Goal: Book appointment/travel/reservation

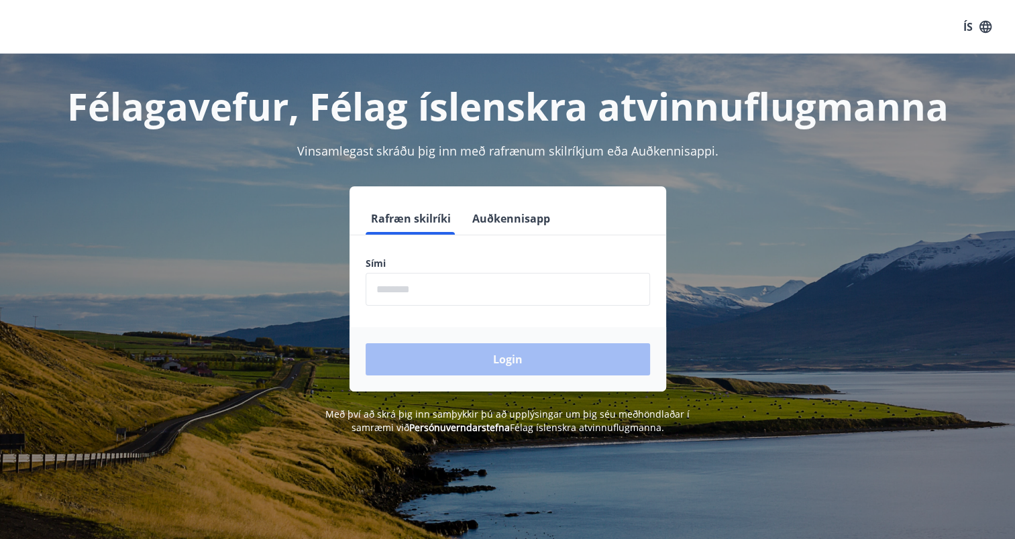
click at [406, 287] on input "phone" at bounding box center [507, 289] width 284 height 33
type input "********"
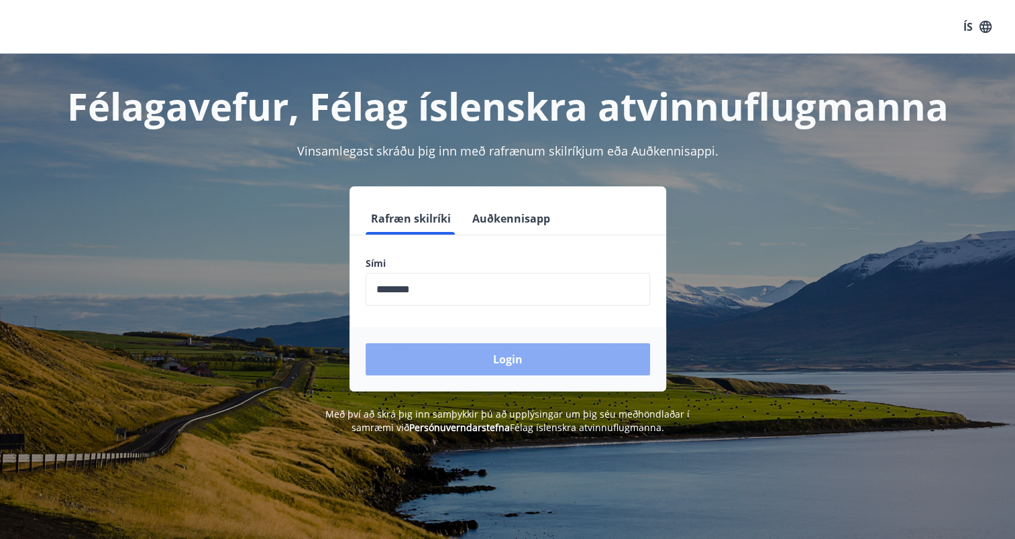
click at [441, 356] on button "Login" at bounding box center [507, 359] width 284 height 32
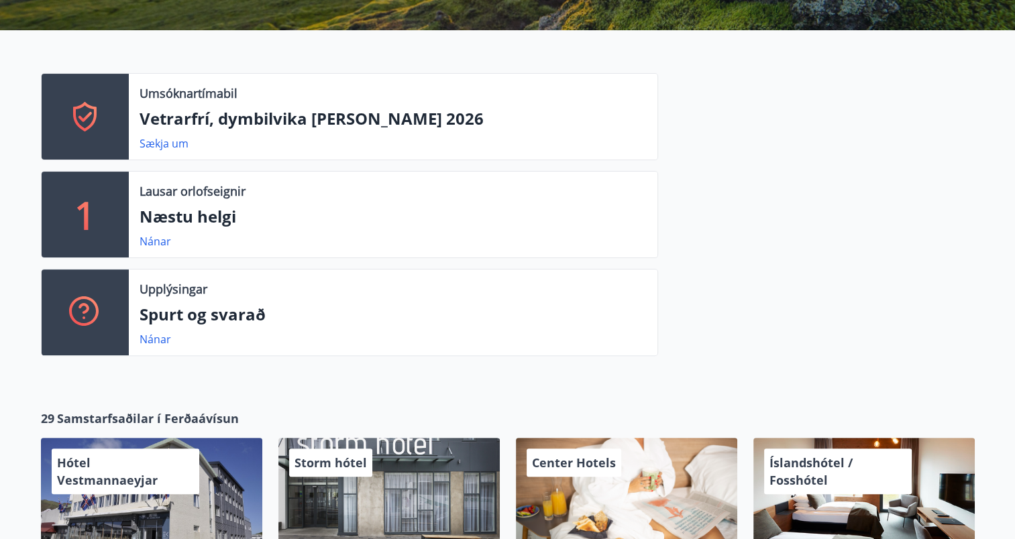
scroll to position [303, 0]
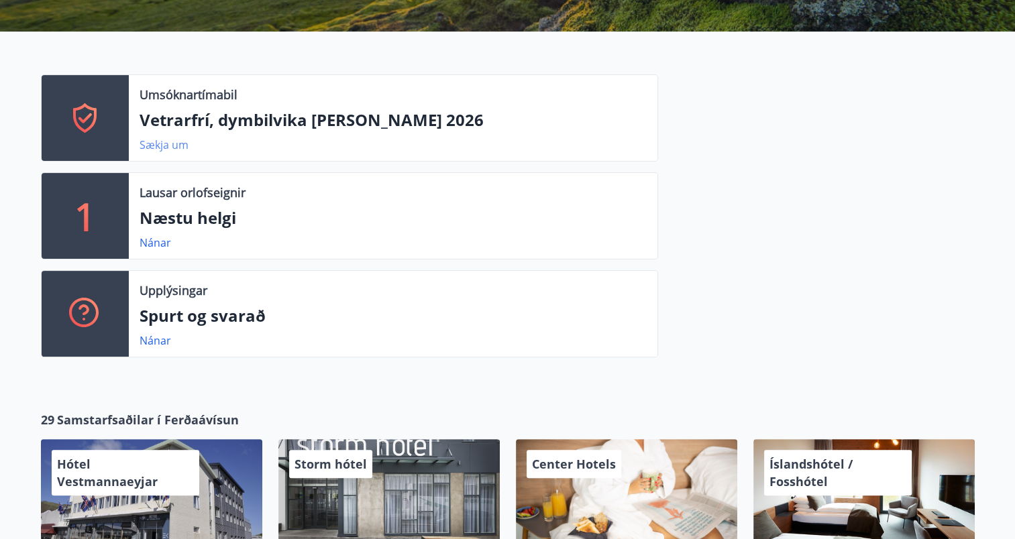
click at [158, 146] on link "Sækja um" at bounding box center [163, 144] width 49 height 15
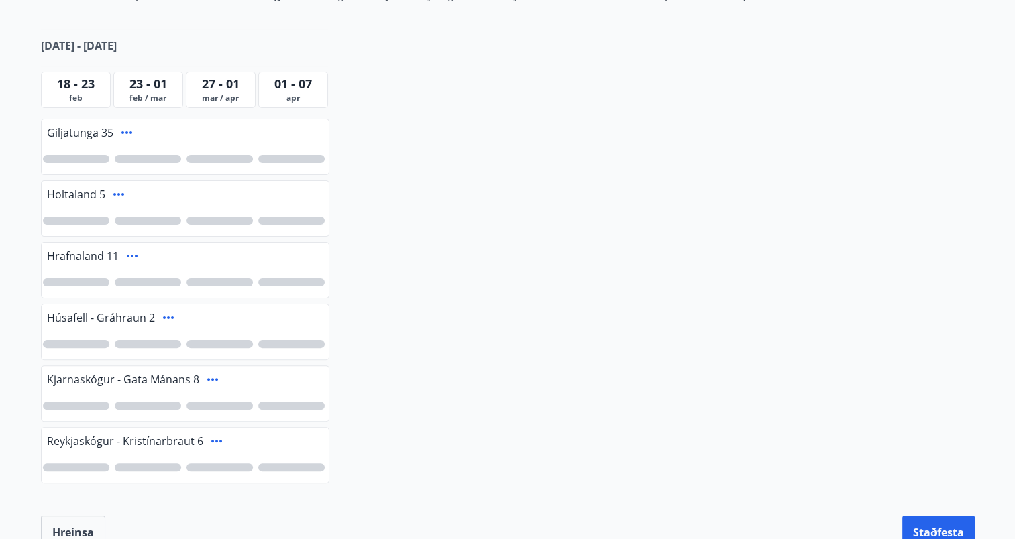
scroll to position [292, 0]
click at [150, 217] on div at bounding box center [148, 220] width 66 height 8
click at [152, 280] on div at bounding box center [148, 282] width 66 height 8
click at [152, 280] on div "2" at bounding box center [147, 282] width 16 height 16
click at [152, 280] on div at bounding box center [148, 282] width 66 height 8
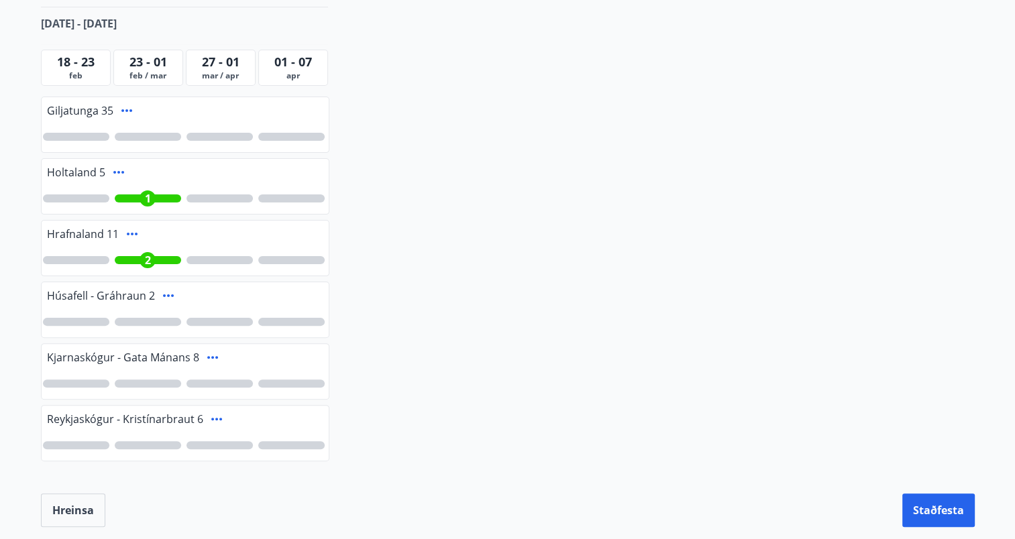
scroll to position [314, 0]
click at [147, 134] on div at bounding box center [148, 136] width 66 height 8
click at [151, 383] on div at bounding box center [148, 383] width 66 height 8
click at [146, 441] on div at bounding box center [148, 445] width 66 height 8
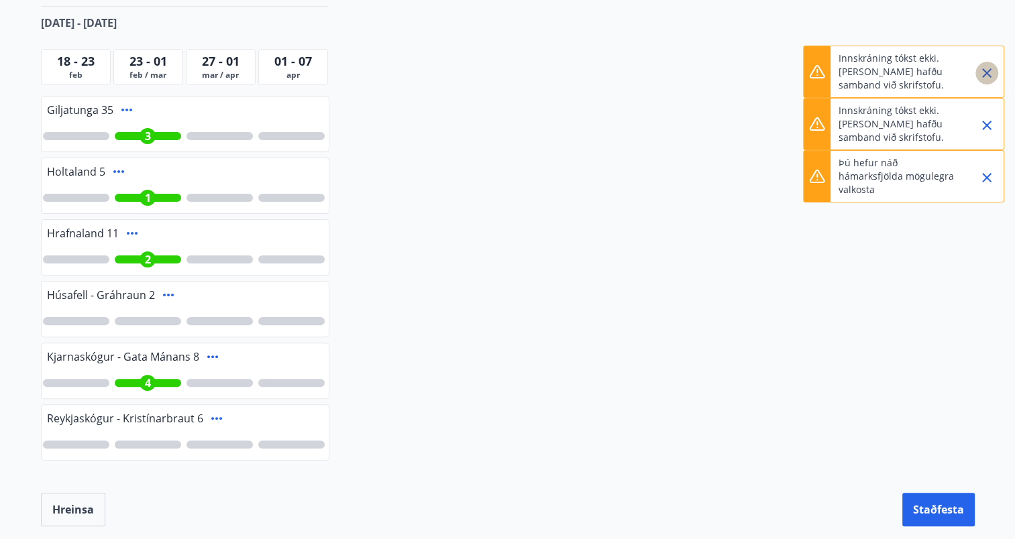
click at [986, 75] on icon "Close" at bounding box center [986, 73] width 16 height 16
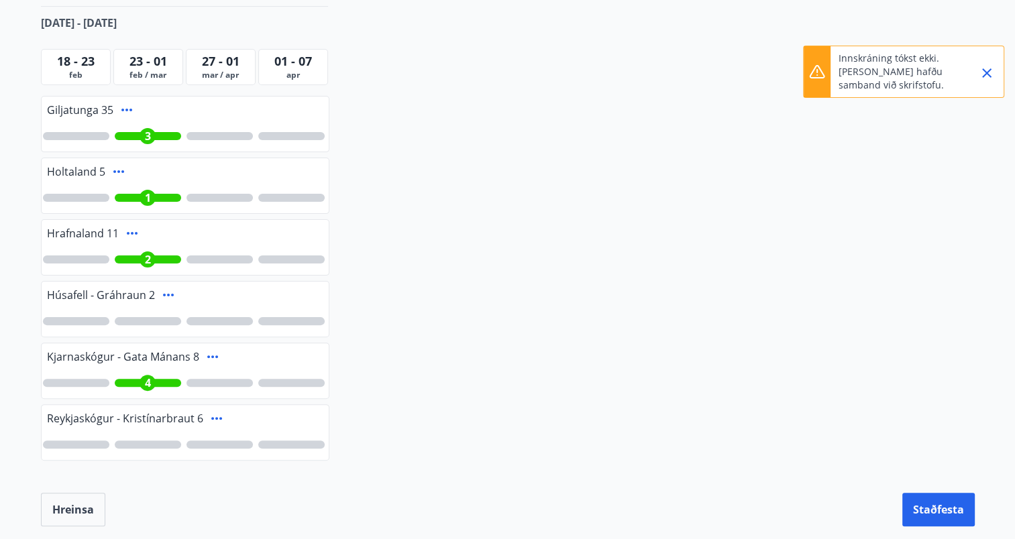
click at [985, 75] on icon "Close" at bounding box center [986, 73] width 16 height 16
click at [143, 381] on div "4" at bounding box center [147, 383] width 16 height 16
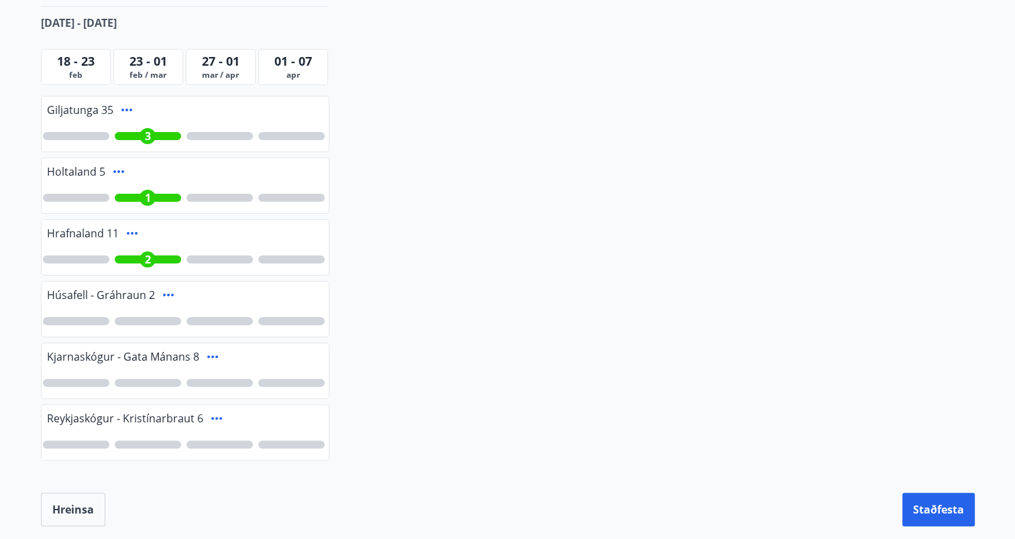
click at [146, 139] on span "3" at bounding box center [148, 136] width 6 height 15
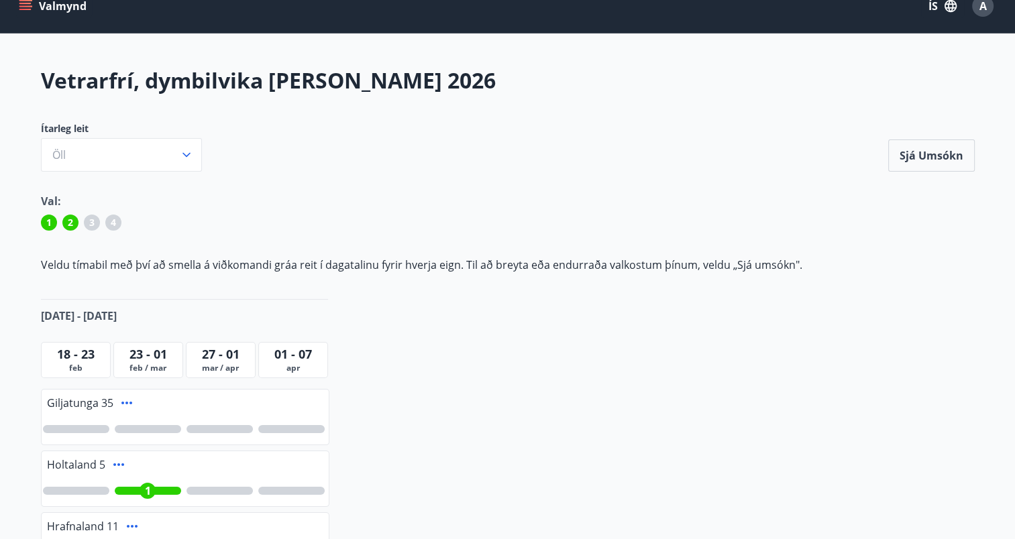
scroll to position [21, 0]
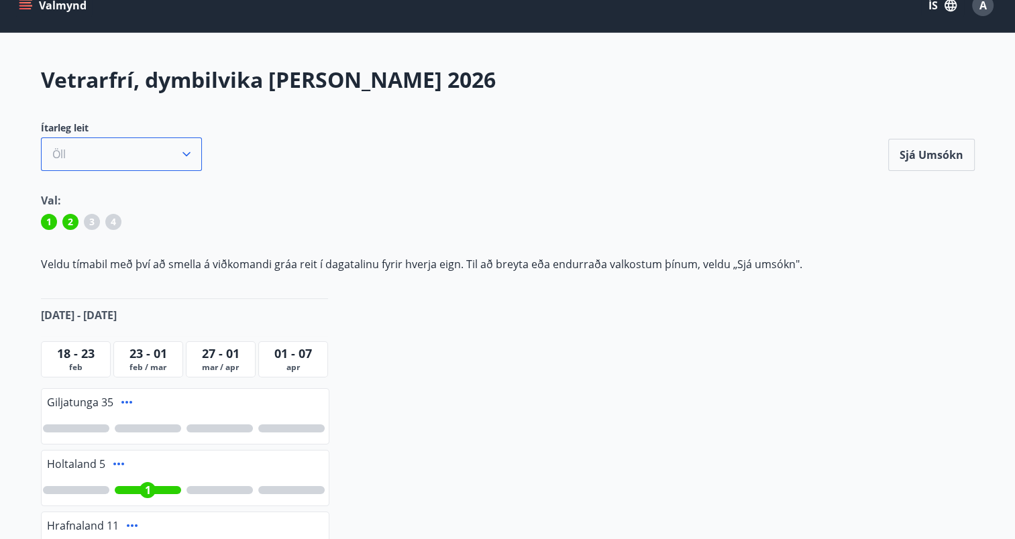
click at [187, 152] on icon "button" at bounding box center [186, 154] width 13 height 13
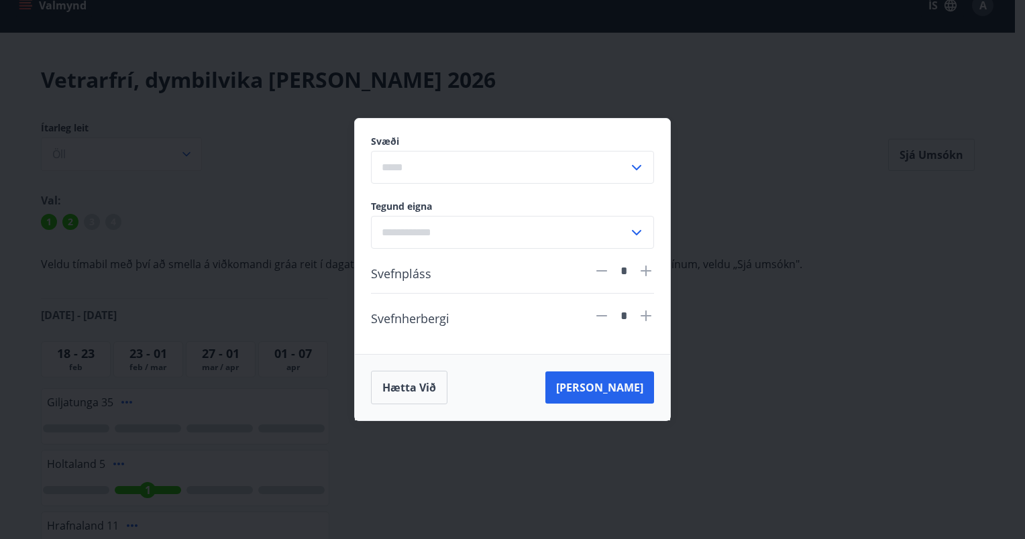
click at [295, 213] on div "Svæði ​ Tegund eigna ​ Svefnpláss * Svefnherbergi * Hætta við [PERSON_NAME]" at bounding box center [512, 269] width 1025 height 539
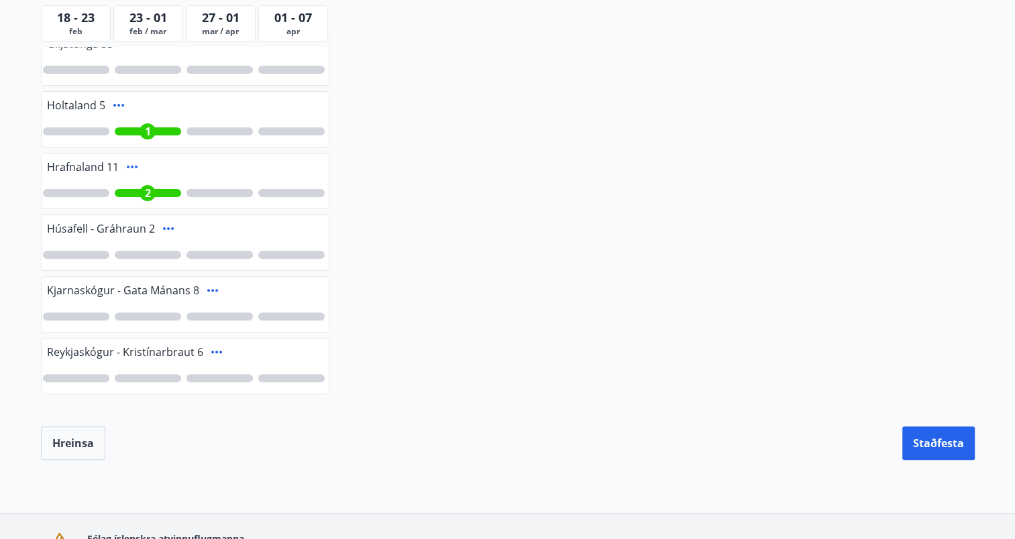
scroll to position [464, 0]
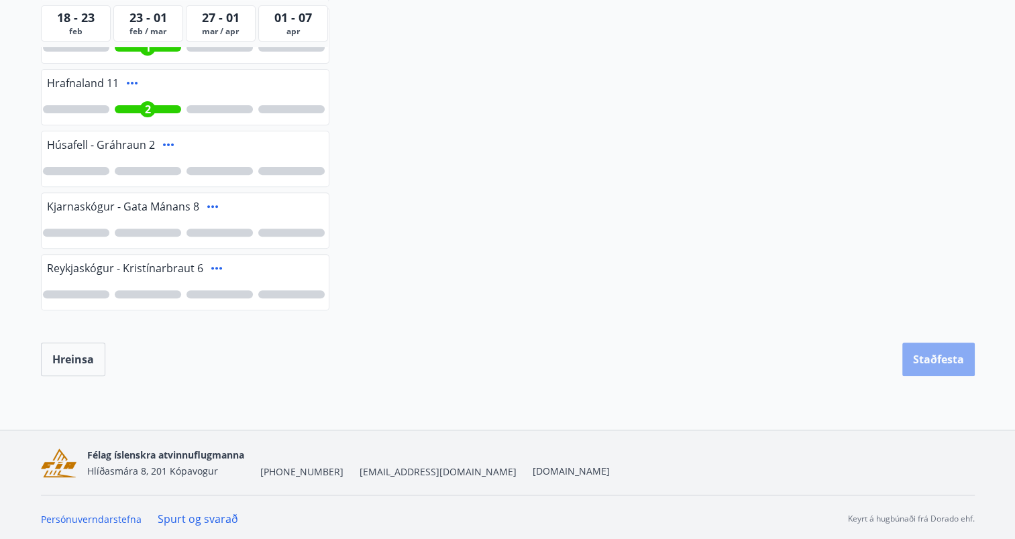
click at [934, 349] on button "Staðfesta" at bounding box center [938, 360] width 72 height 34
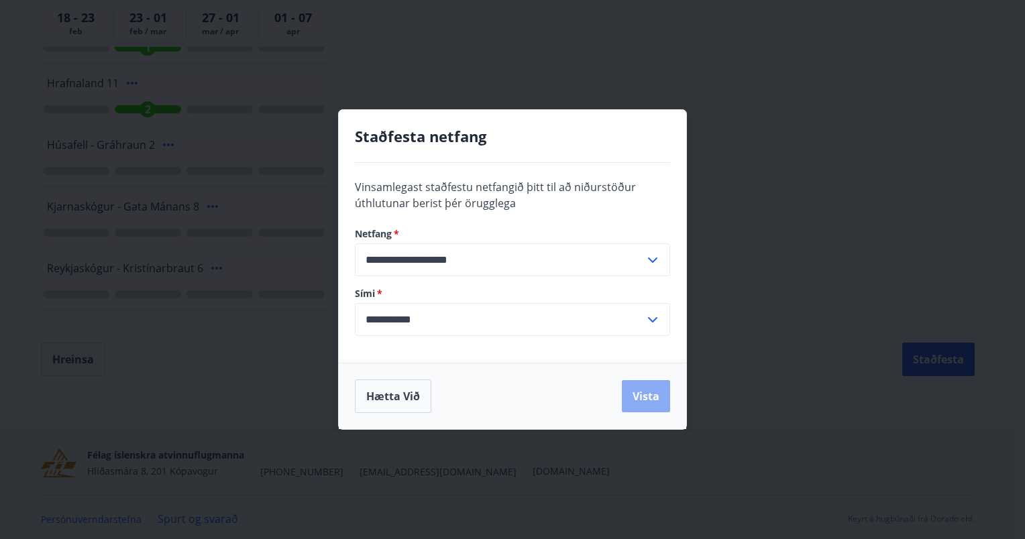
click at [653, 384] on button "Vista" at bounding box center [646, 396] width 48 height 32
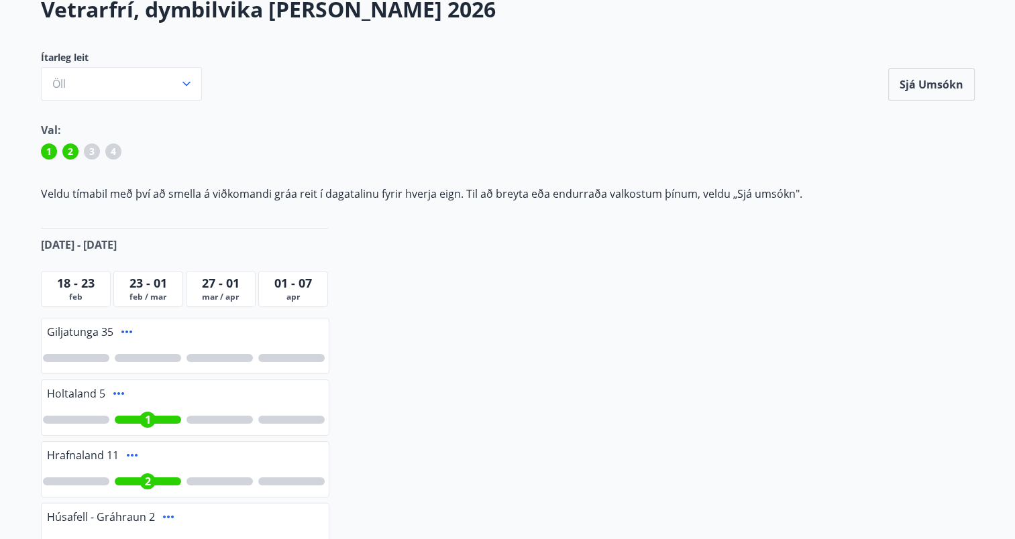
scroll to position [0, 0]
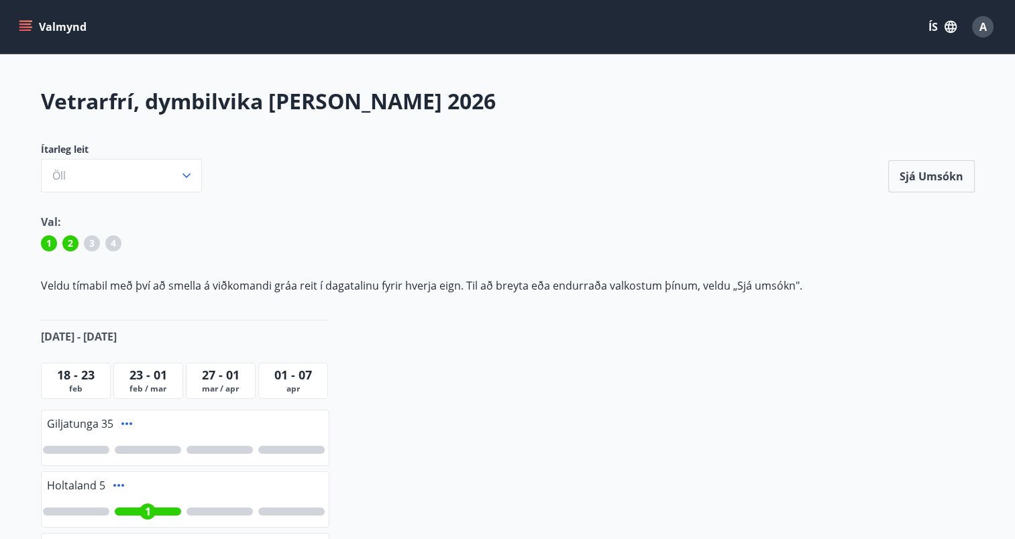
click at [32, 25] on button "Valmynd" at bounding box center [54, 27] width 76 height 24
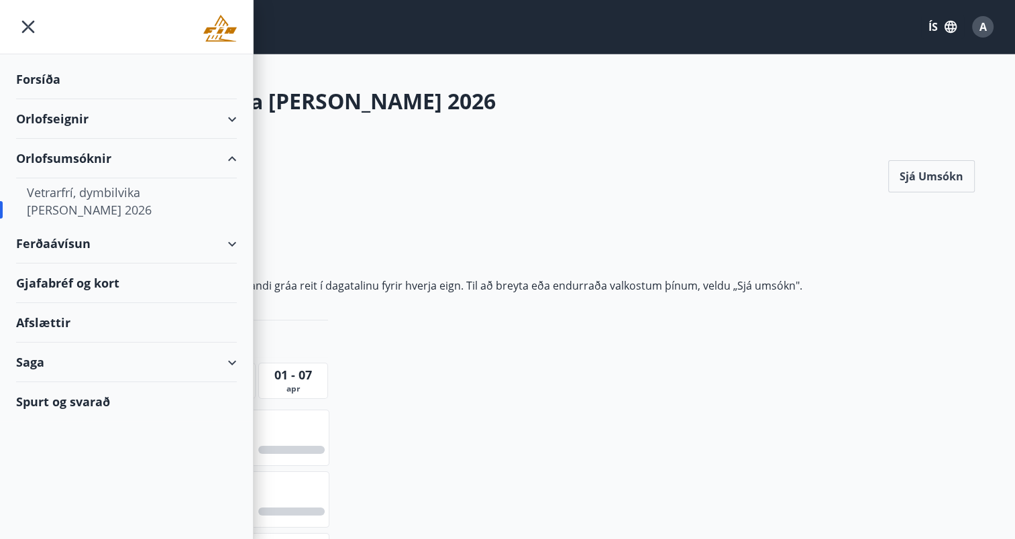
click at [76, 118] on div "Orlofseignir" at bounding box center [126, 119] width 221 height 40
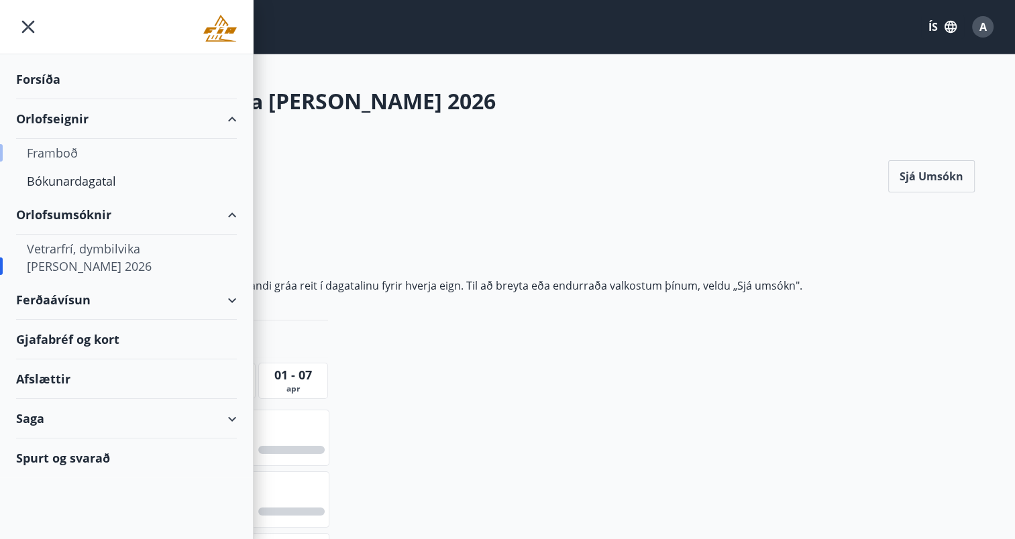
click at [60, 153] on div "Framboð" at bounding box center [126, 153] width 199 height 28
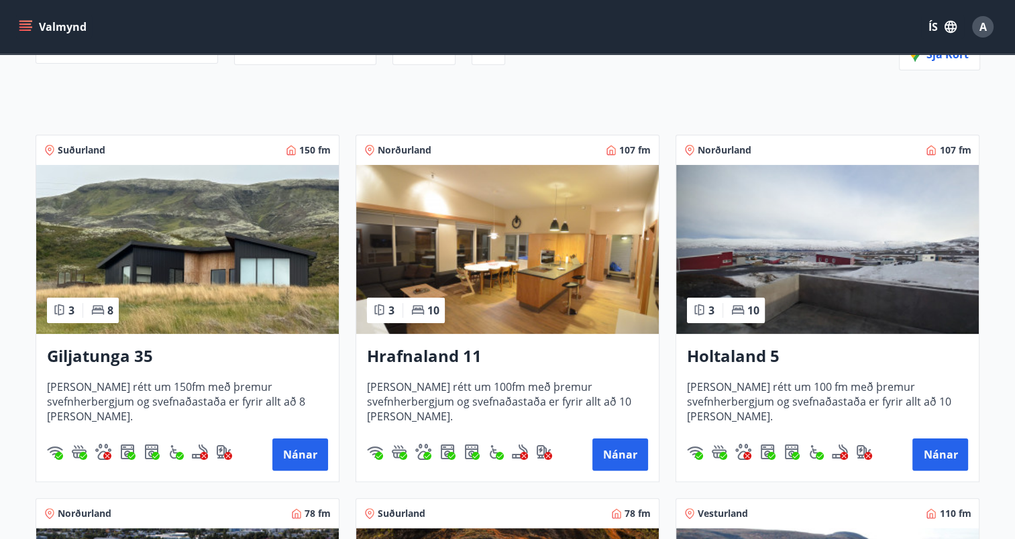
scroll to position [174, 0]
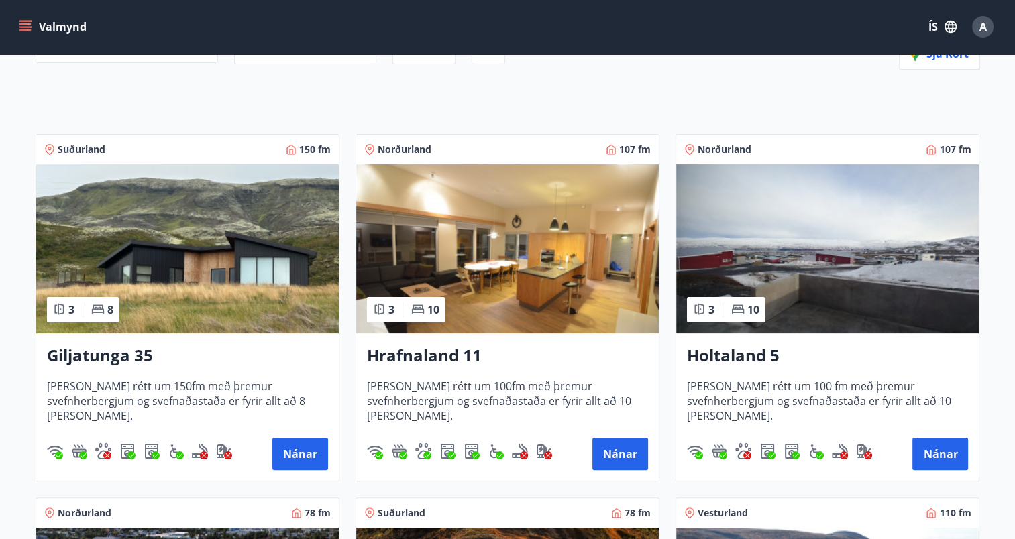
click at [255, 263] on img at bounding box center [187, 248] width 302 height 169
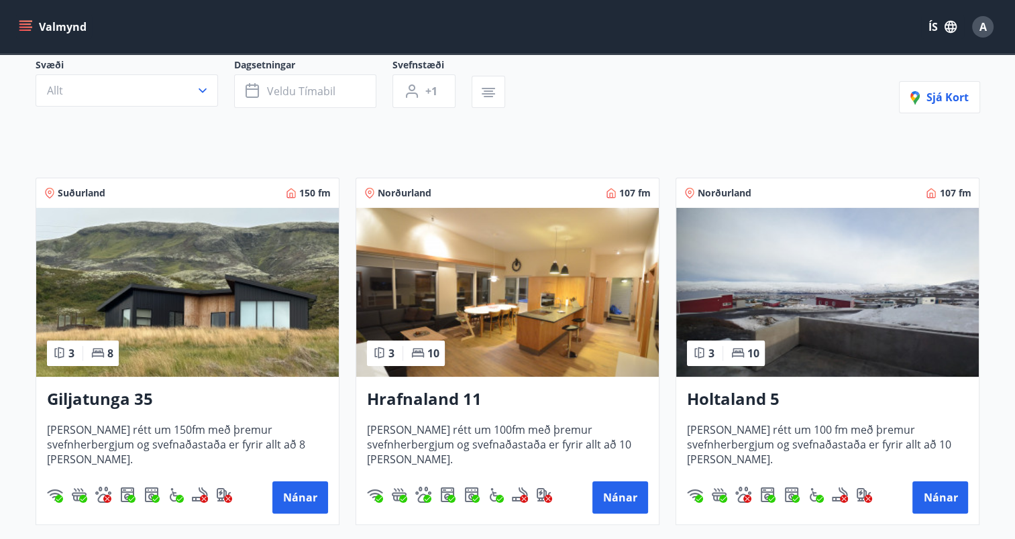
scroll to position [169, 0]
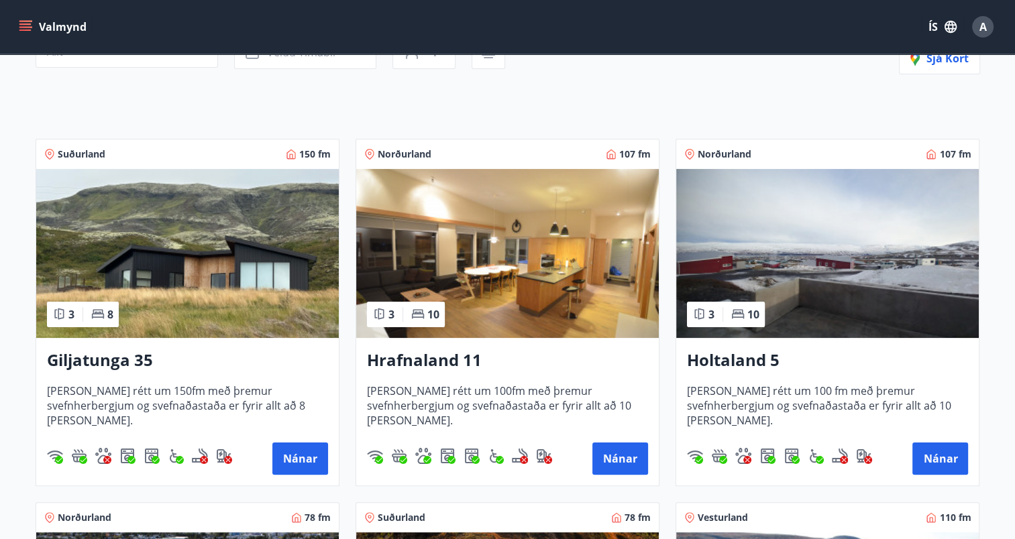
click at [528, 272] on img at bounding box center [507, 253] width 302 height 169
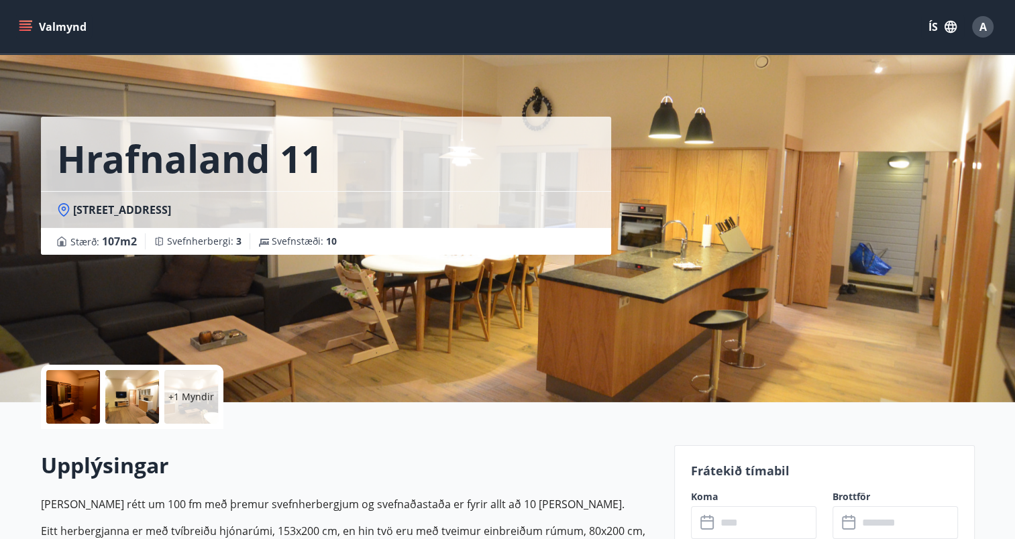
click at [82, 400] on div at bounding box center [73, 397] width 54 height 54
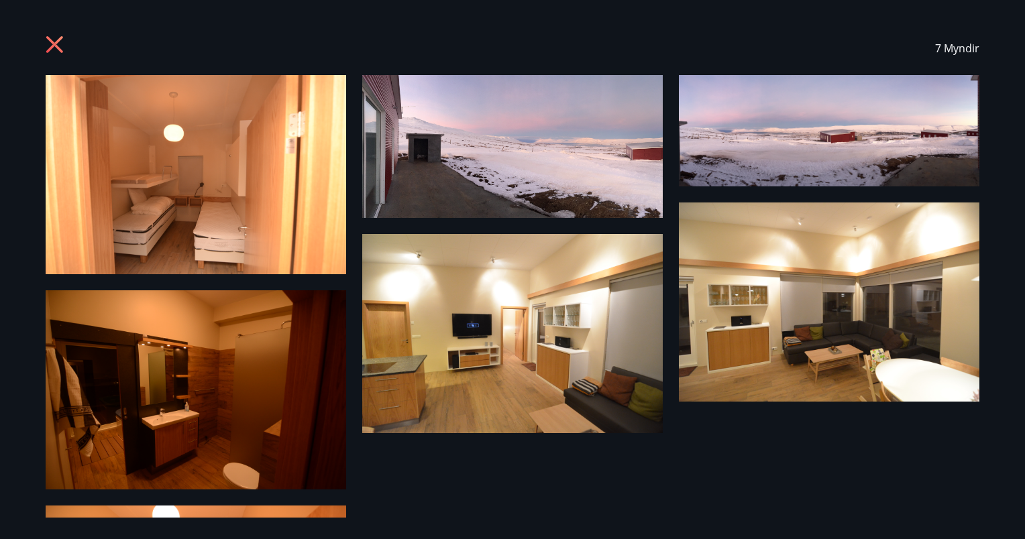
click at [49, 40] on icon at bounding box center [54, 44] width 17 height 17
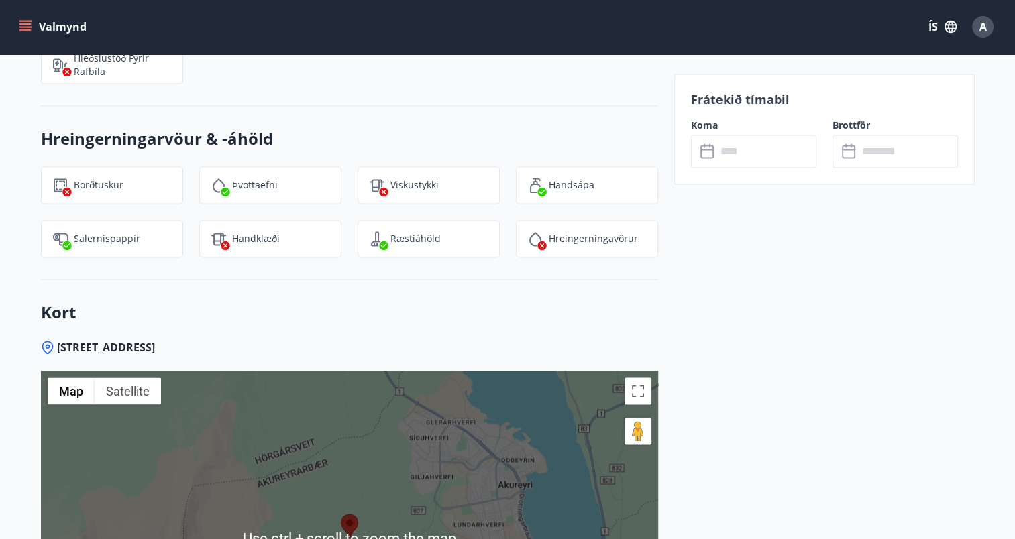
scroll to position [2368, 0]
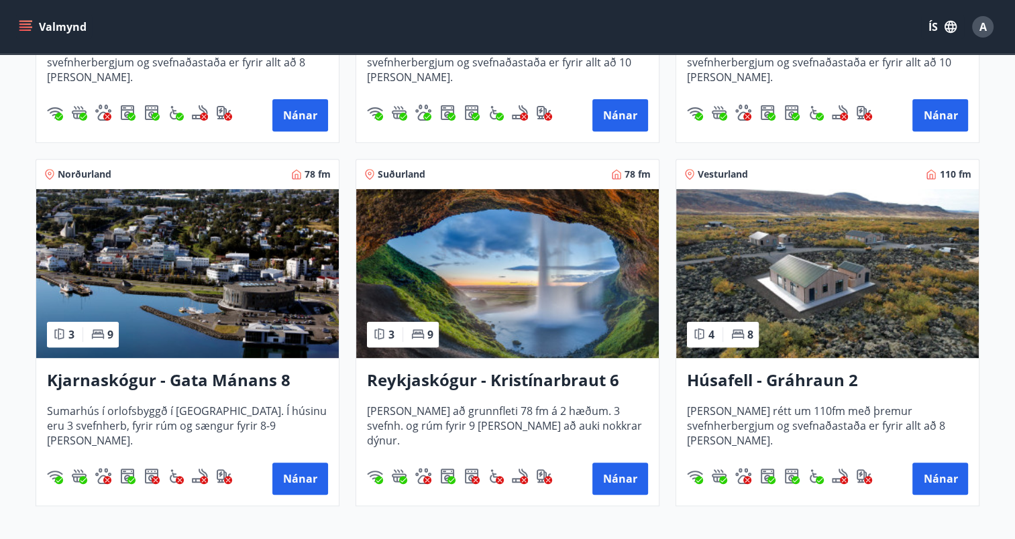
scroll to position [524, 0]
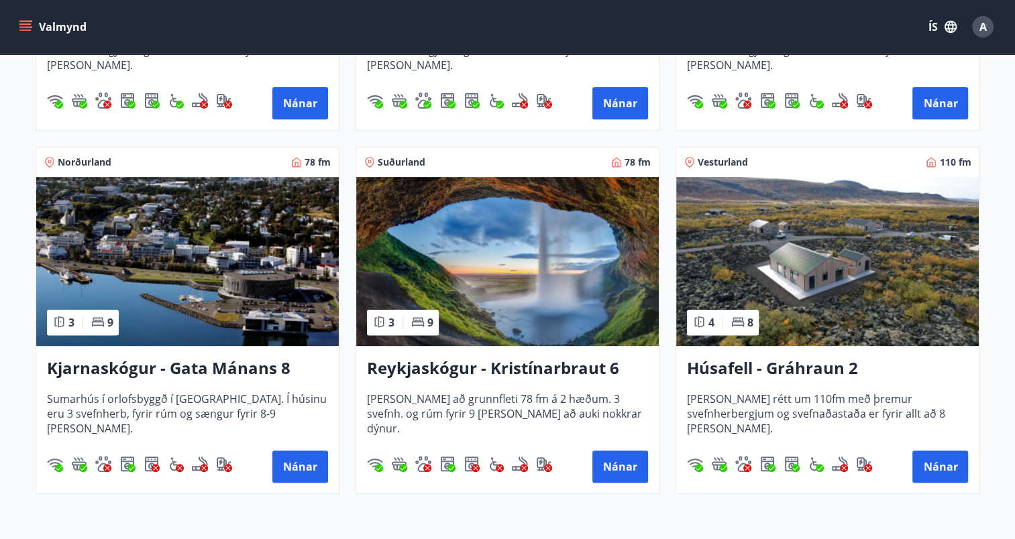
click at [237, 303] on img at bounding box center [187, 261] width 302 height 169
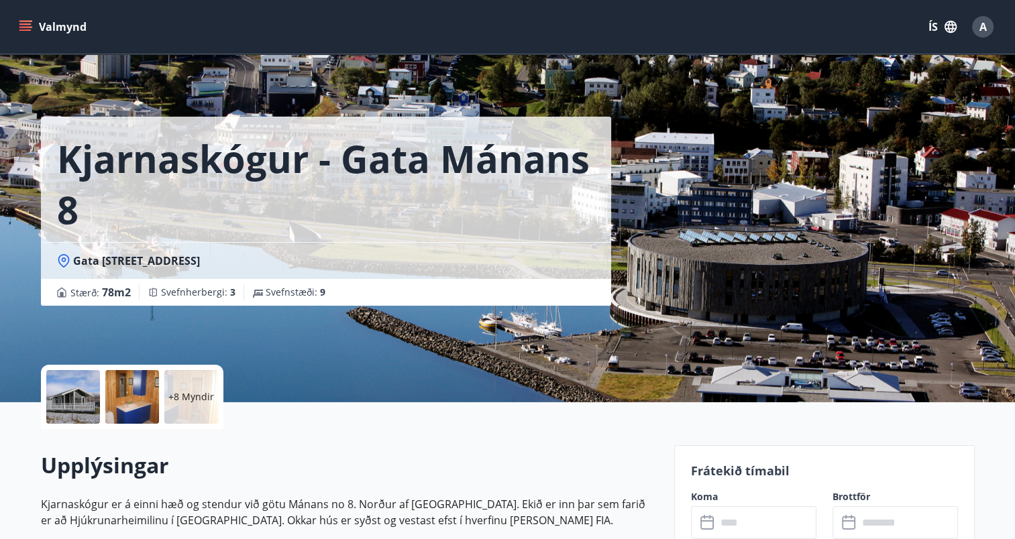
click at [83, 402] on div at bounding box center [73, 397] width 54 height 54
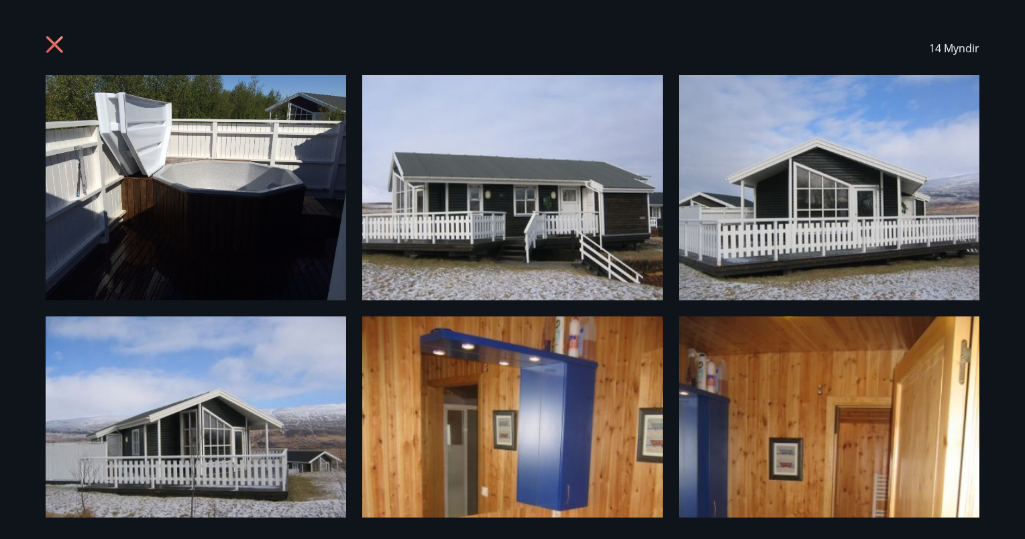
click at [244, 185] on img at bounding box center [196, 187] width 300 height 225
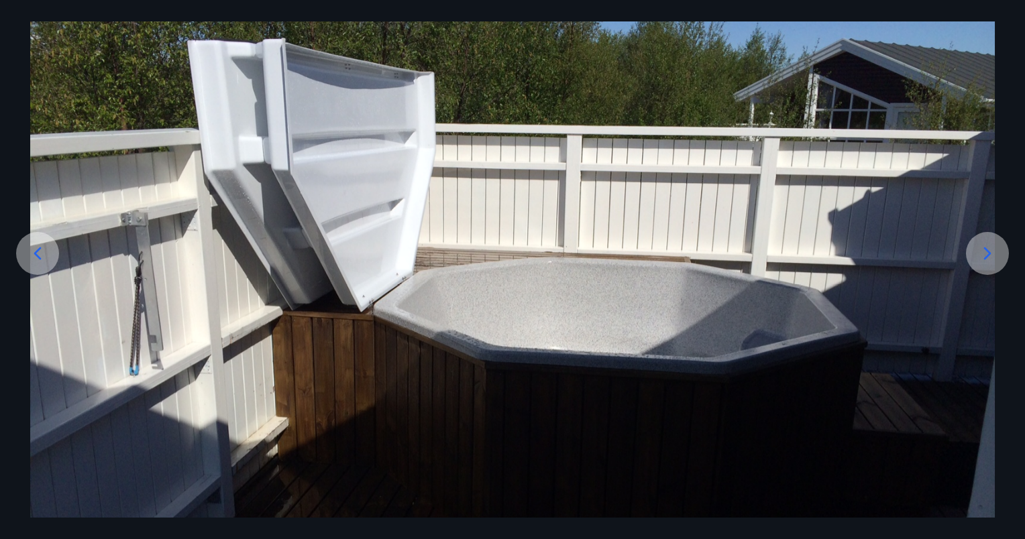
scroll to position [91, 0]
drag, startPoint x: 985, startPoint y: 252, endPoint x: 987, endPoint y: 244, distance: 8.3
click at [987, 244] on icon at bounding box center [986, 253] width 21 height 21
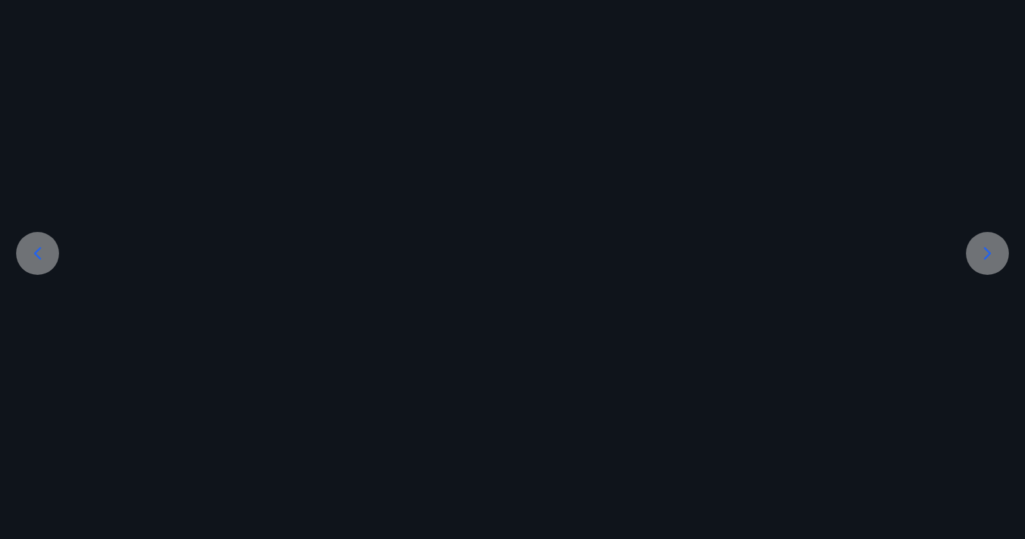
scroll to position [0, 0]
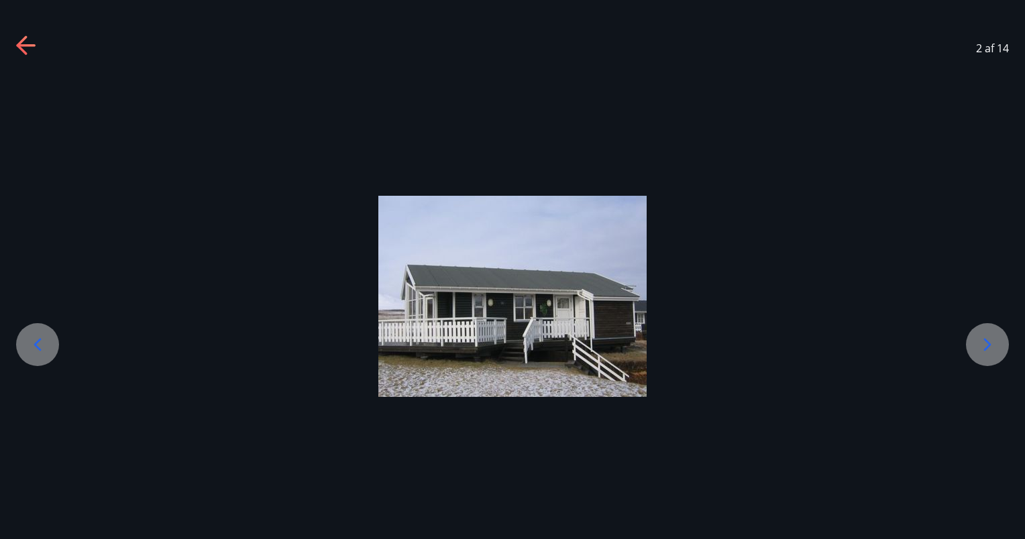
click at [987, 244] on div at bounding box center [512, 296] width 1025 height 201
click at [979, 349] on icon at bounding box center [986, 344] width 21 height 21
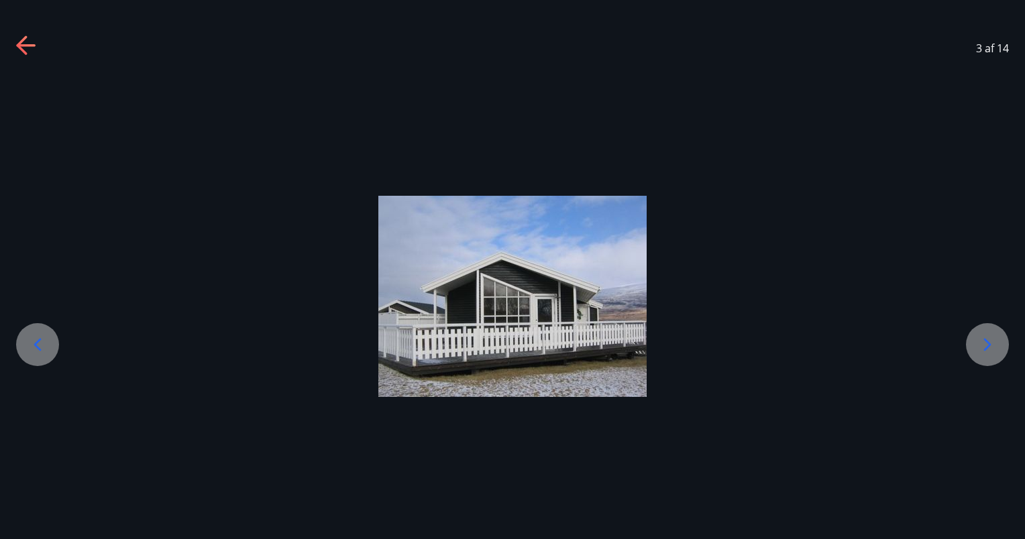
click at [979, 349] on icon at bounding box center [986, 344] width 21 height 21
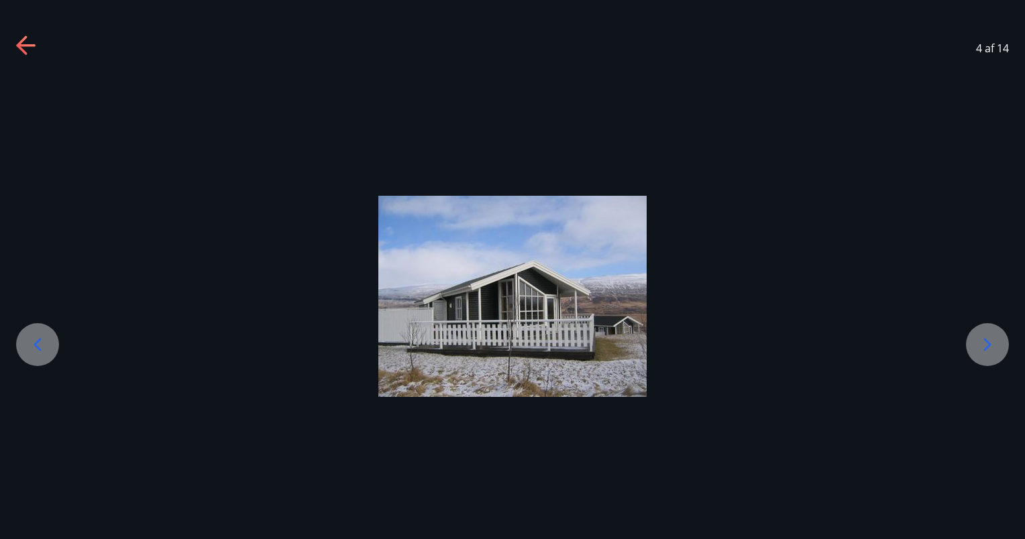
click at [979, 349] on icon at bounding box center [986, 344] width 21 height 21
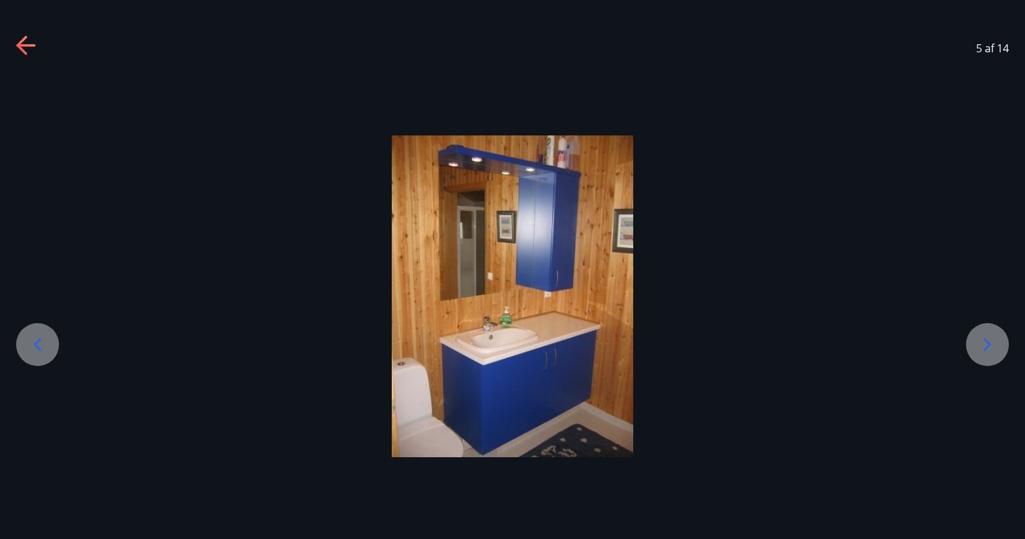
click at [979, 349] on icon at bounding box center [986, 344] width 21 height 21
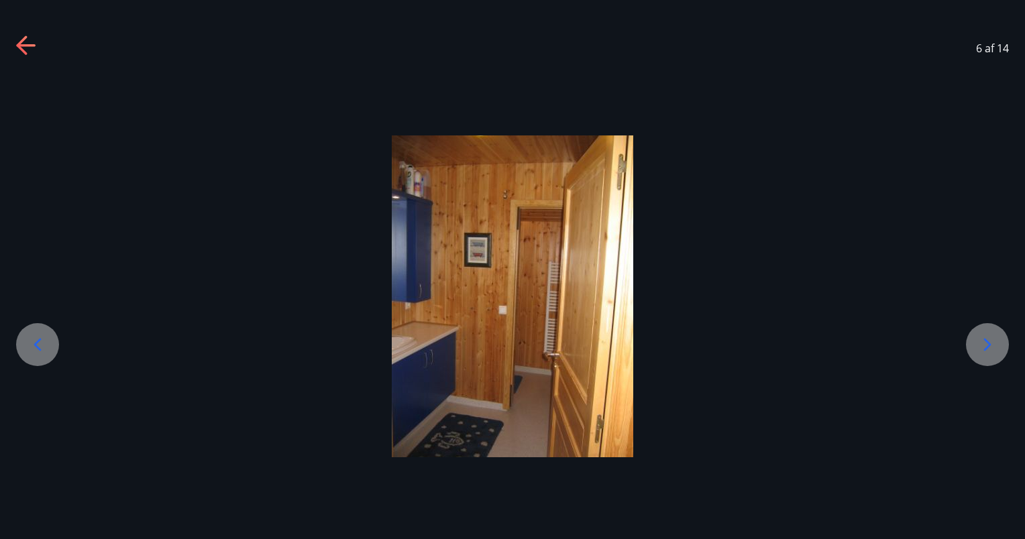
click at [979, 349] on icon at bounding box center [986, 344] width 21 height 21
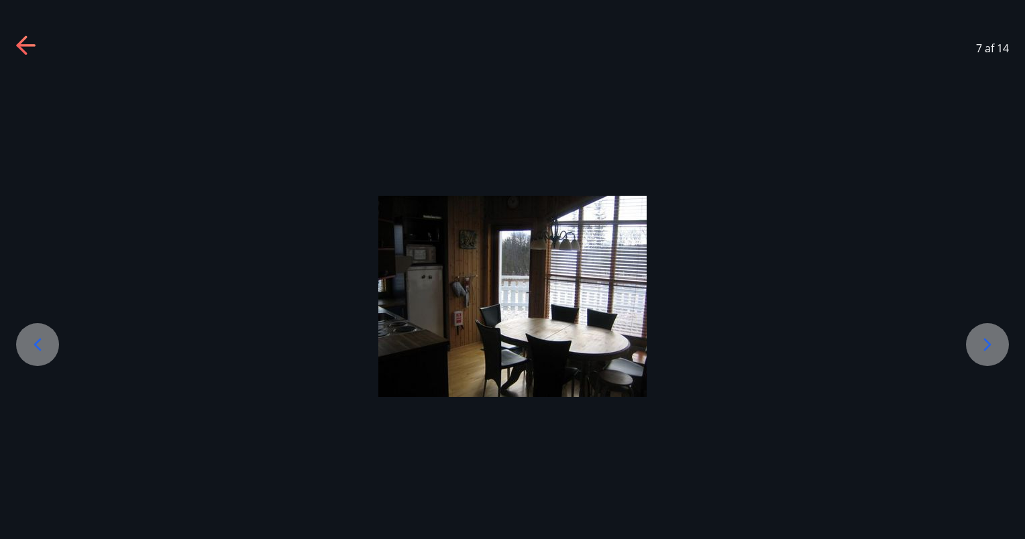
click at [979, 349] on icon at bounding box center [986, 344] width 21 height 21
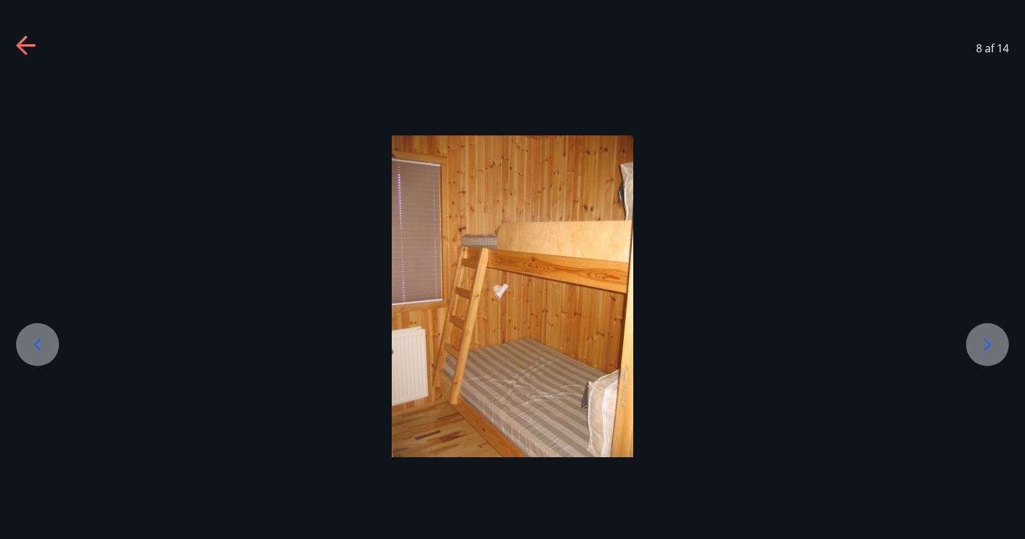
click at [979, 349] on icon at bounding box center [986, 344] width 21 height 21
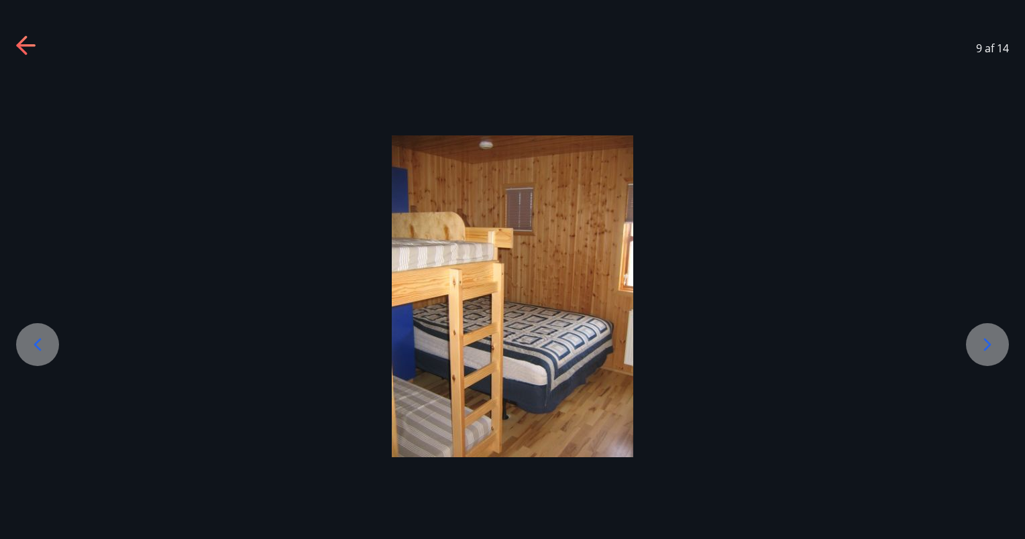
click at [979, 349] on icon at bounding box center [986, 344] width 21 height 21
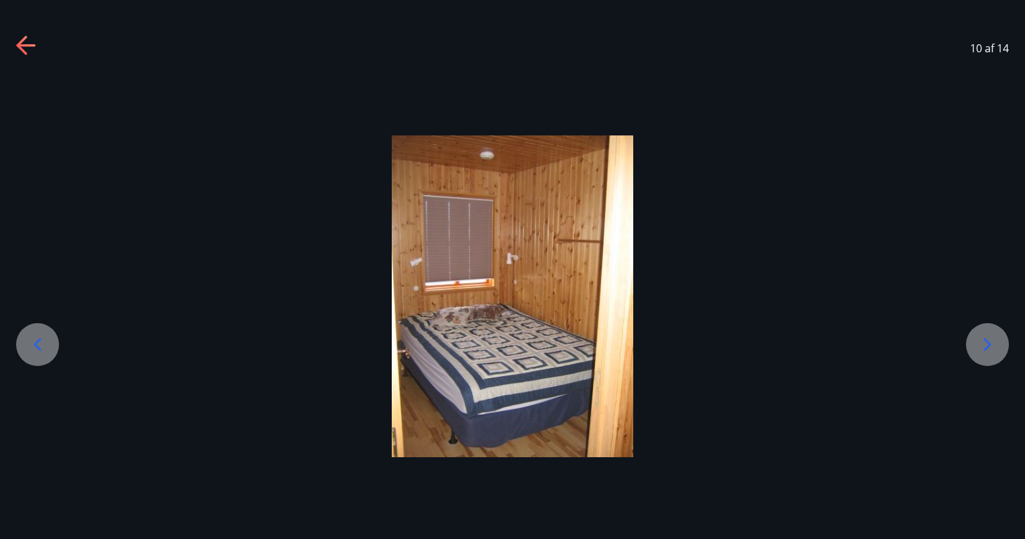
click at [979, 349] on icon at bounding box center [986, 344] width 21 height 21
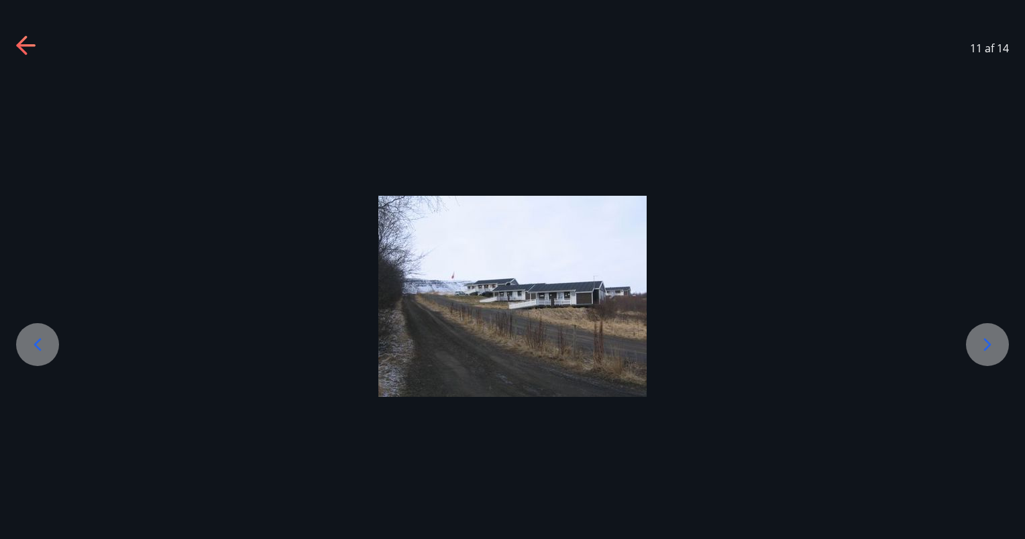
click at [979, 349] on icon at bounding box center [986, 344] width 21 height 21
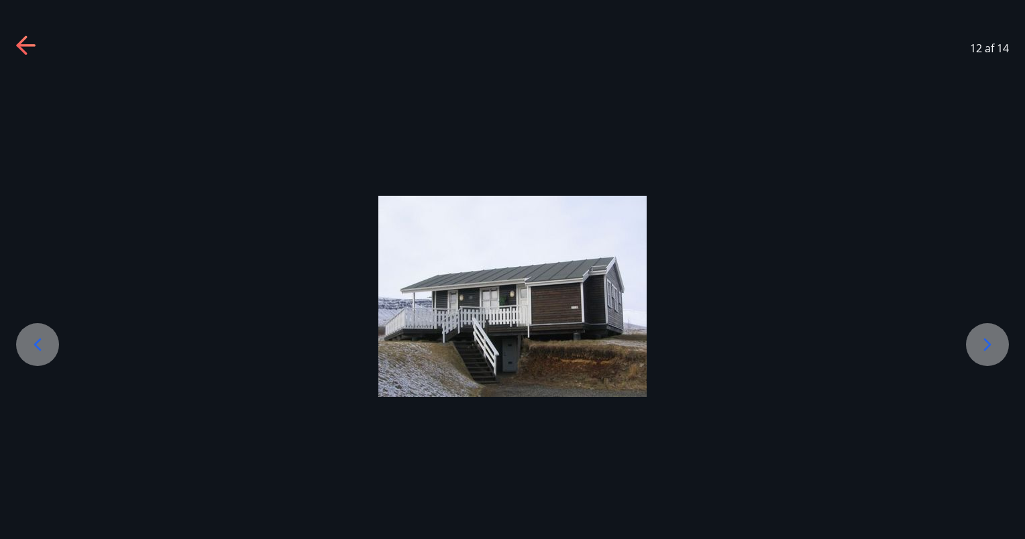
click at [979, 349] on icon at bounding box center [986, 344] width 21 height 21
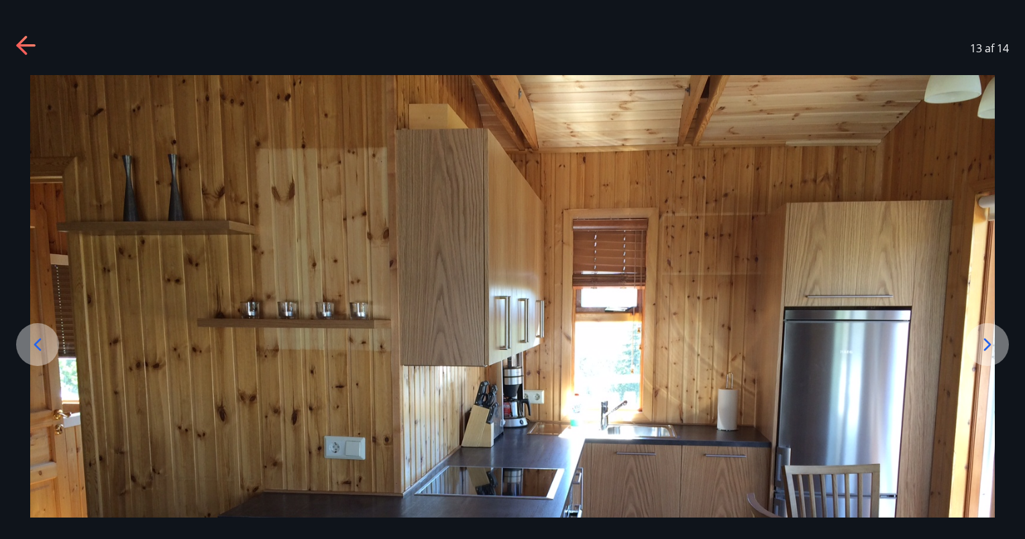
click at [979, 349] on icon at bounding box center [986, 344] width 21 height 21
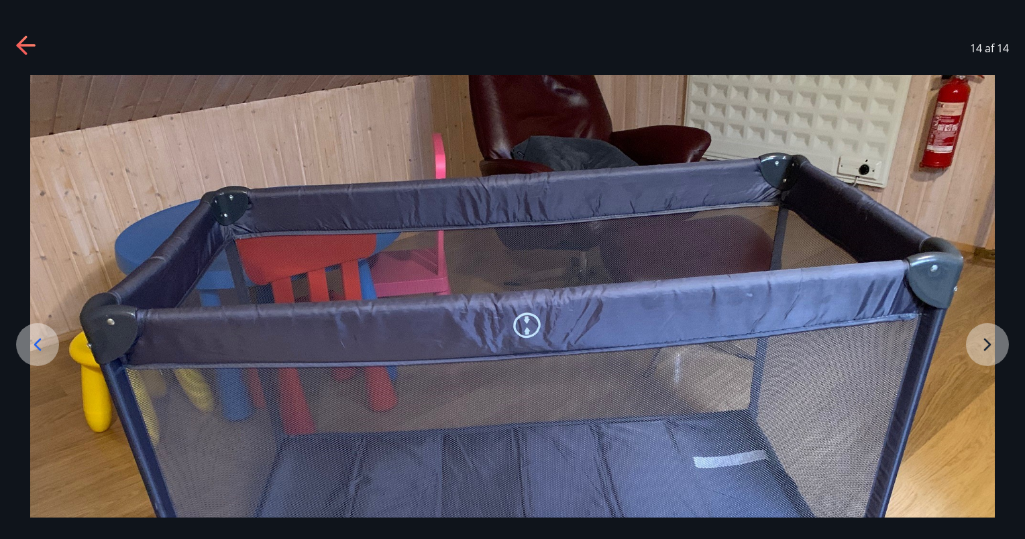
click at [979, 349] on img at bounding box center [512, 437] width 964 height 724
click at [25, 43] on icon at bounding box center [26, 46] width 21 height 21
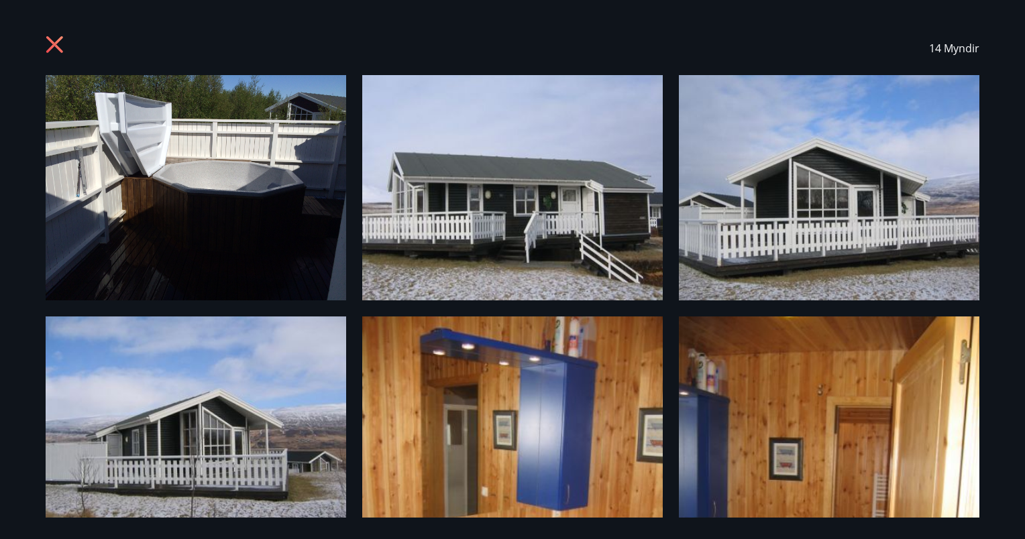
click at [50, 40] on icon at bounding box center [54, 44] width 17 height 17
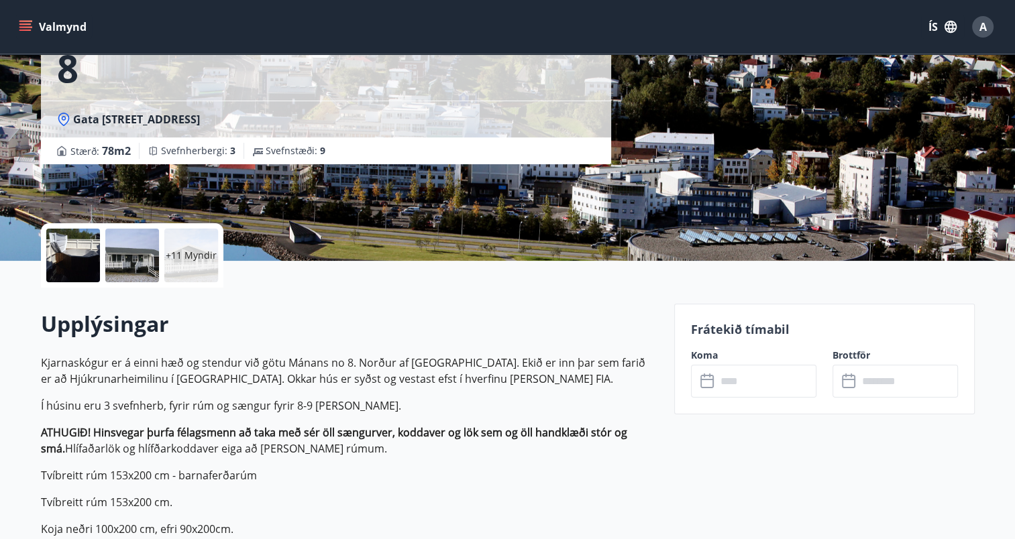
scroll to position [142, 0]
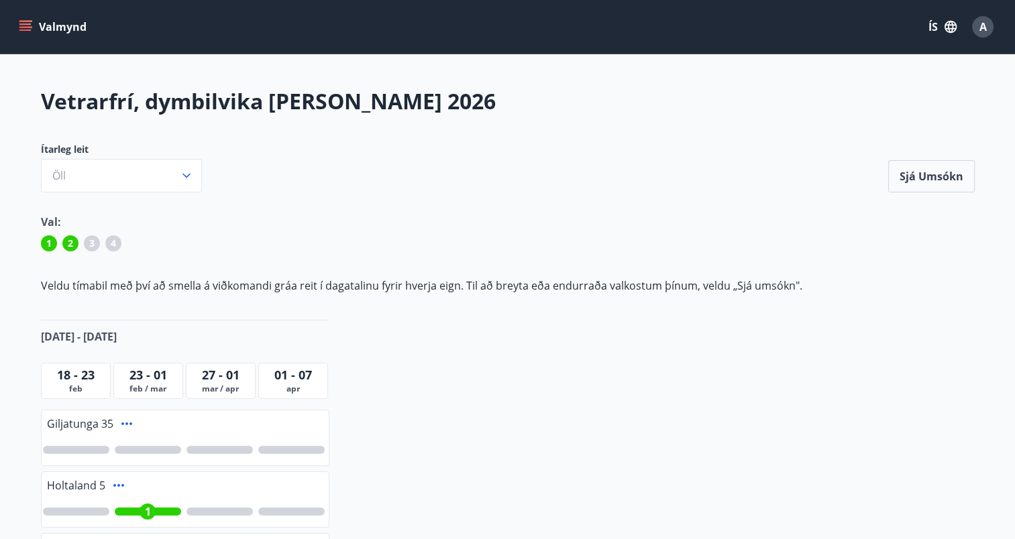
click at [33, 27] on button "Valmynd" at bounding box center [54, 27] width 76 height 24
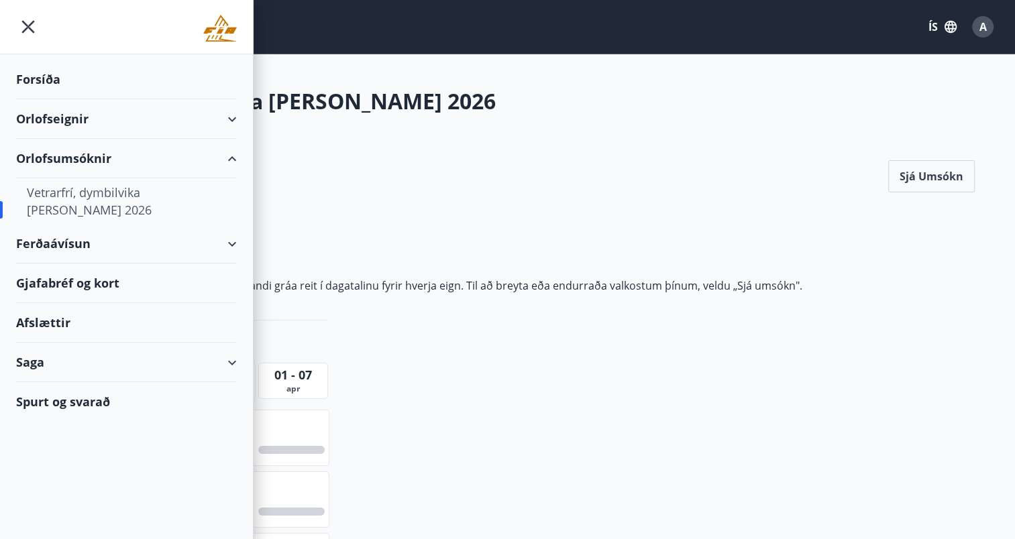
click at [64, 119] on div "Orlofseignir" at bounding box center [126, 119] width 221 height 40
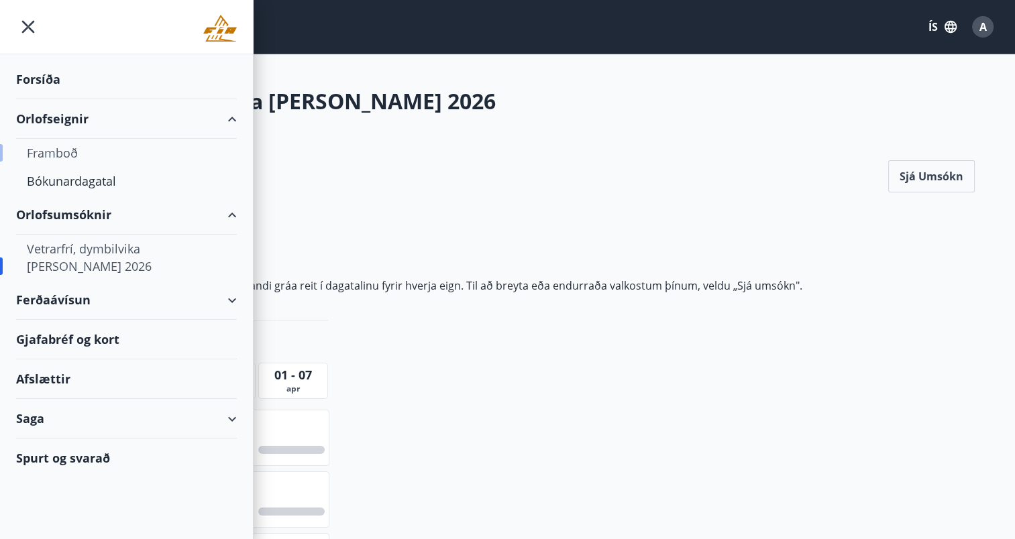
click at [62, 151] on div "Framboð" at bounding box center [126, 153] width 199 height 28
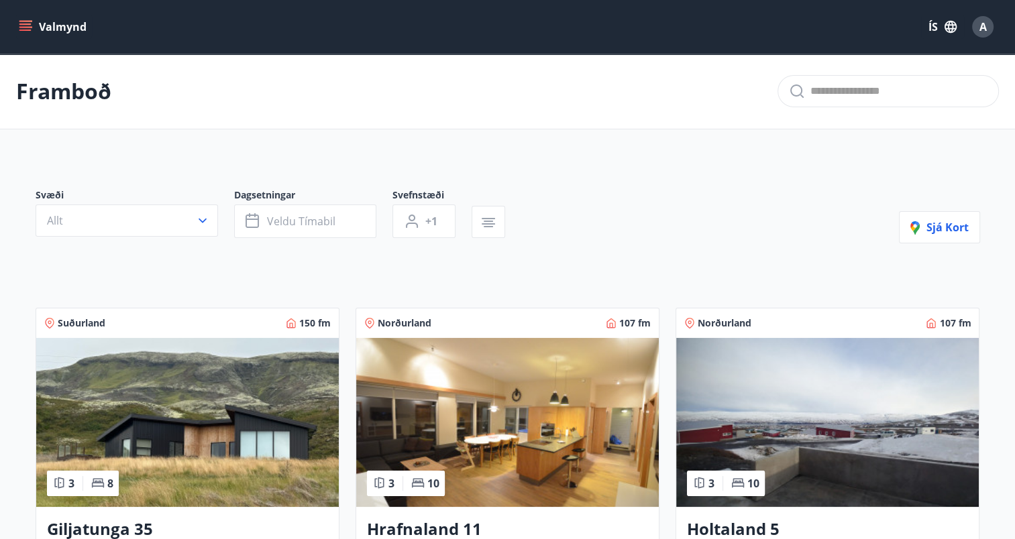
click at [26, 22] on icon "menu" at bounding box center [25, 26] width 13 height 13
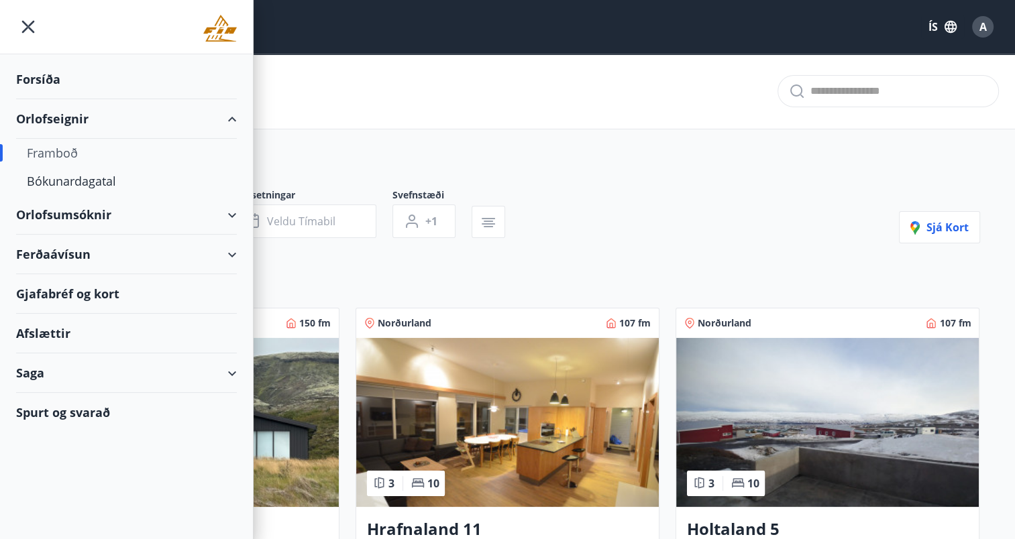
click at [86, 215] on div "Orlofsumsóknir" at bounding box center [126, 215] width 221 height 40
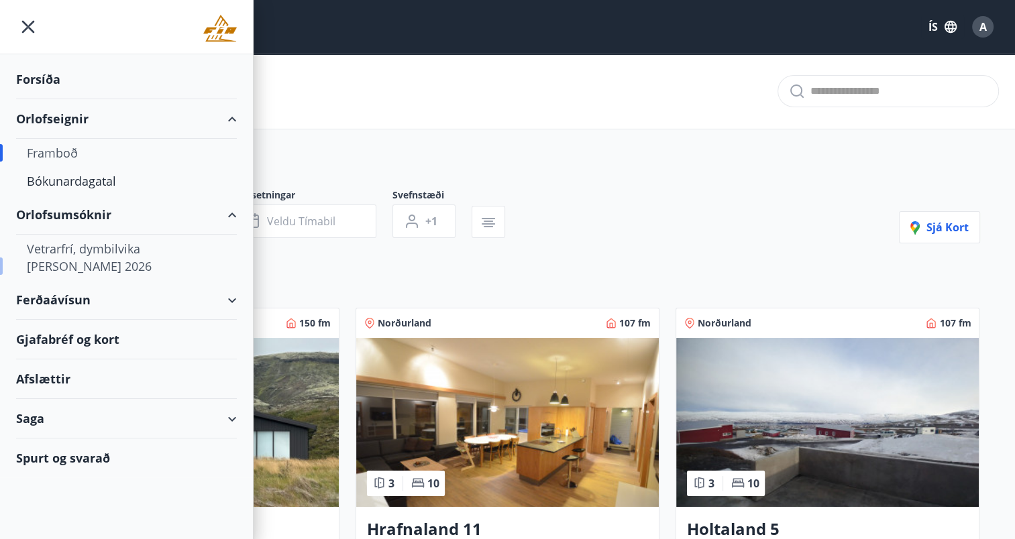
click at [91, 254] on div "Vetrarfrí, dymbilvika [PERSON_NAME] 2026" at bounding box center [126, 258] width 199 height 46
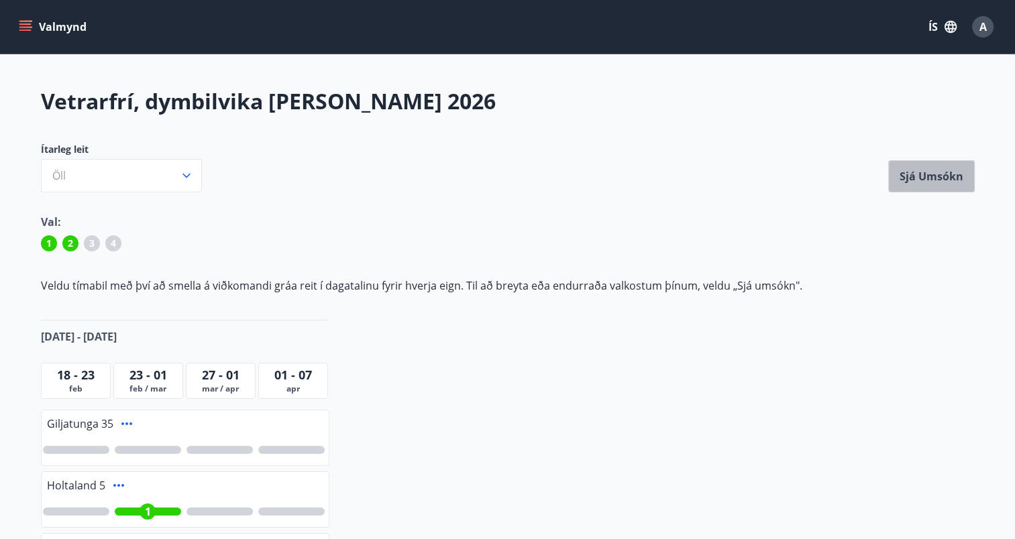
click at [931, 179] on button "Sjá umsókn" at bounding box center [931, 176] width 87 height 32
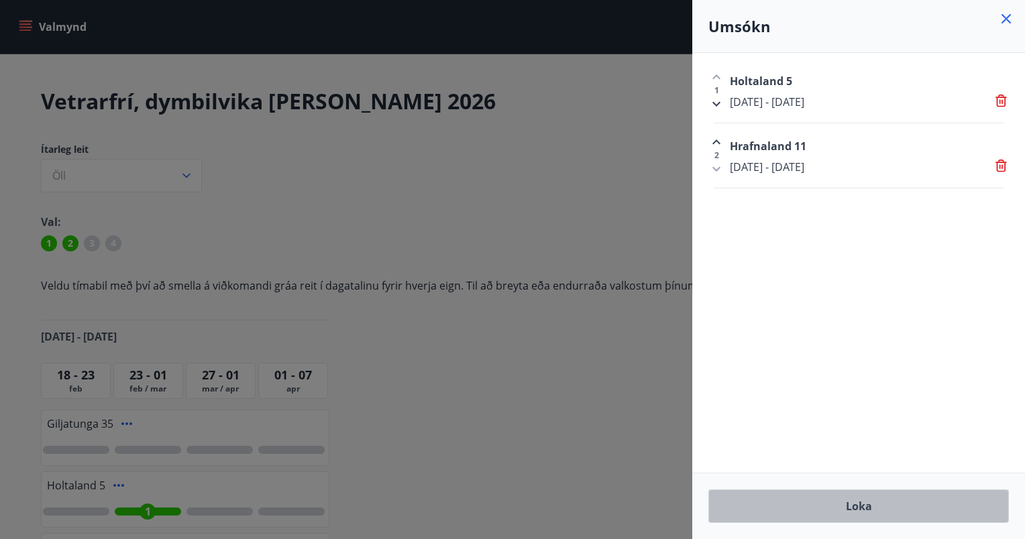
click at [829, 508] on button "Loka" at bounding box center [858, 507] width 300 height 34
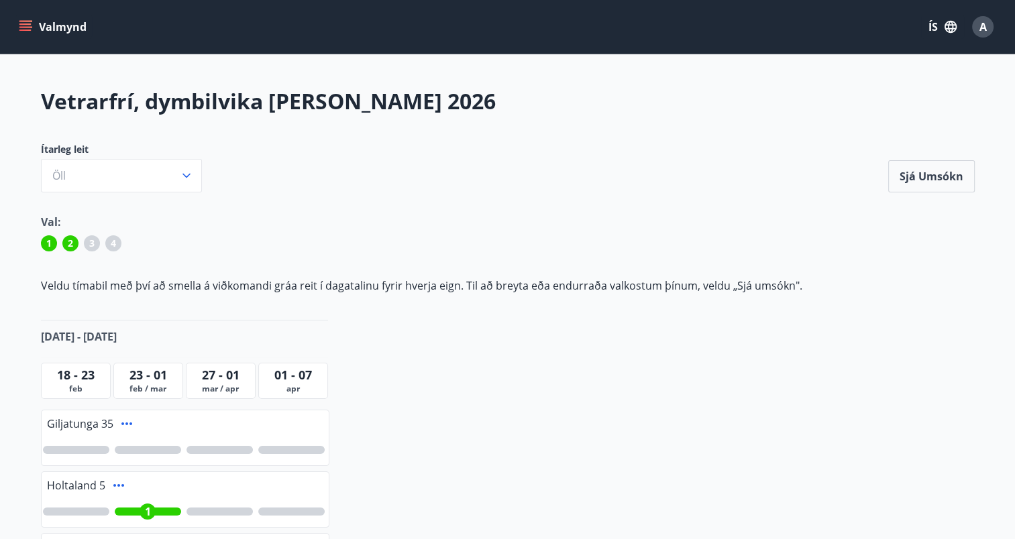
click at [24, 25] on icon "menu" at bounding box center [25, 26] width 13 height 13
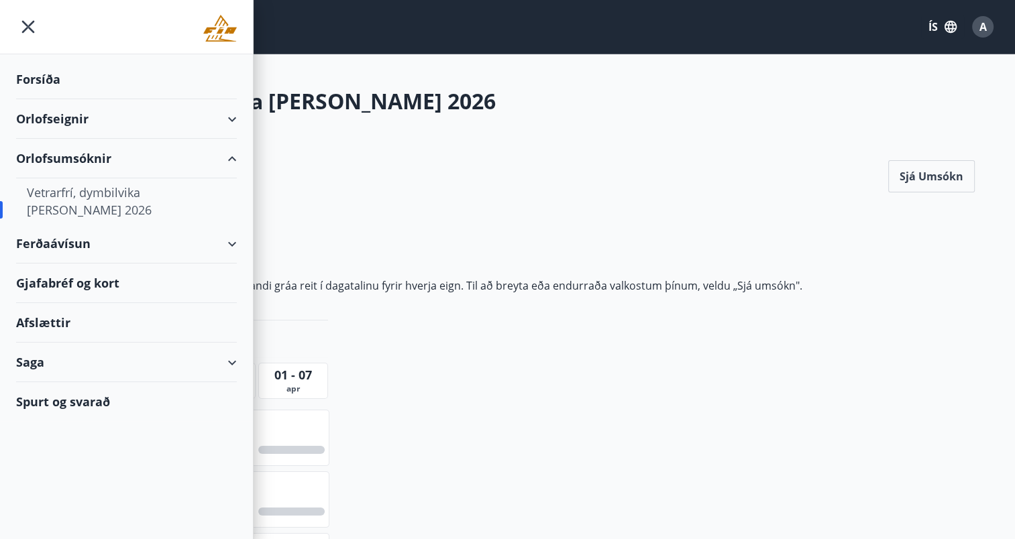
click at [125, 112] on div "Orlofseignir" at bounding box center [126, 119] width 221 height 40
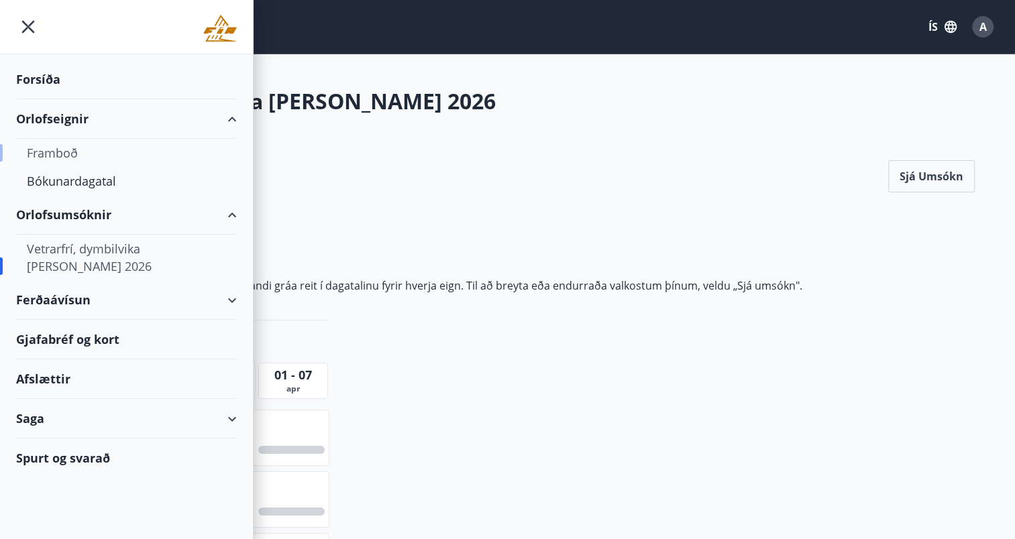
click at [56, 153] on div "Framboð" at bounding box center [126, 153] width 199 height 28
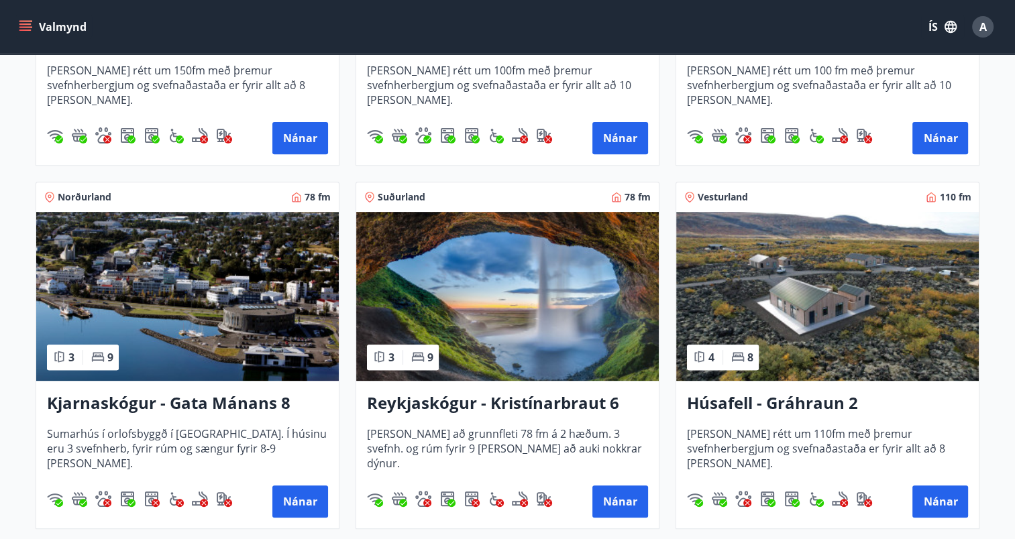
scroll to position [511, 0]
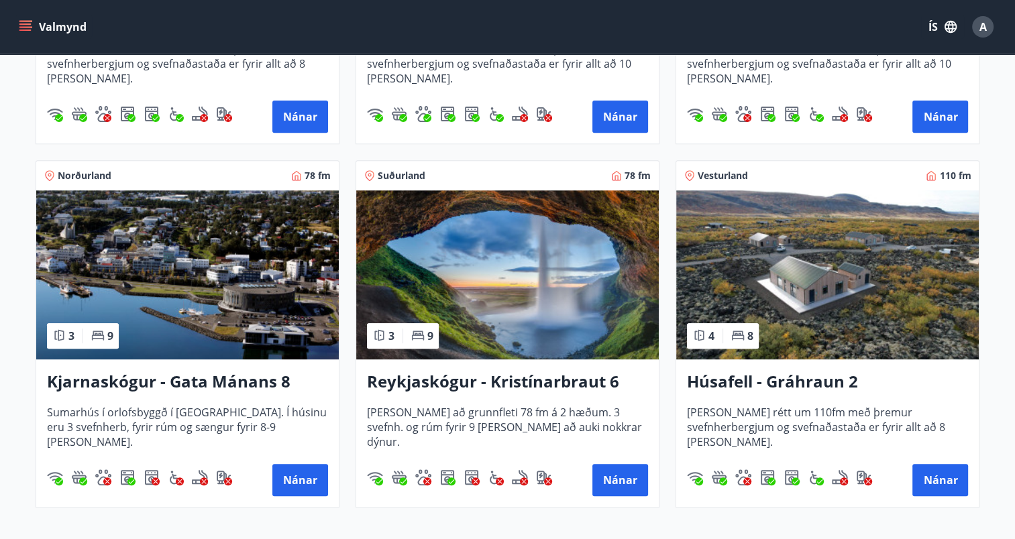
click at [579, 296] on img at bounding box center [507, 274] width 302 height 169
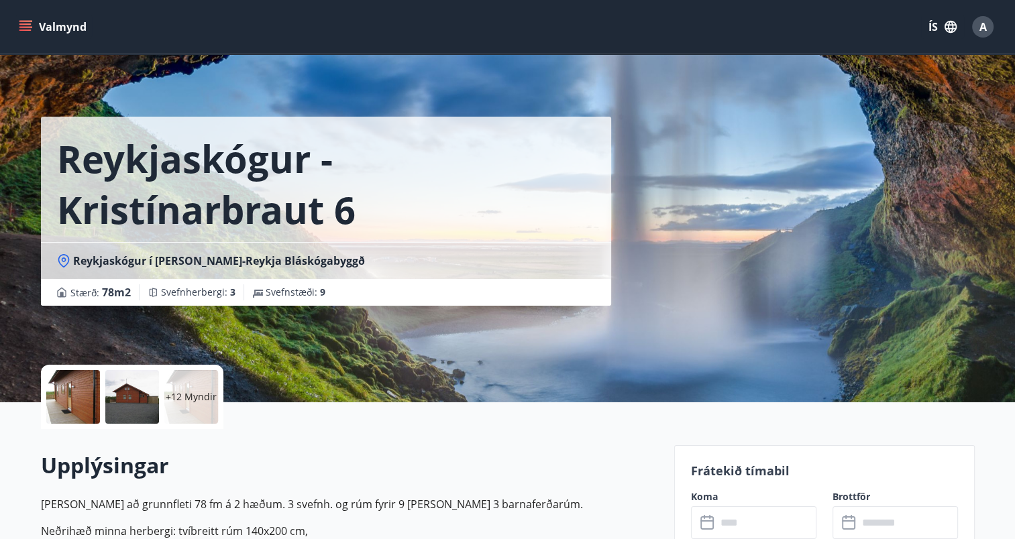
click at [58, 397] on div at bounding box center [73, 397] width 54 height 54
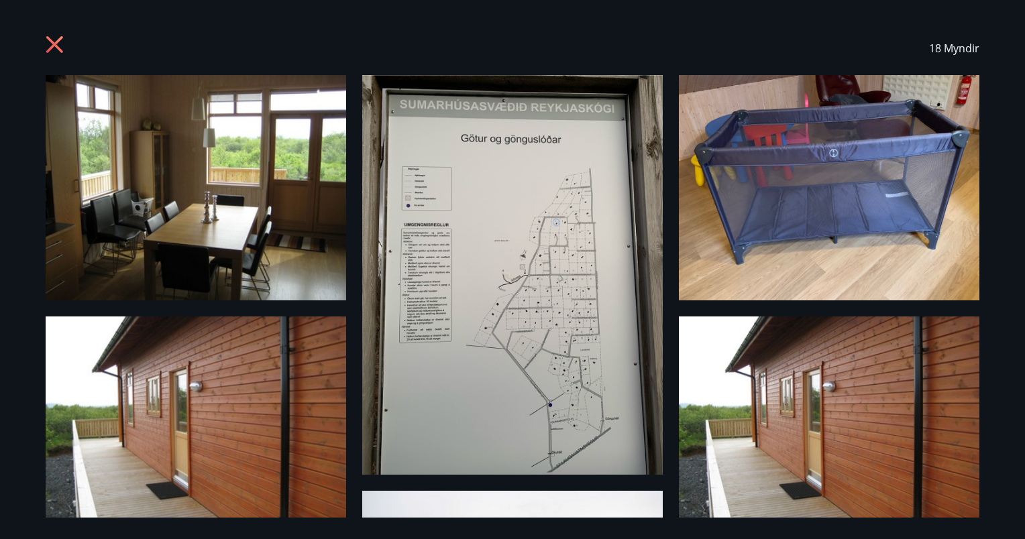
click at [241, 210] on img at bounding box center [196, 187] width 300 height 225
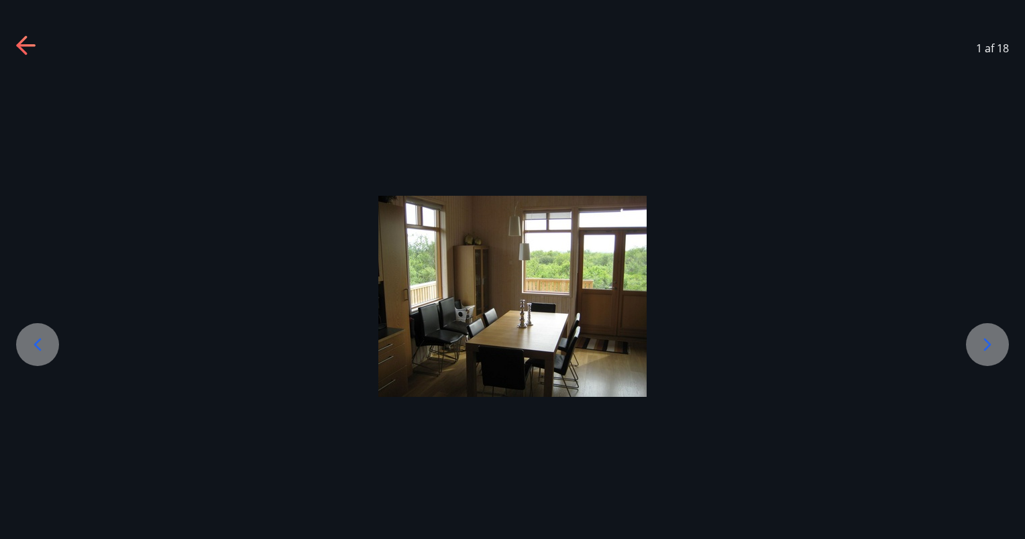
click at [982, 351] on icon at bounding box center [986, 344] width 21 height 21
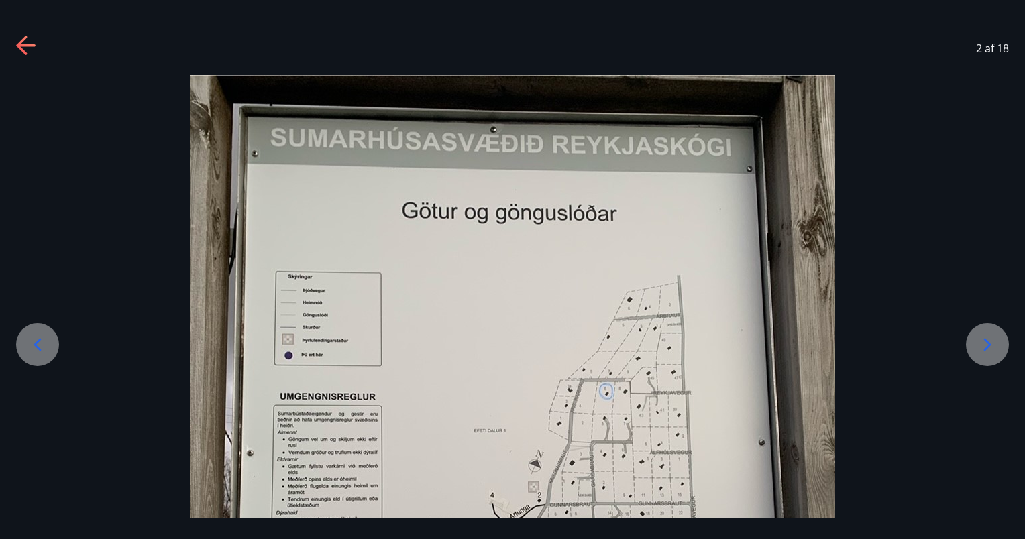
click at [982, 351] on icon at bounding box center [986, 344] width 21 height 21
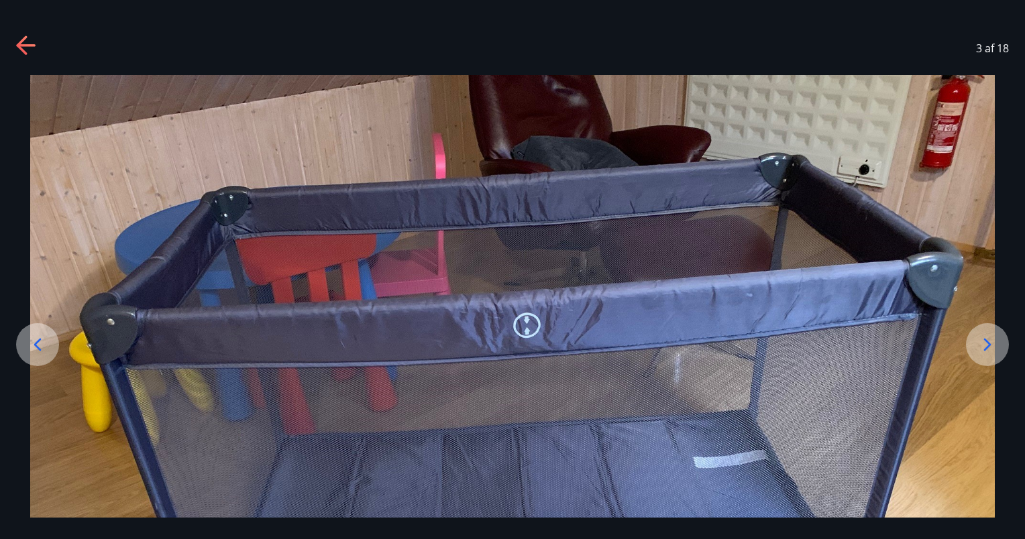
click at [982, 351] on icon at bounding box center [986, 344] width 21 height 21
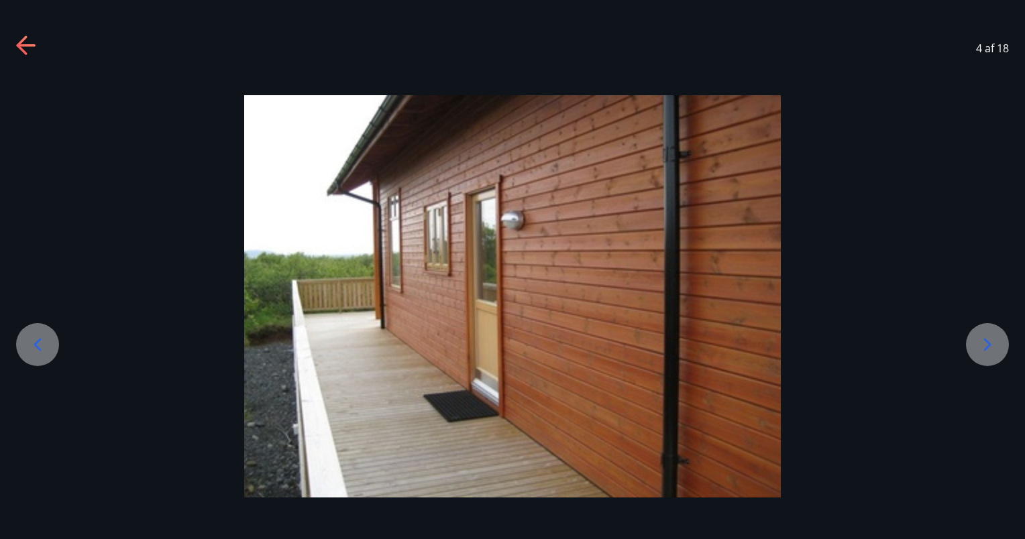
click at [982, 351] on icon at bounding box center [986, 344] width 21 height 21
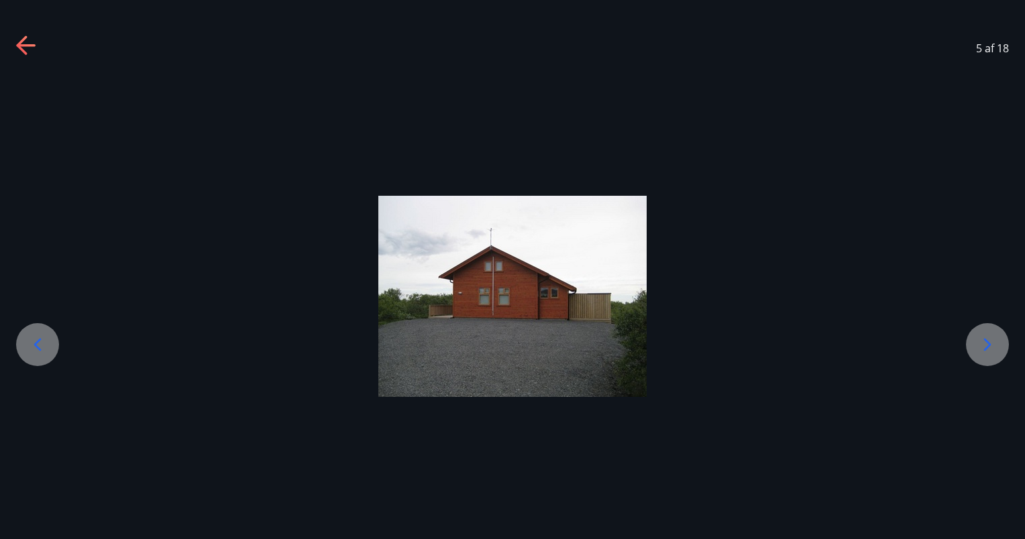
click at [982, 351] on icon at bounding box center [986, 344] width 21 height 21
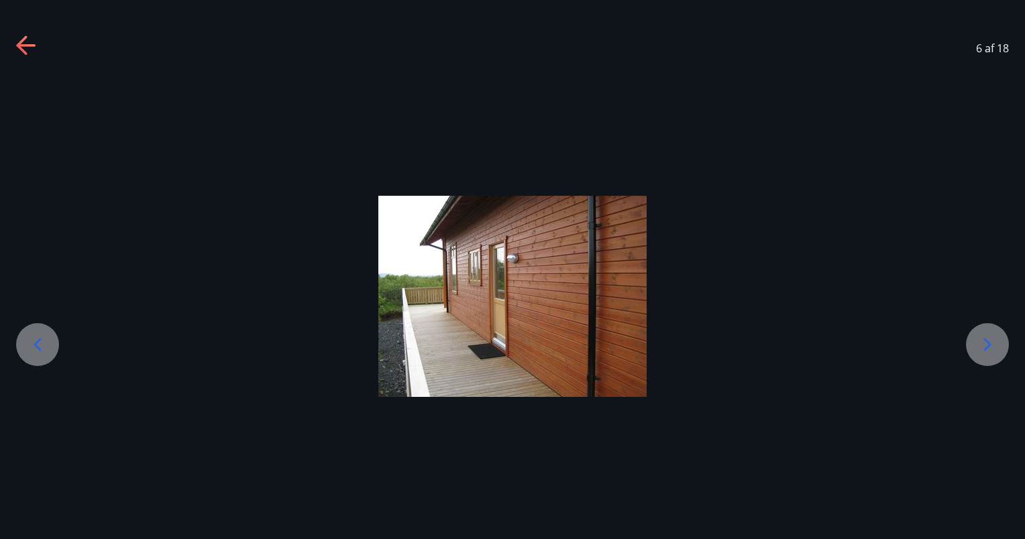
click at [982, 351] on icon at bounding box center [986, 344] width 21 height 21
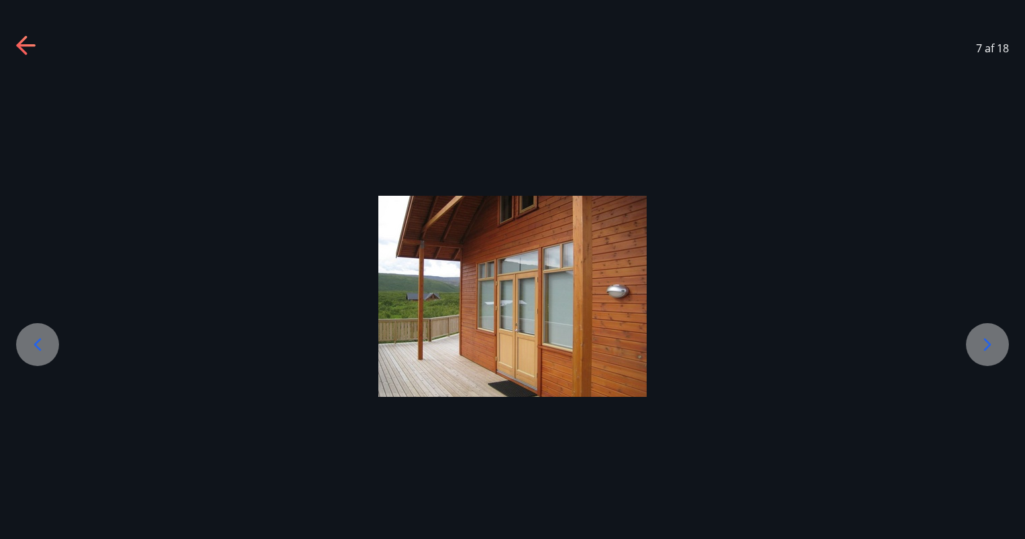
click at [982, 351] on icon at bounding box center [986, 344] width 21 height 21
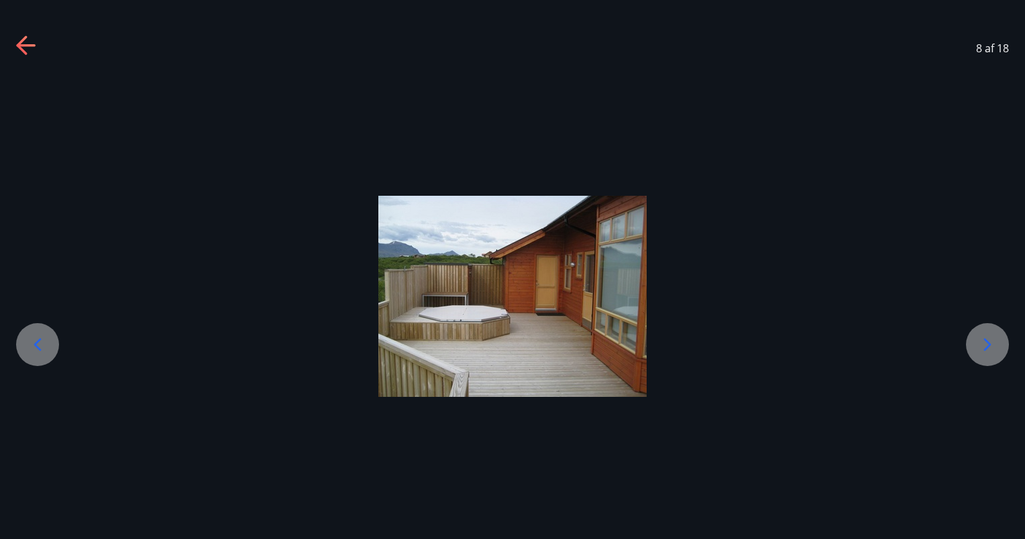
click at [982, 351] on icon at bounding box center [986, 344] width 21 height 21
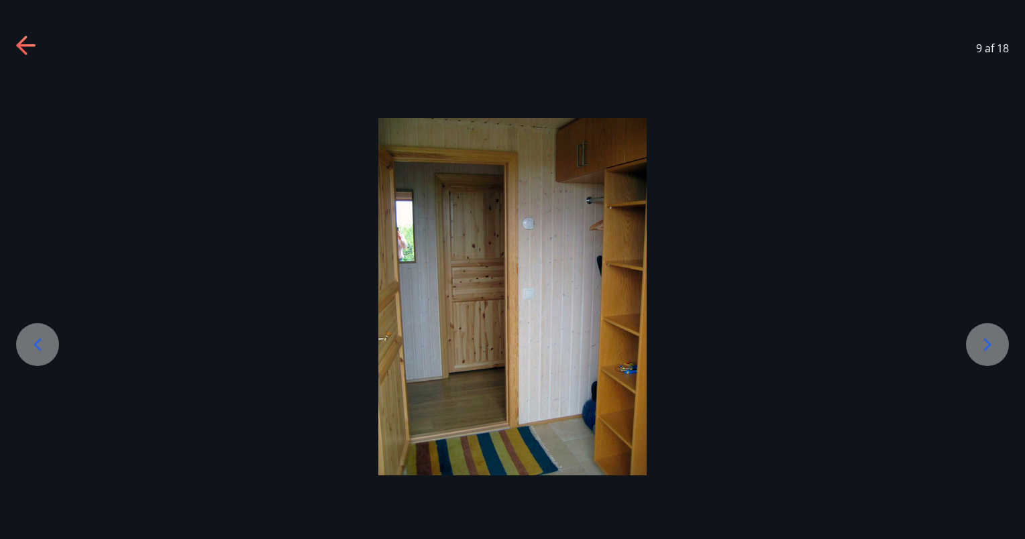
click at [982, 351] on icon at bounding box center [986, 344] width 21 height 21
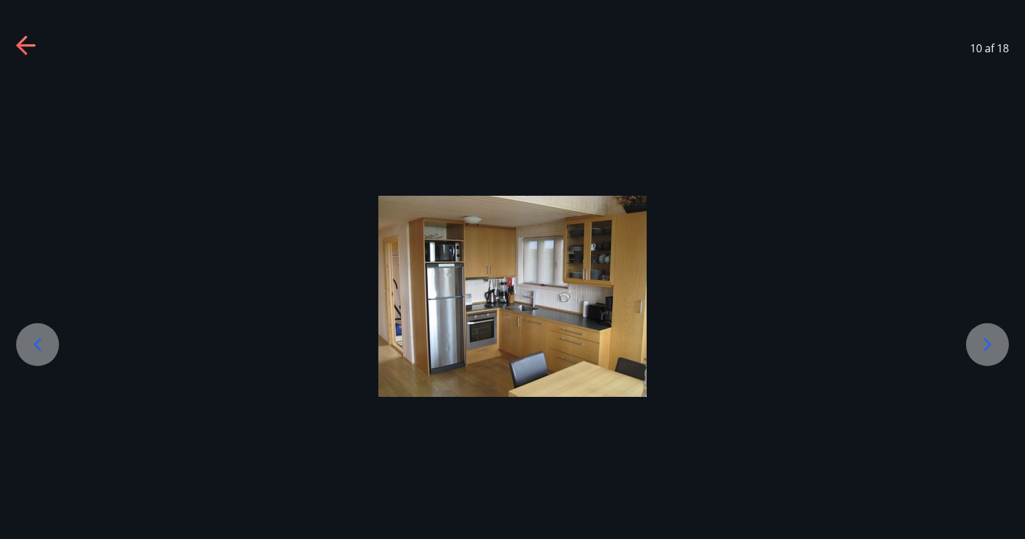
click at [982, 351] on icon at bounding box center [986, 344] width 21 height 21
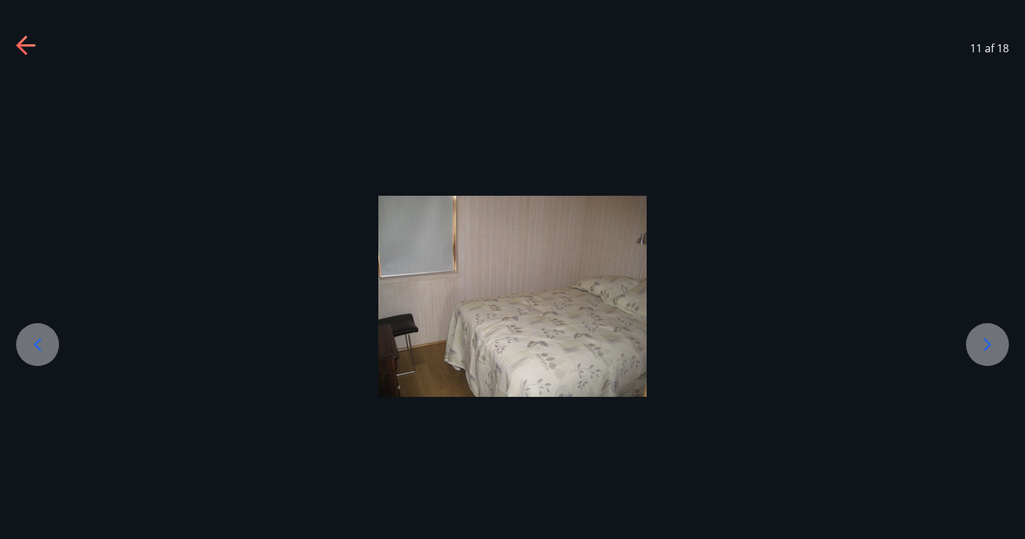
click at [982, 351] on icon at bounding box center [986, 344] width 21 height 21
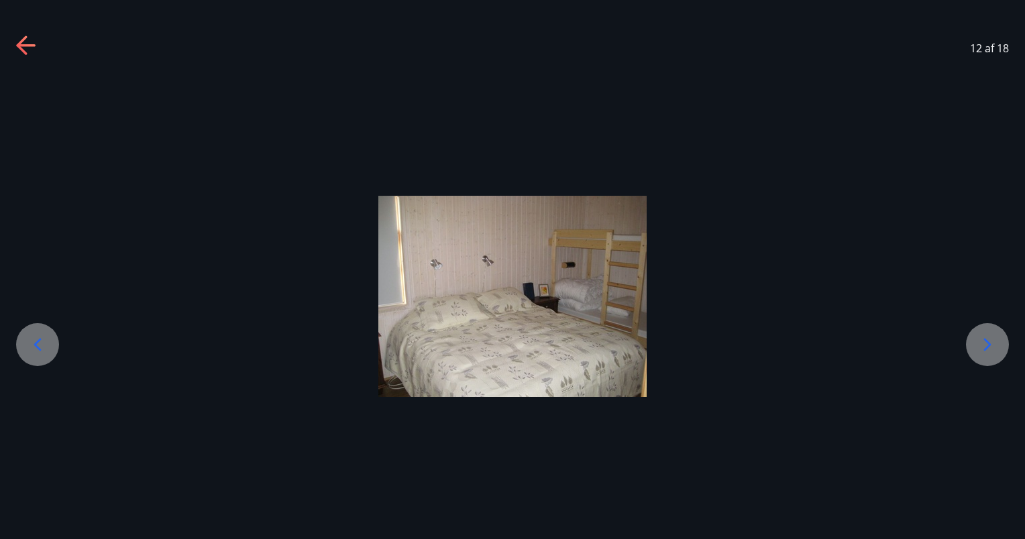
click at [982, 351] on icon at bounding box center [986, 344] width 21 height 21
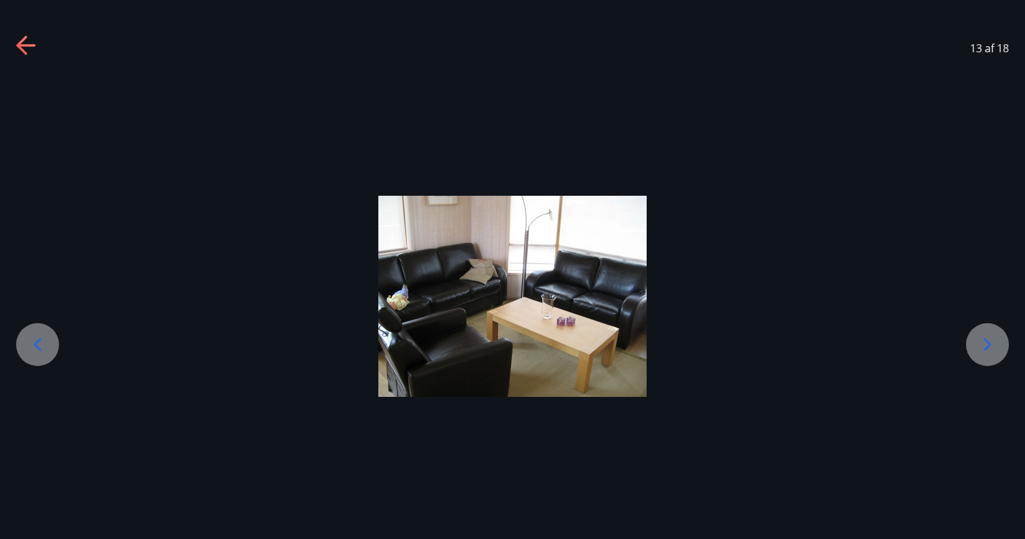
click at [982, 351] on icon at bounding box center [986, 344] width 21 height 21
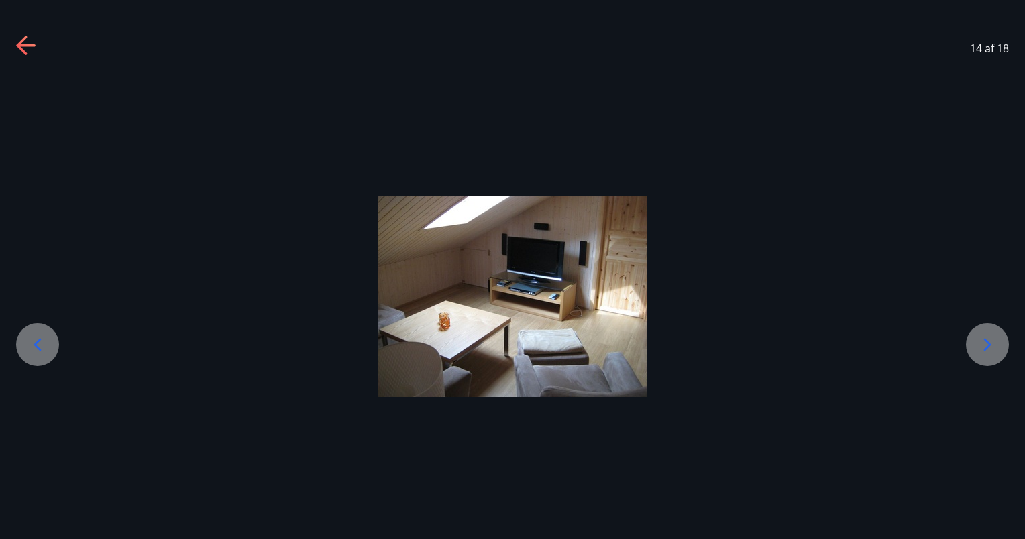
click at [982, 351] on icon at bounding box center [986, 344] width 21 height 21
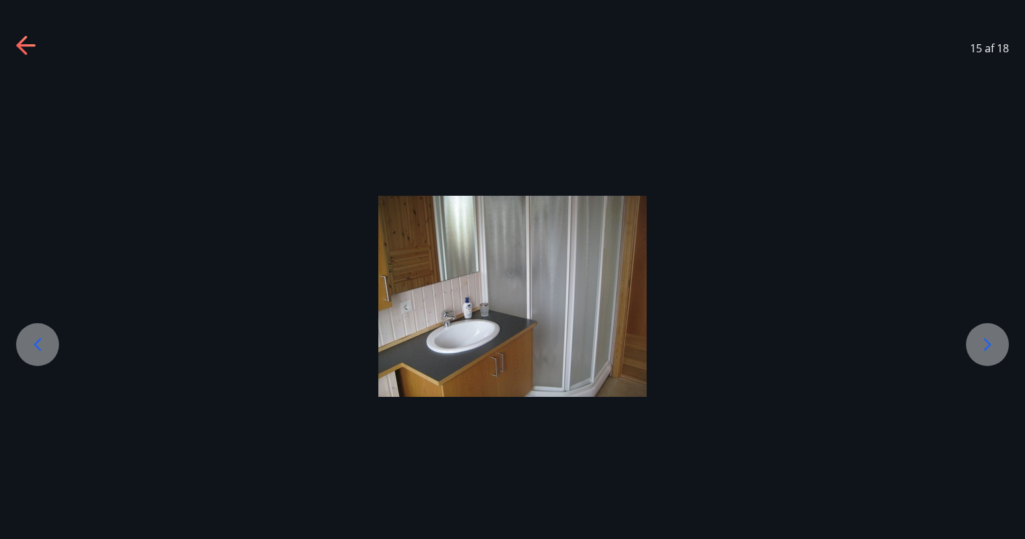
click at [982, 351] on icon at bounding box center [986, 344] width 21 height 21
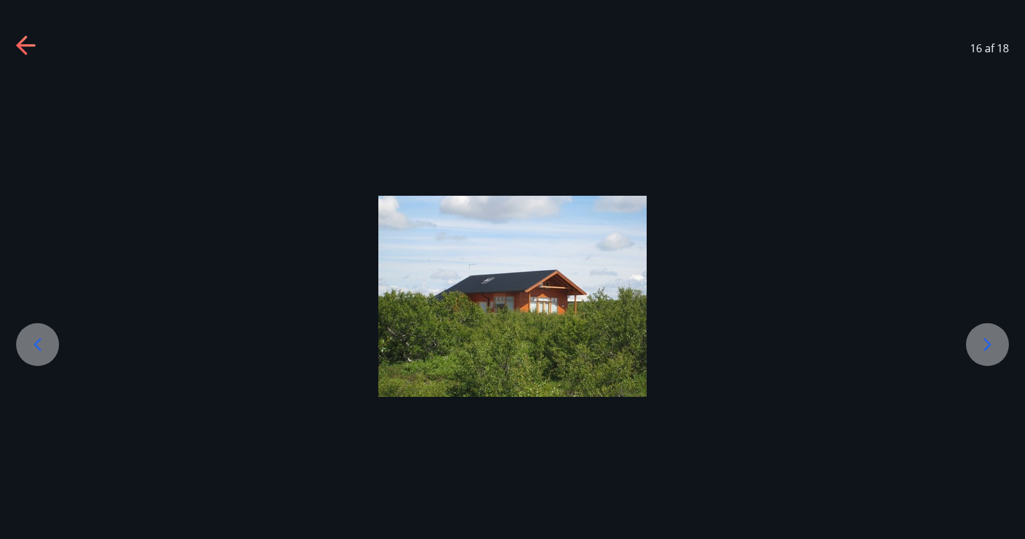
click at [982, 351] on icon at bounding box center [986, 344] width 21 height 21
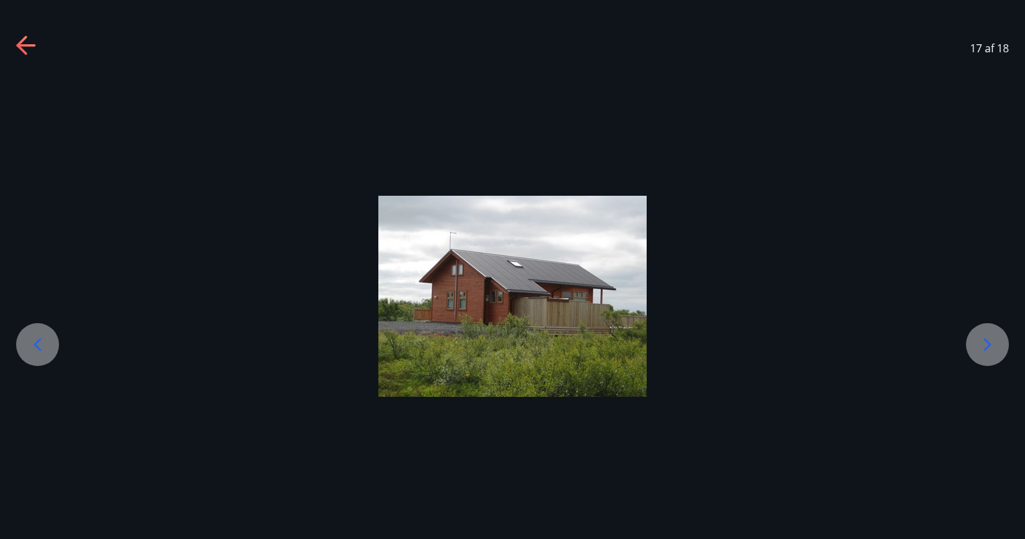
click at [982, 351] on icon at bounding box center [986, 344] width 21 height 21
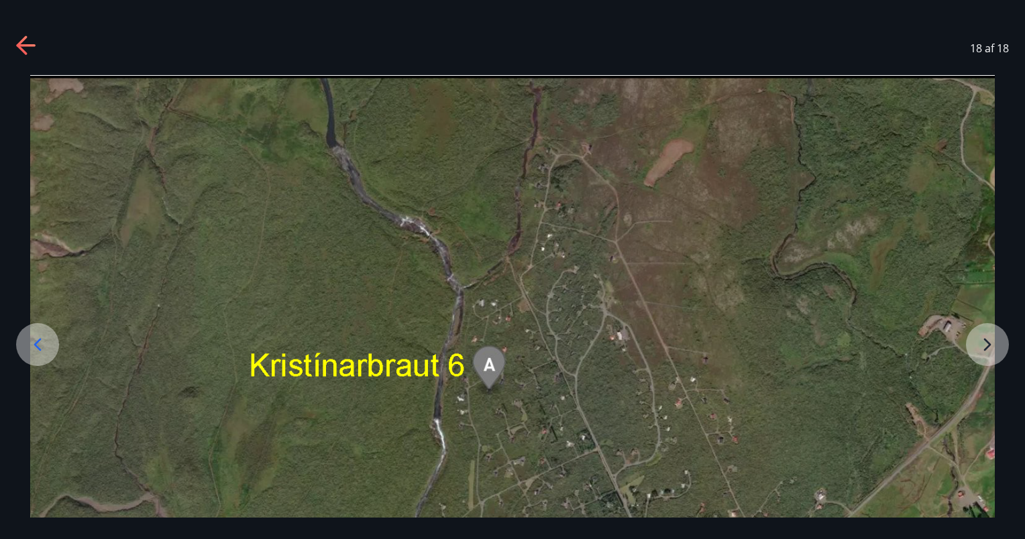
click at [27, 40] on icon at bounding box center [26, 46] width 21 height 21
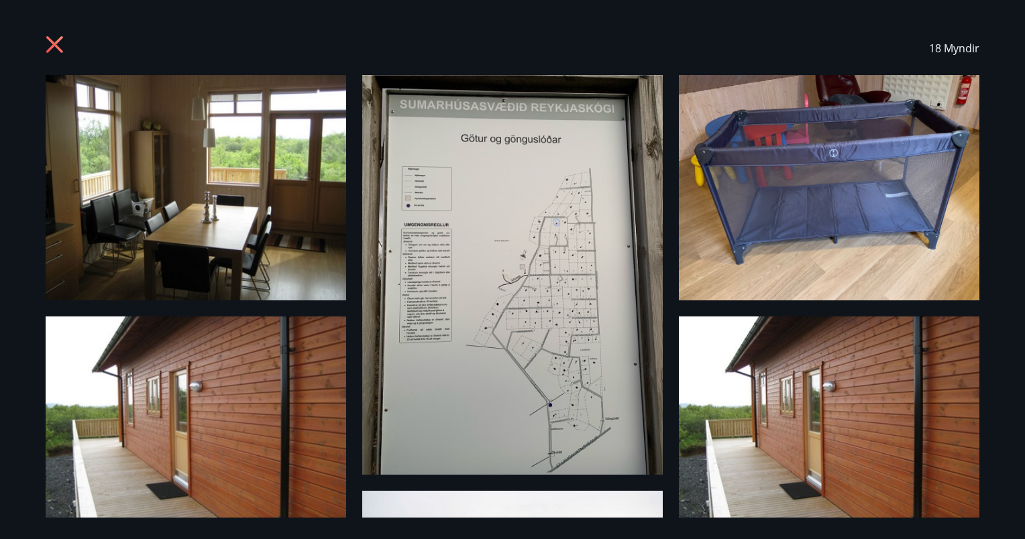
click at [56, 46] on icon at bounding box center [54, 44] width 17 height 17
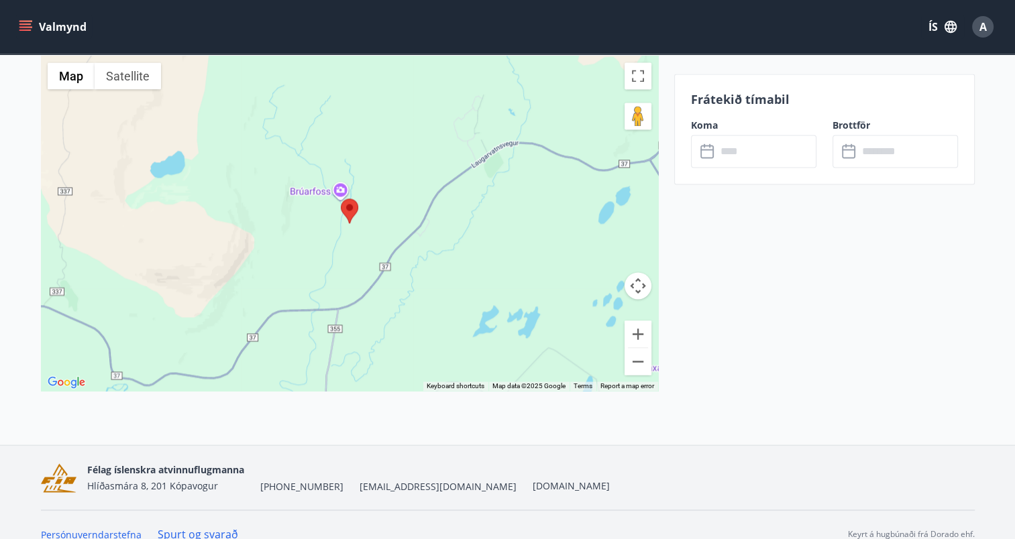
scroll to position [2017, 0]
click at [633, 347] on button "Zoom out" at bounding box center [637, 360] width 27 height 27
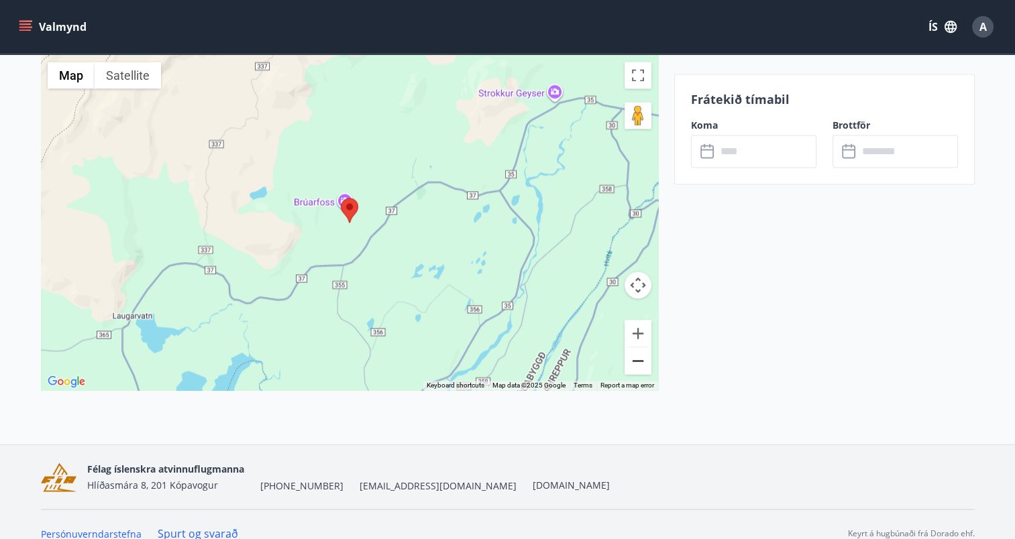
click at [633, 347] on button "Zoom out" at bounding box center [637, 360] width 27 height 27
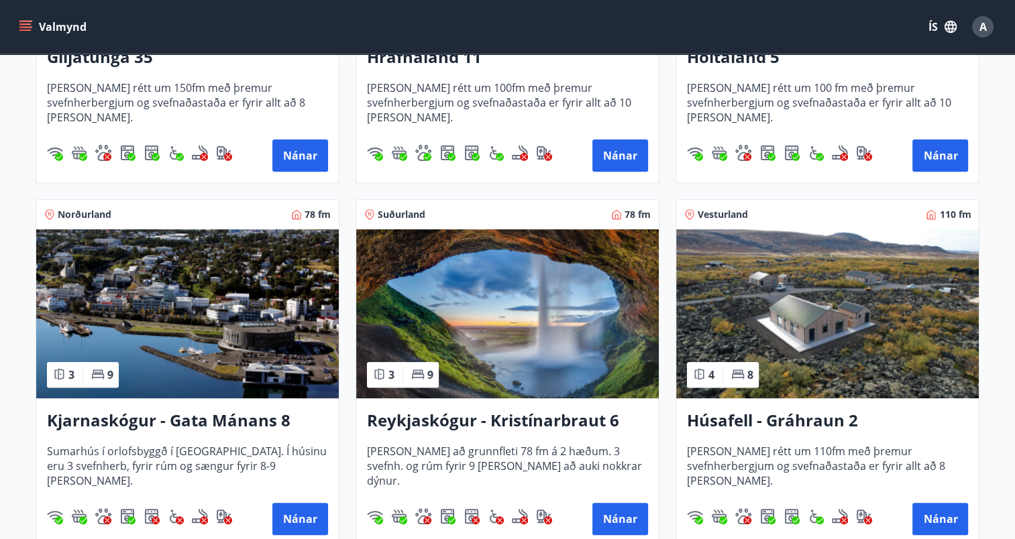
scroll to position [473, 0]
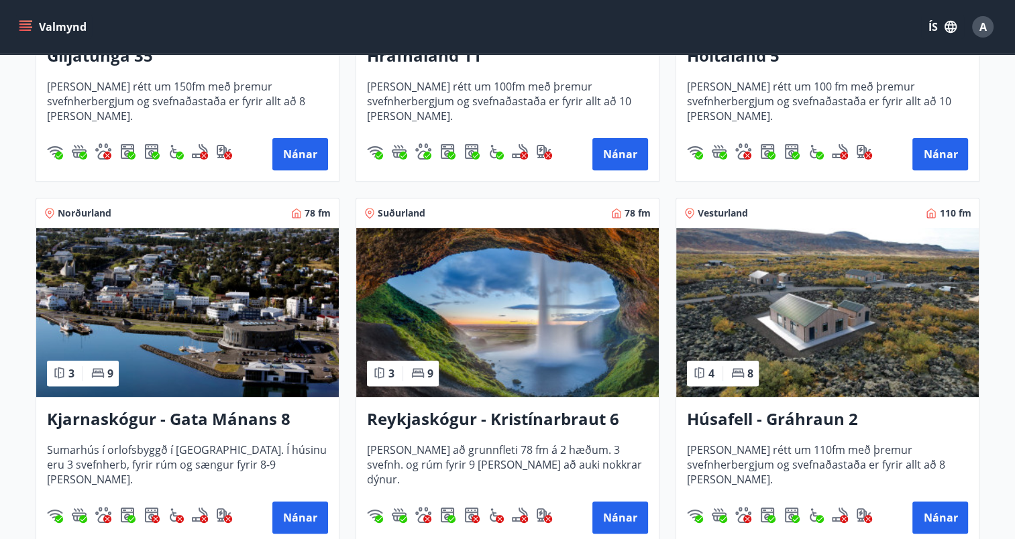
click at [724, 284] on img at bounding box center [827, 312] width 302 height 169
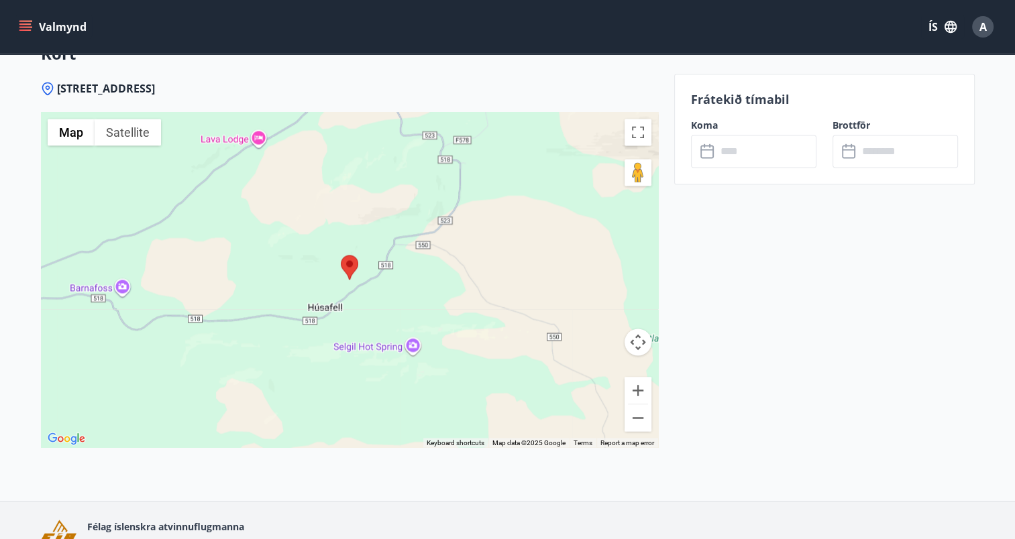
scroll to position [2280, 0]
click at [638, 418] on button "Zoom out" at bounding box center [637, 417] width 27 height 27
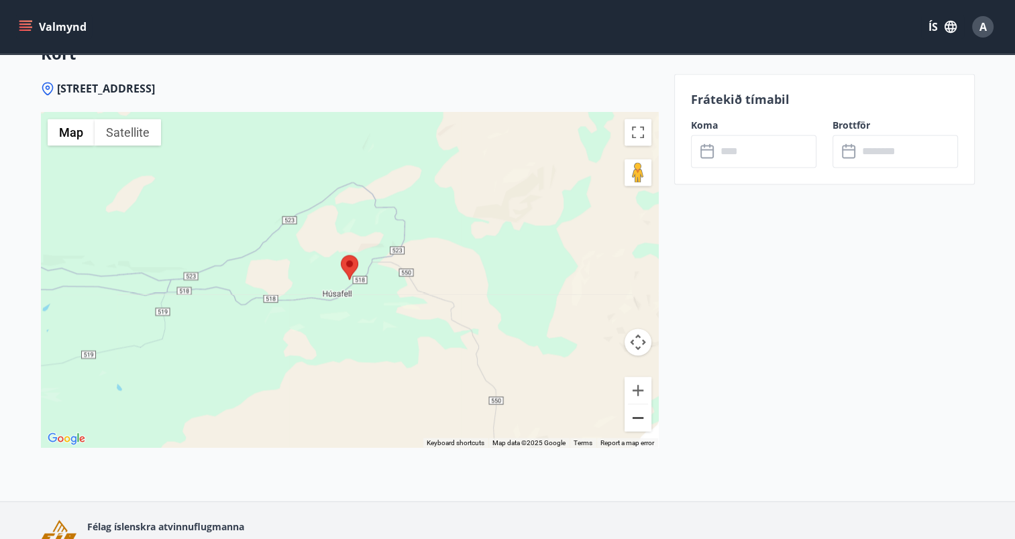
click at [638, 418] on button "Zoom out" at bounding box center [637, 417] width 27 height 27
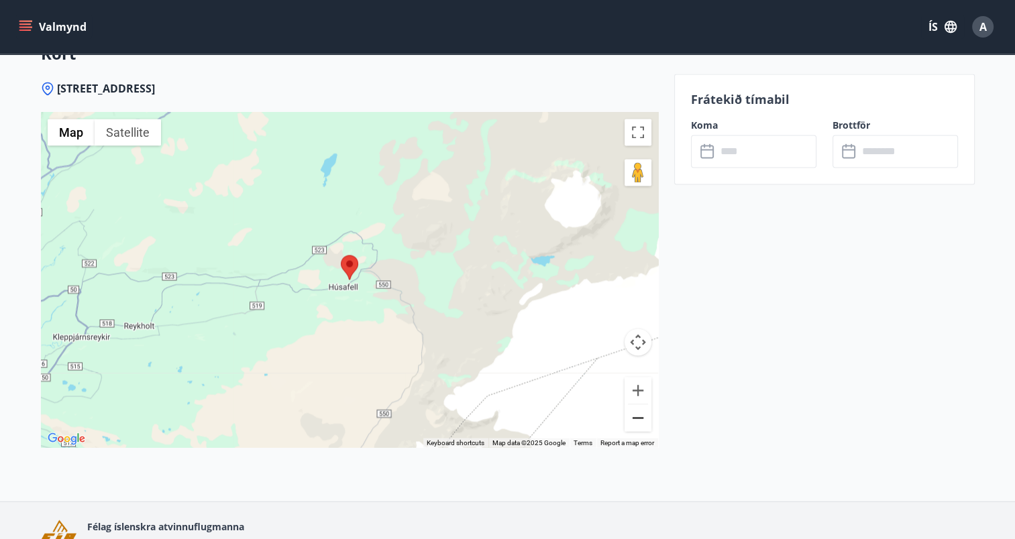
click at [638, 418] on button "Zoom out" at bounding box center [637, 417] width 27 height 27
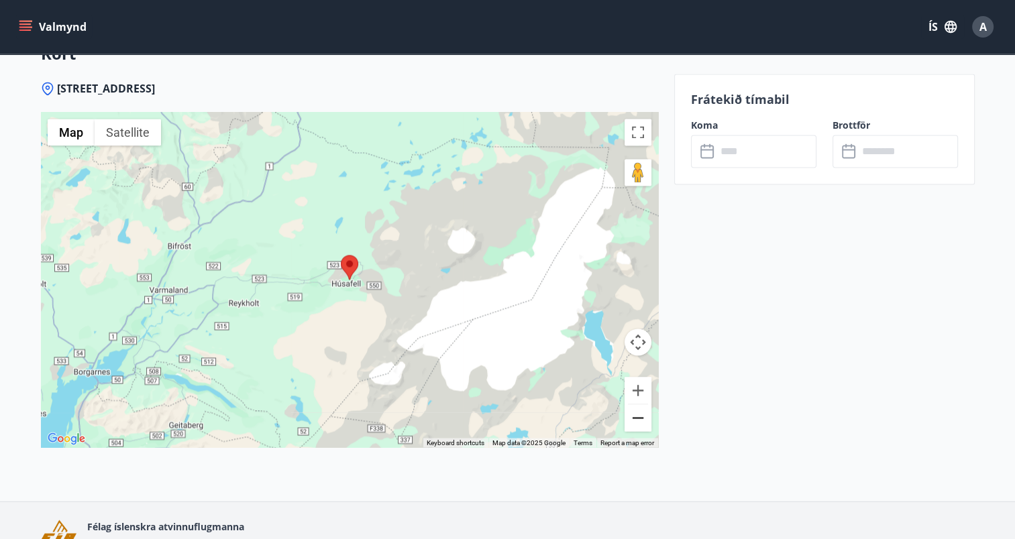
click at [638, 418] on button "Zoom out" at bounding box center [637, 417] width 27 height 27
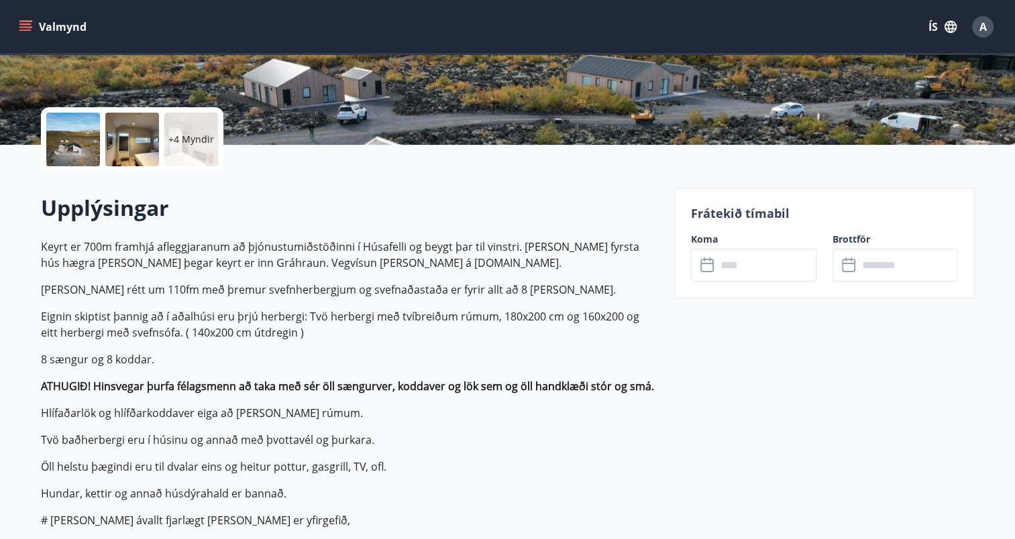
scroll to position [0, 0]
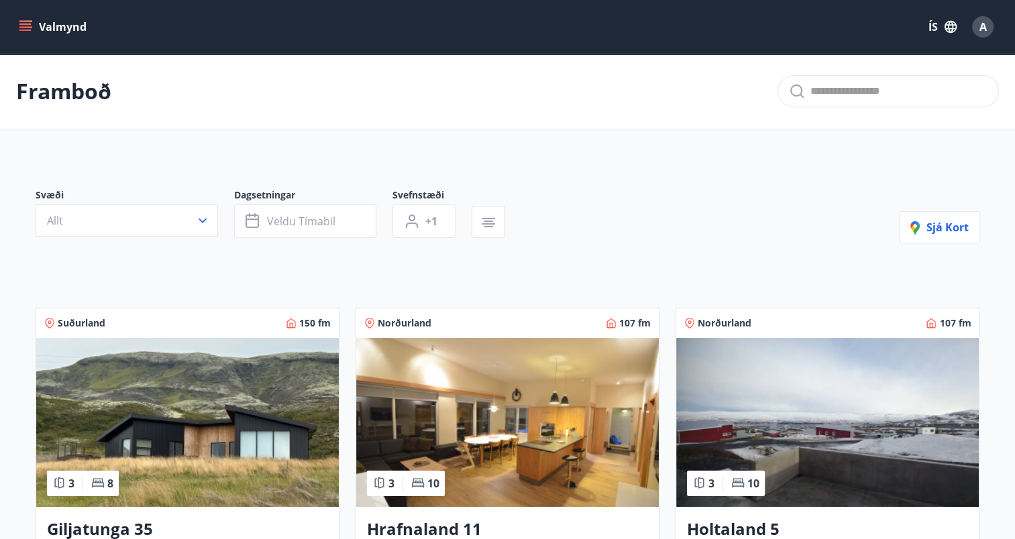
click at [29, 24] on icon "menu" at bounding box center [25, 23] width 12 height 1
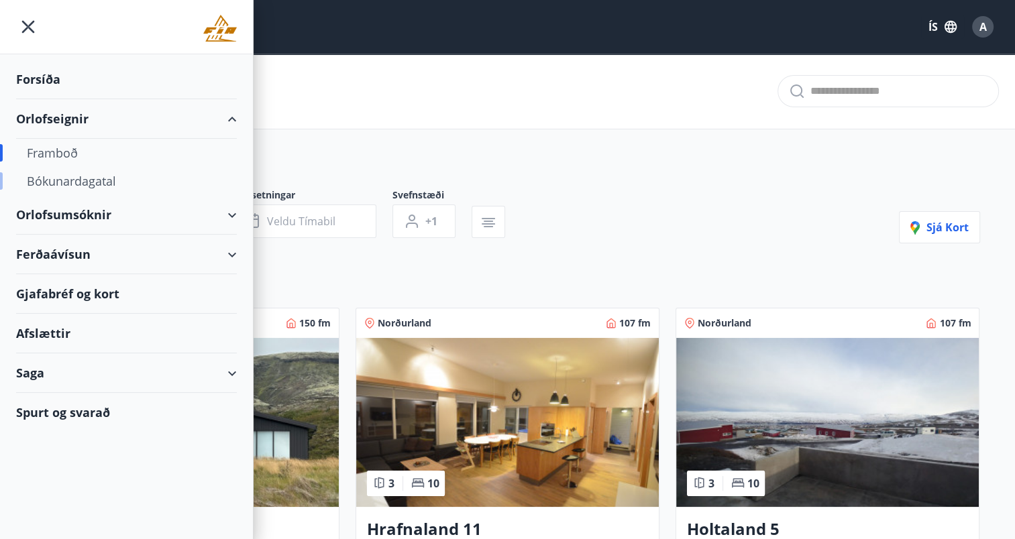
click at [91, 180] on div "Bókunardagatal" at bounding box center [126, 181] width 199 height 28
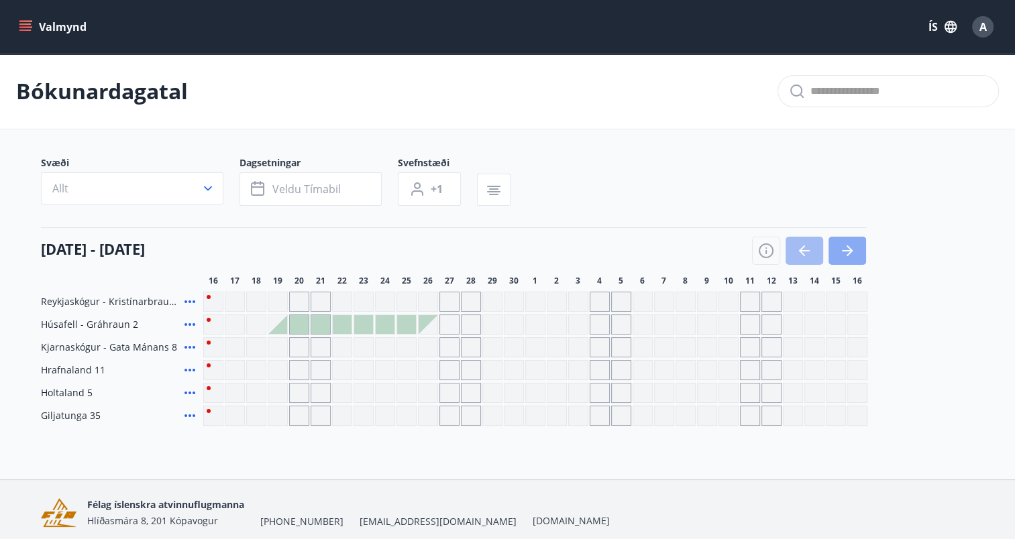
click at [838, 245] on button "button" at bounding box center [847, 251] width 38 height 28
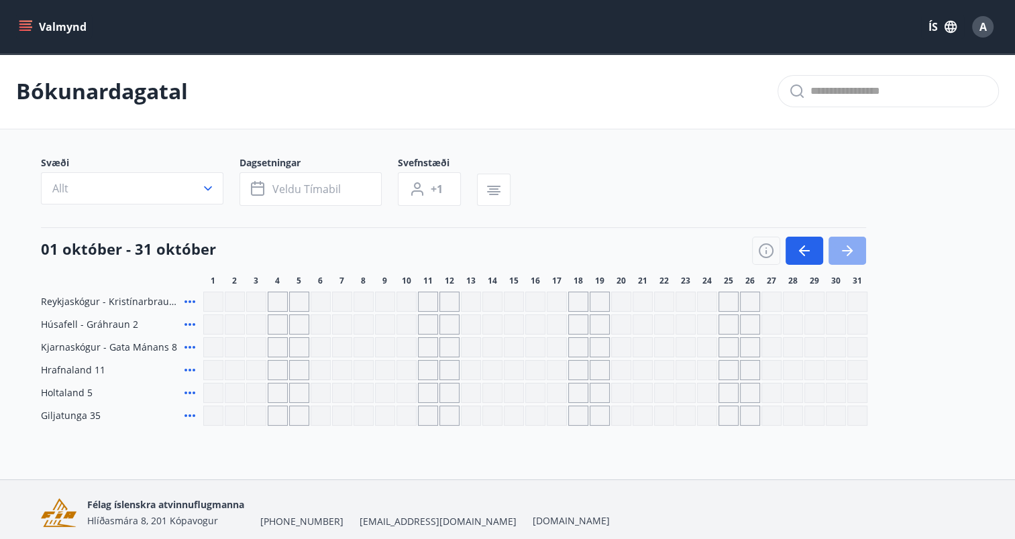
click at [838, 245] on button "button" at bounding box center [847, 251] width 38 height 28
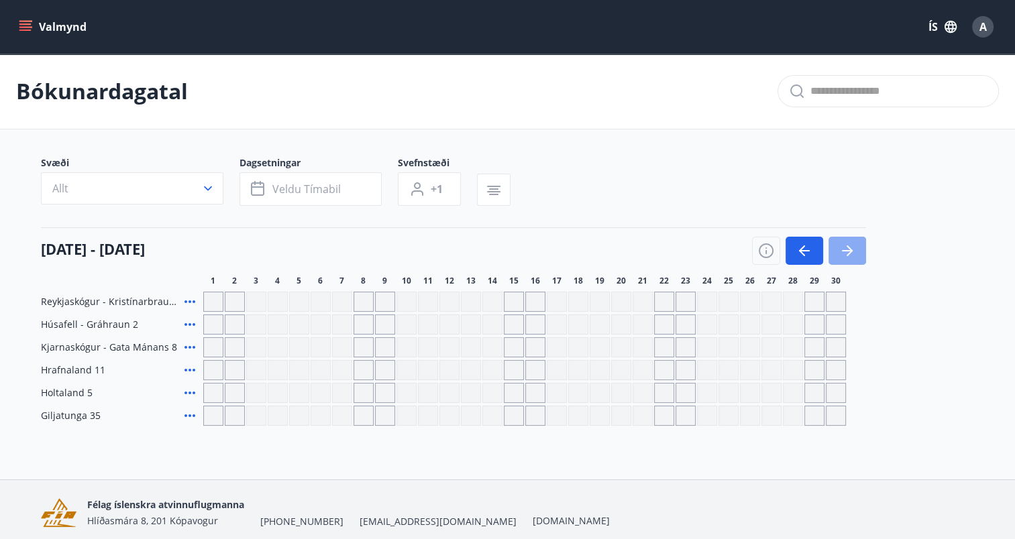
click at [838, 245] on button "button" at bounding box center [847, 251] width 38 height 28
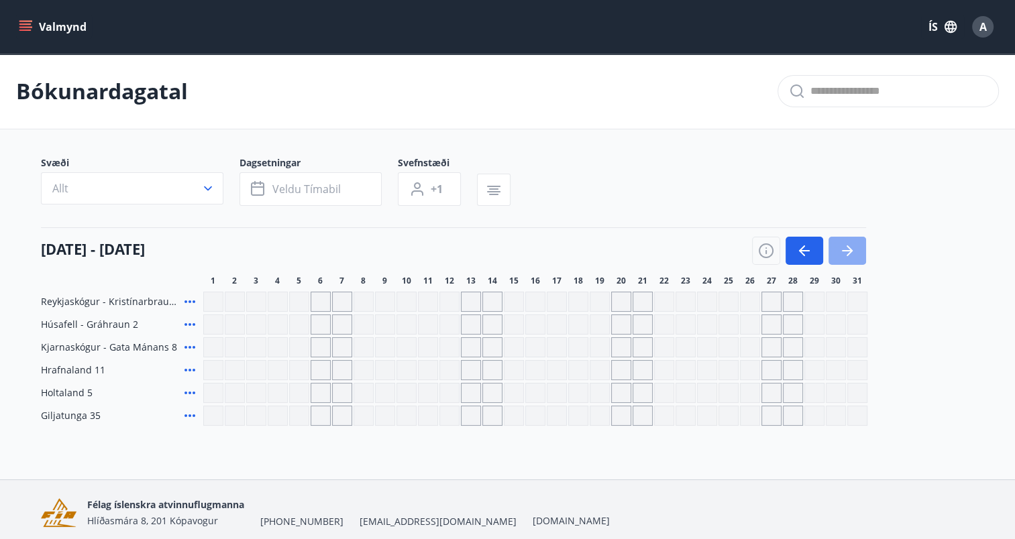
click at [838, 245] on button "button" at bounding box center [847, 251] width 38 height 28
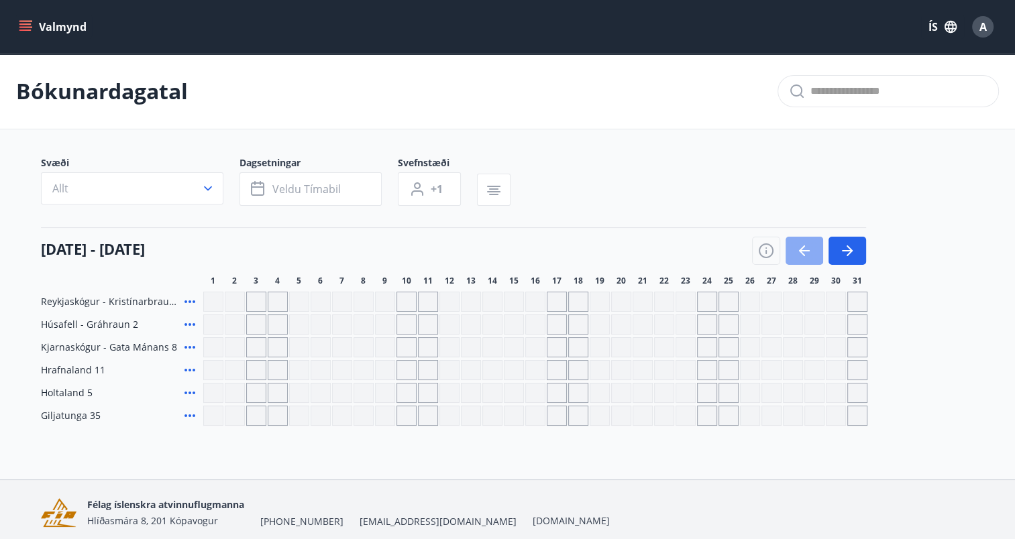
click at [796, 258] on icon "button" at bounding box center [804, 251] width 16 height 16
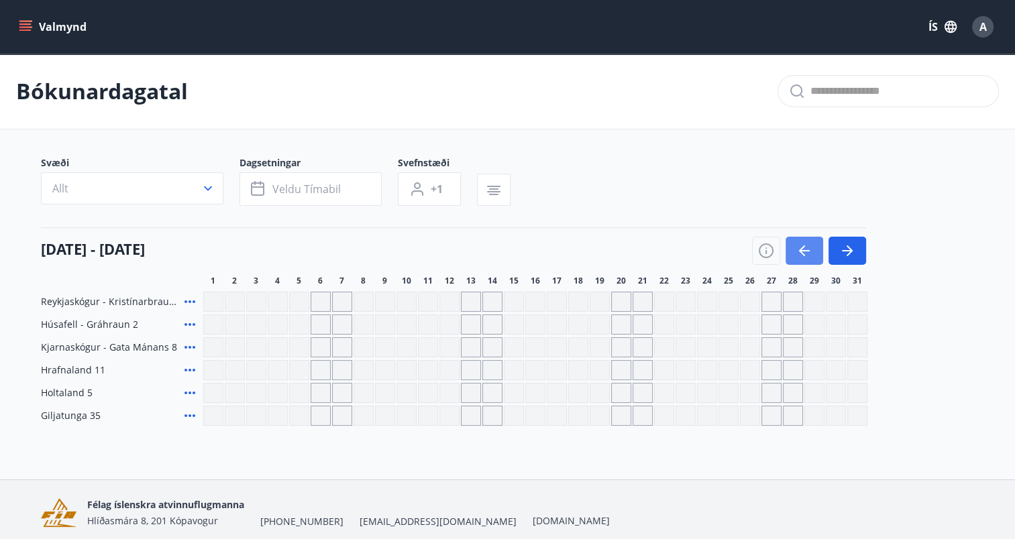
click at [796, 258] on icon "button" at bounding box center [804, 251] width 16 height 16
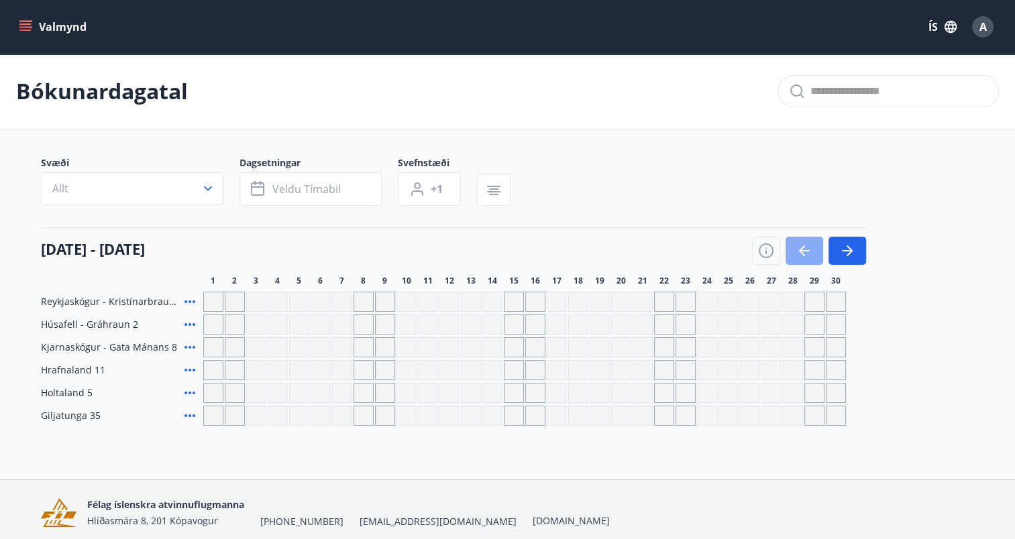
click at [796, 258] on icon "button" at bounding box center [804, 251] width 16 height 16
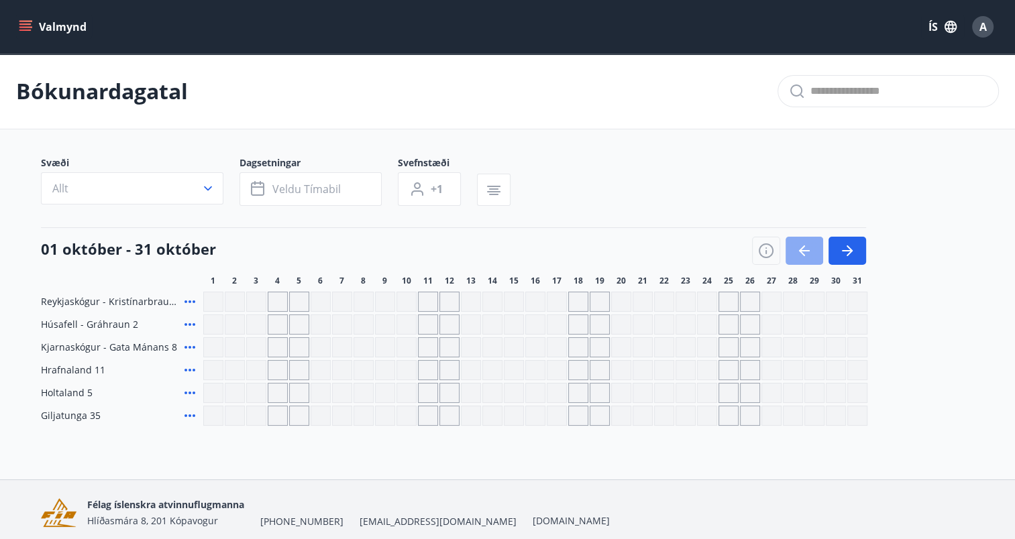
click at [796, 258] on icon "button" at bounding box center [804, 251] width 16 height 16
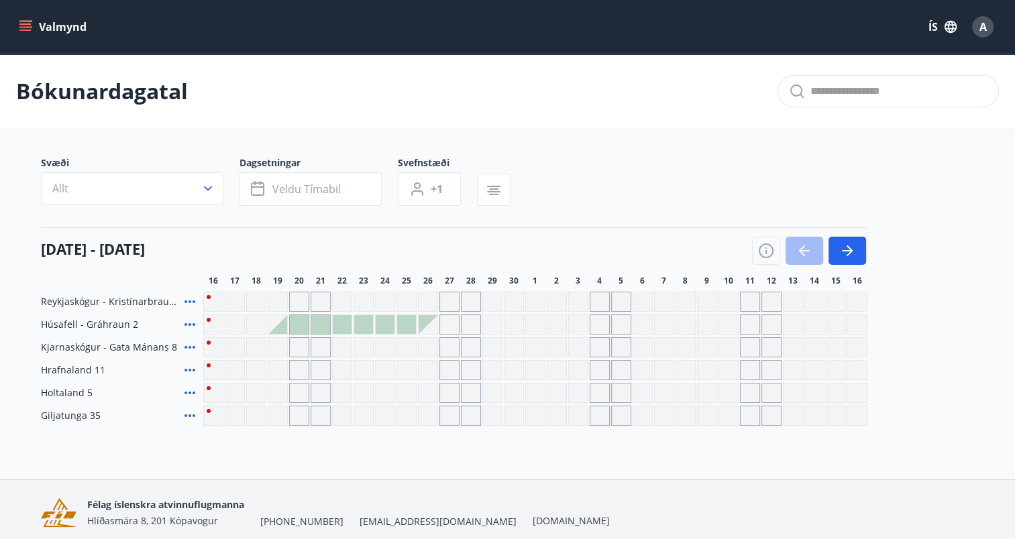
click at [190, 323] on icon at bounding box center [189, 324] width 11 height 3
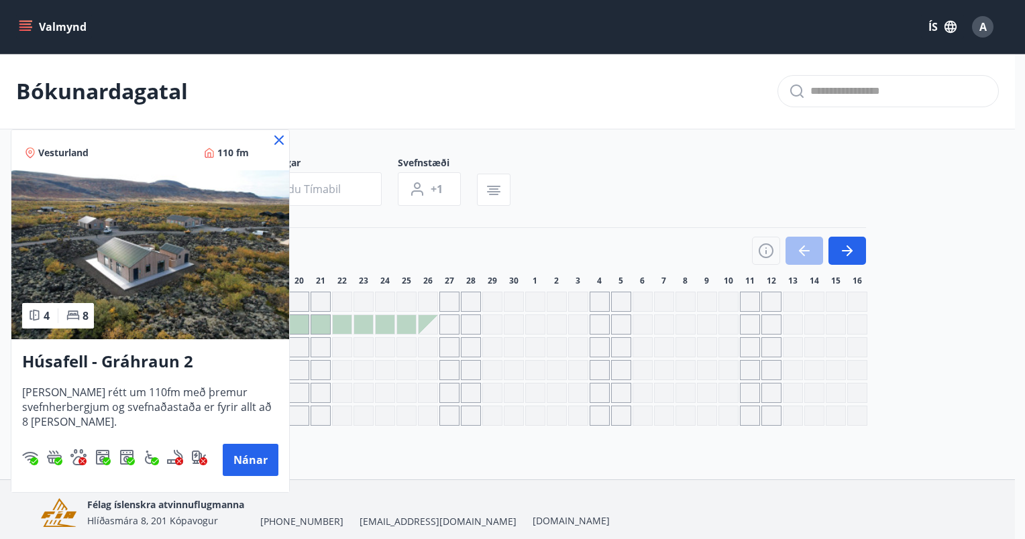
click at [278, 134] on icon at bounding box center [279, 140] width 16 height 16
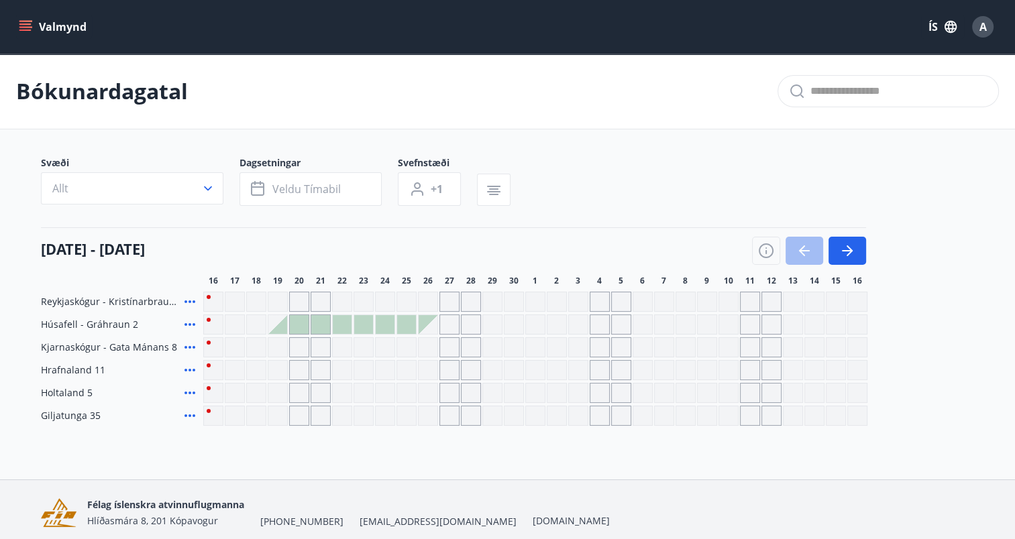
click at [604, 150] on main "Bókunardagatal Svæði Allt Dagsetningar Veldu tímabil Svefnstæði +1 [DATE] - [DA…" at bounding box center [507, 240] width 1015 height 372
click at [847, 258] on icon "button" at bounding box center [847, 251] width 16 height 16
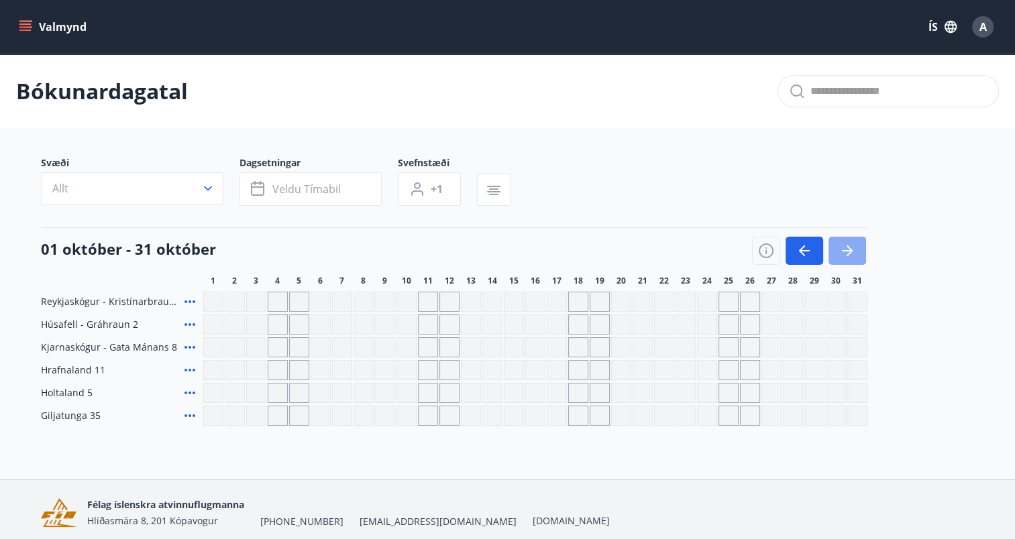
click at [847, 258] on icon "button" at bounding box center [847, 251] width 16 height 16
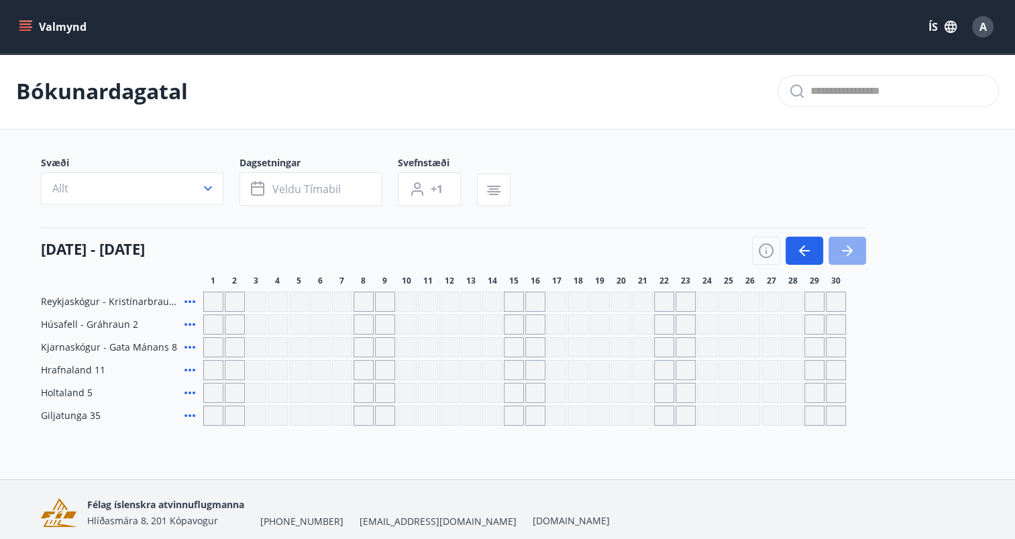
click at [847, 258] on icon "button" at bounding box center [847, 251] width 16 height 16
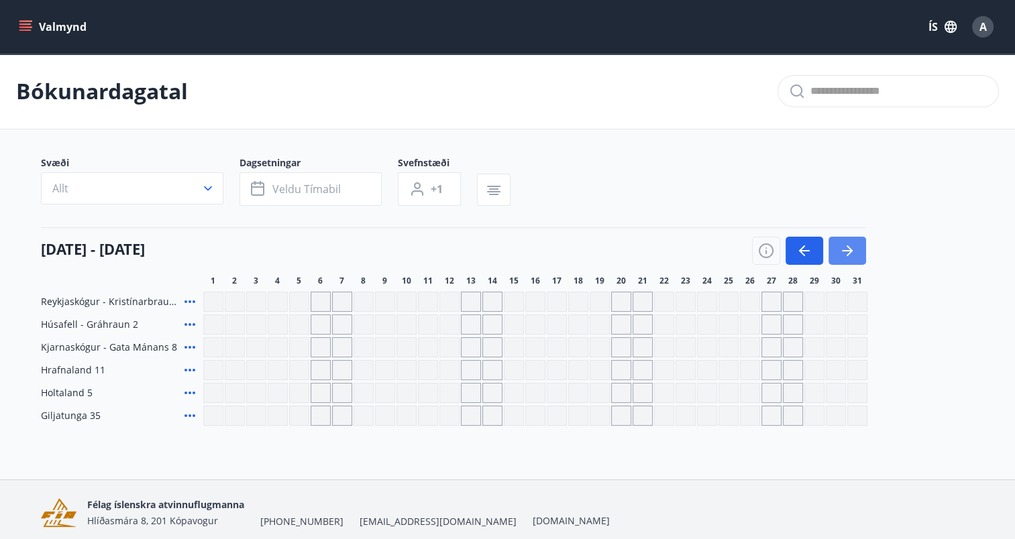
click at [847, 258] on icon "button" at bounding box center [847, 251] width 16 height 16
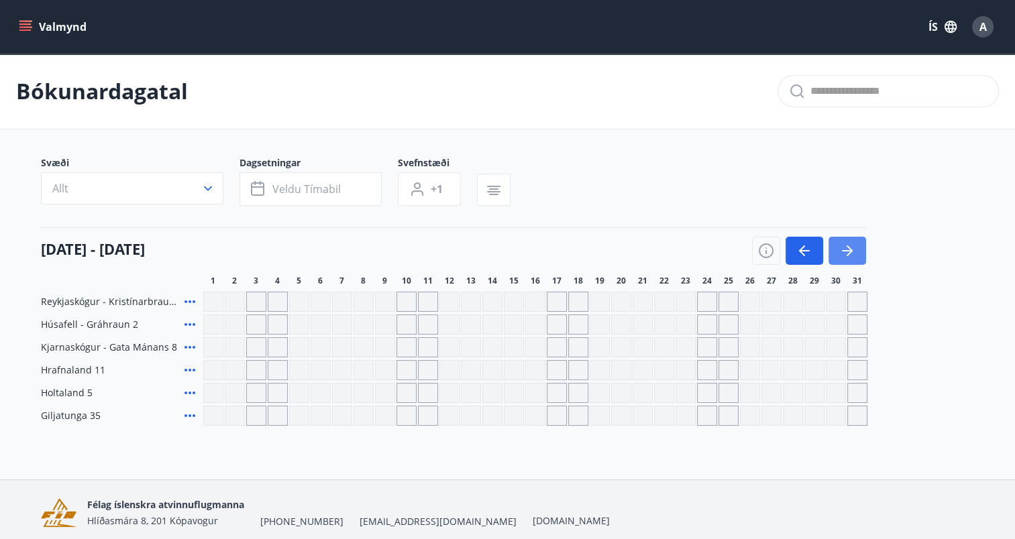
click at [847, 258] on icon "button" at bounding box center [847, 251] width 16 height 16
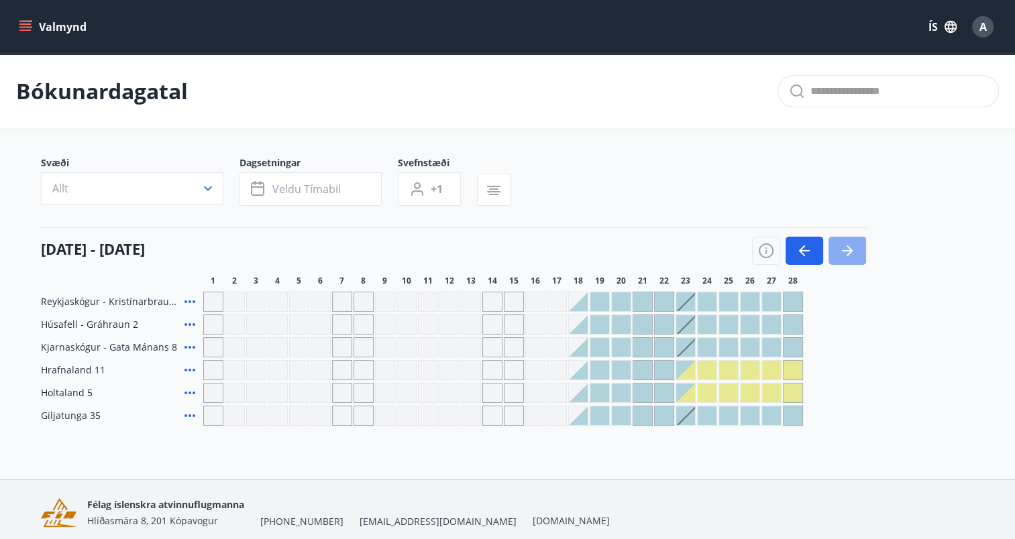
click at [847, 258] on icon "button" at bounding box center [847, 251] width 16 height 16
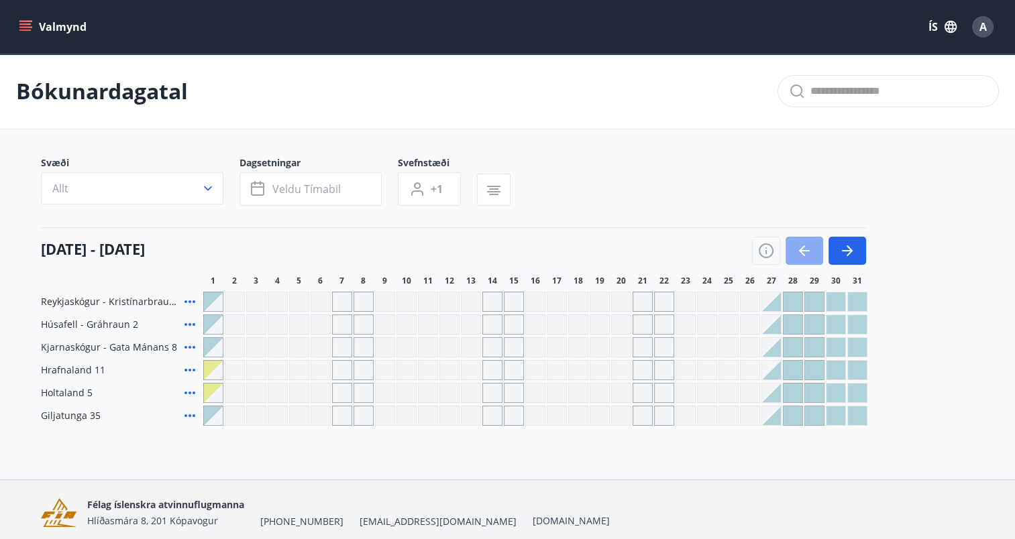
click at [796, 256] on icon "button" at bounding box center [804, 251] width 16 height 16
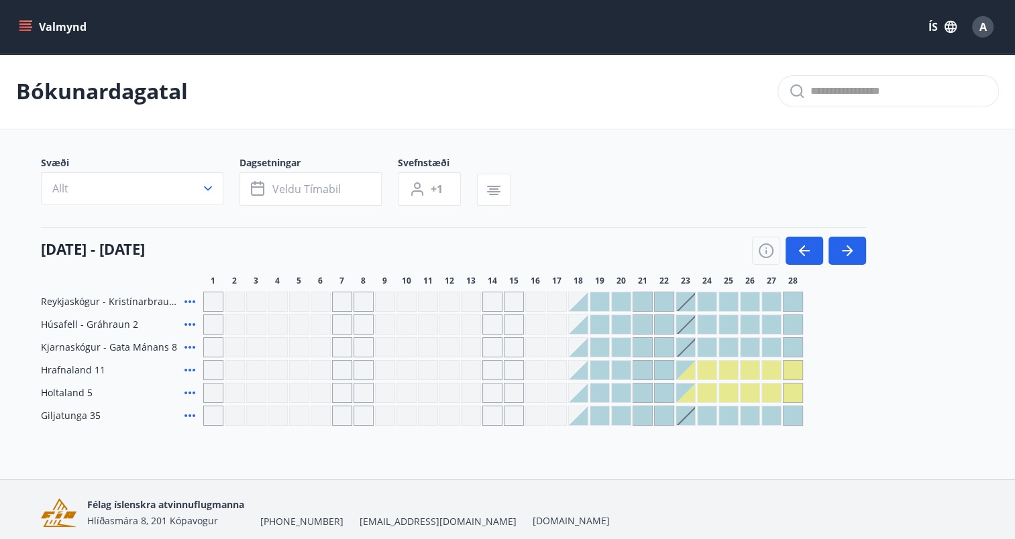
click at [728, 369] on div "Gráir dagar eru ekki bókanlegir" at bounding box center [728, 370] width 19 height 19
click at [313, 190] on span "Veldu tímabil" at bounding box center [306, 189] width 68 height 15
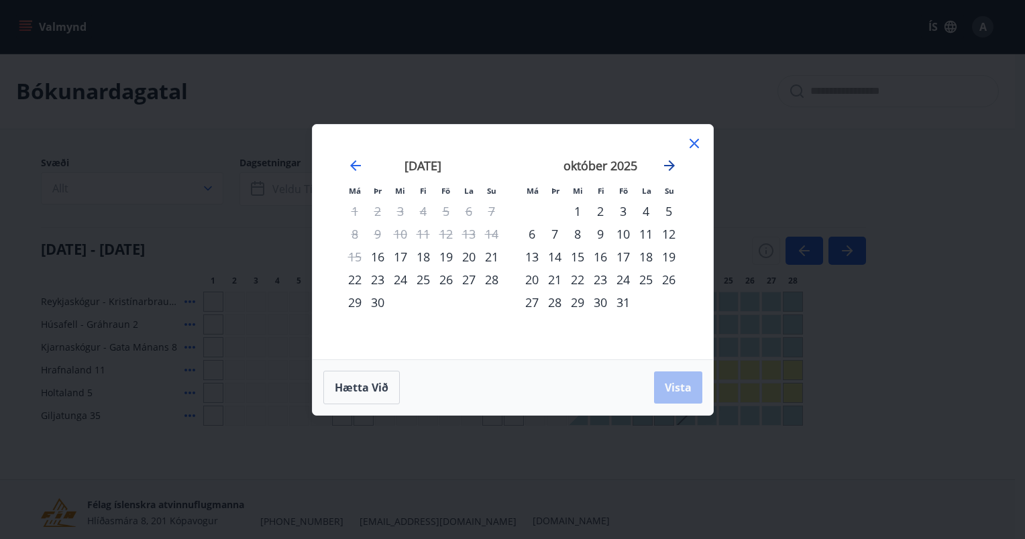
click at [665, 168] on icon "Move forward to switch to the next month." at bounding box center [669, 166] width 16 height 16
click at [667, 168] on icon "Move forward to switch to the next month." at bounding box center [669, 166] width 16 height 16
click at [626, 275] on div "23" at bounding box center [623, 279] width 23 height 23
click at [683, 395] on button "Vista" at bounding box center [678, 388] width 48 height 32
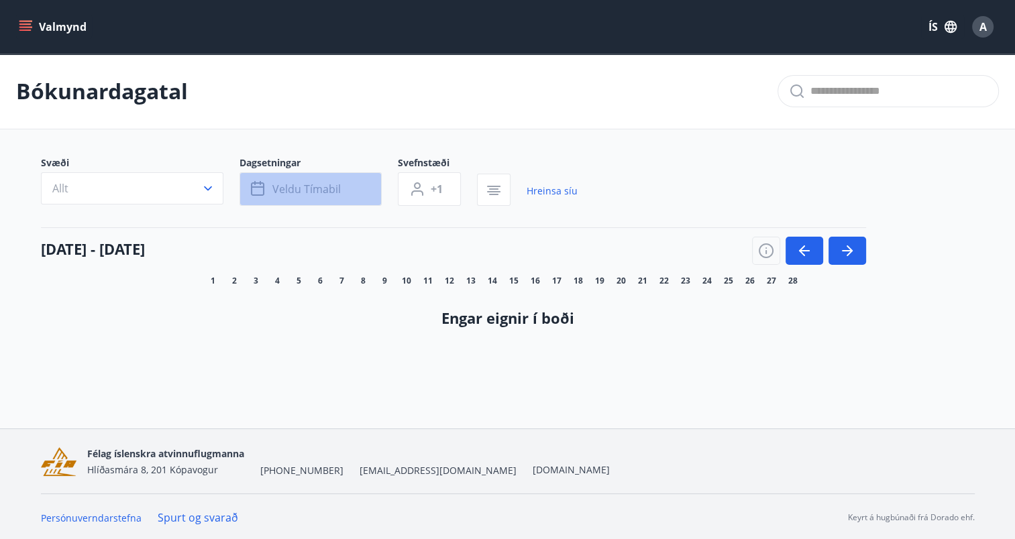
click at [335, 186] on span "Veldu tímabil" at bounding box center [306, 189] width 68 height 15
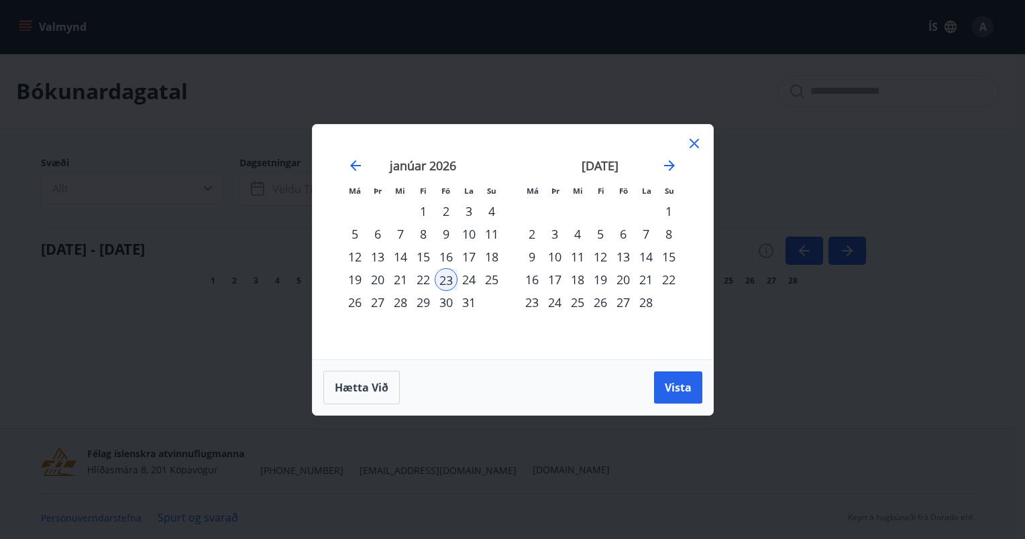
click at [444, 303] on div "30" at bounding box center [446, 302] width 23 height 23
click at [674, 381] on span "Vista" at bounding box center [678, 387] width 27 height 15
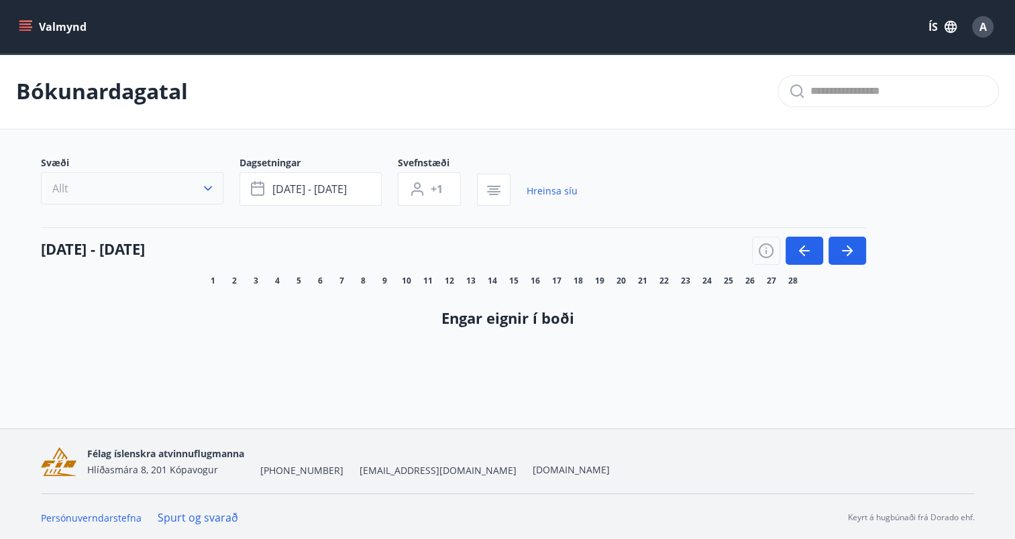
click at [213, 182] on icon "button" at bounding box center [207, 188] width 13 height 13
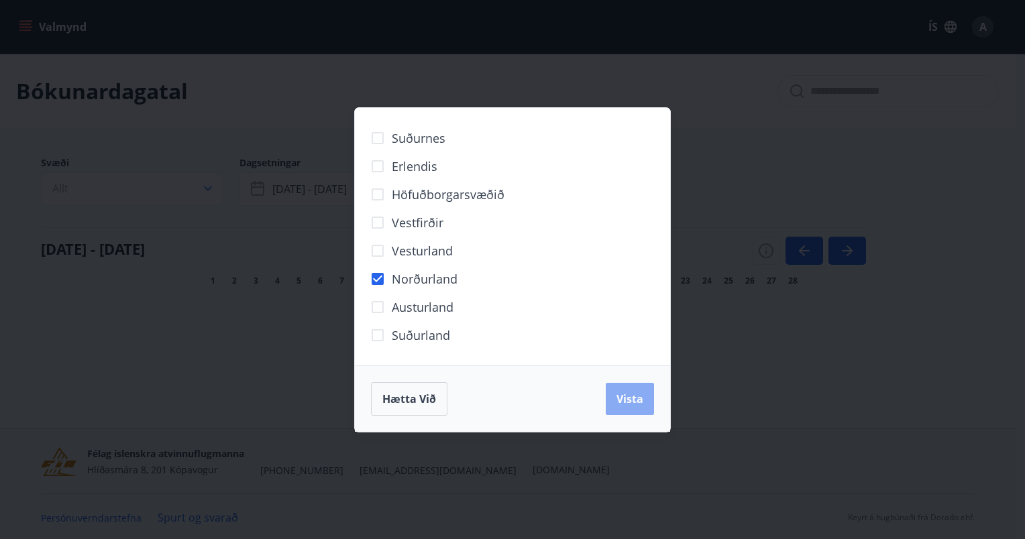
click at [626, 394] on span "Vista" at bounding box center [629, 399] width 27 height 15
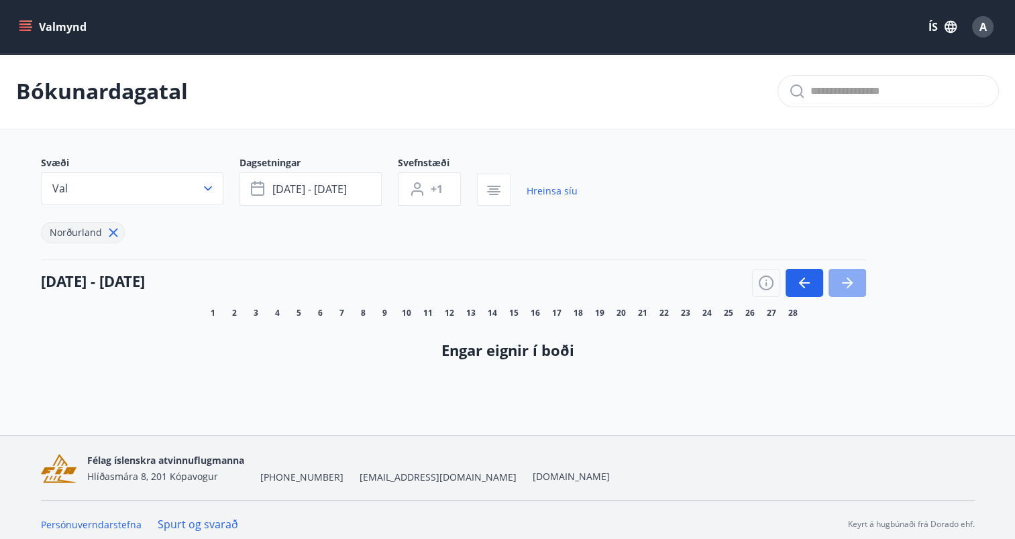
click at [840, 288] on icon "button" at bounding box center [847, 283] width 16 height 16
click at [20, 24] on icon "menu" at bounding box center [25, 23] width 12 height 1
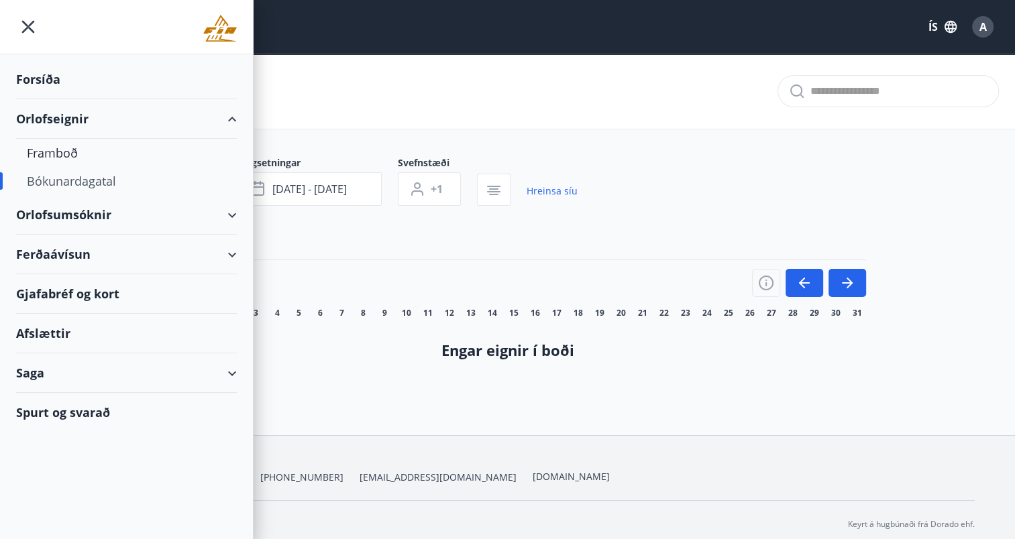
click at [231, 217] on div "Orlofsumsóknir" at bounding box center [126, 215] width 221 height 40
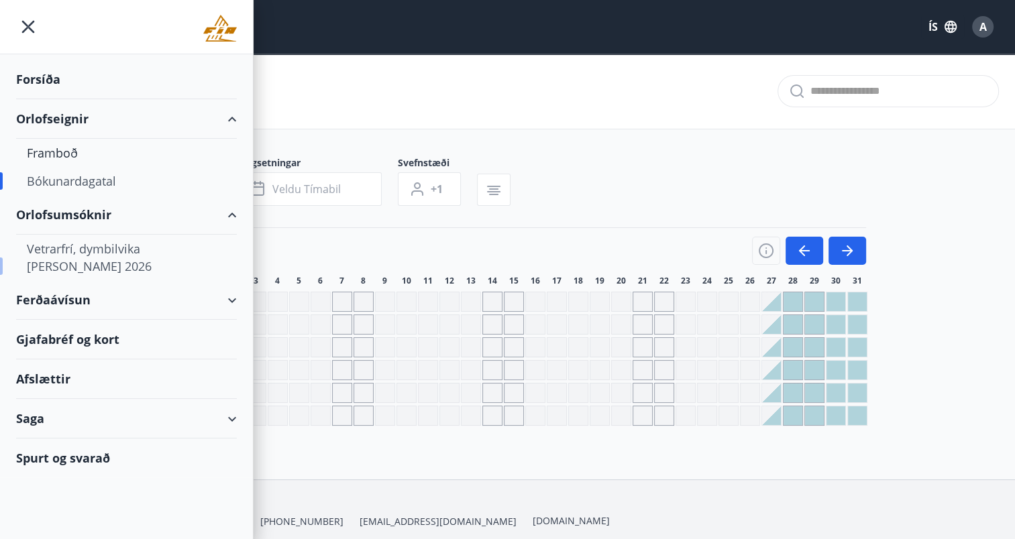
click at [150, 258] on div "Vetrarfrí, dymbilvika [PERSON_NAME] 2026" at bounding box center [126, 258] width 199 height 46
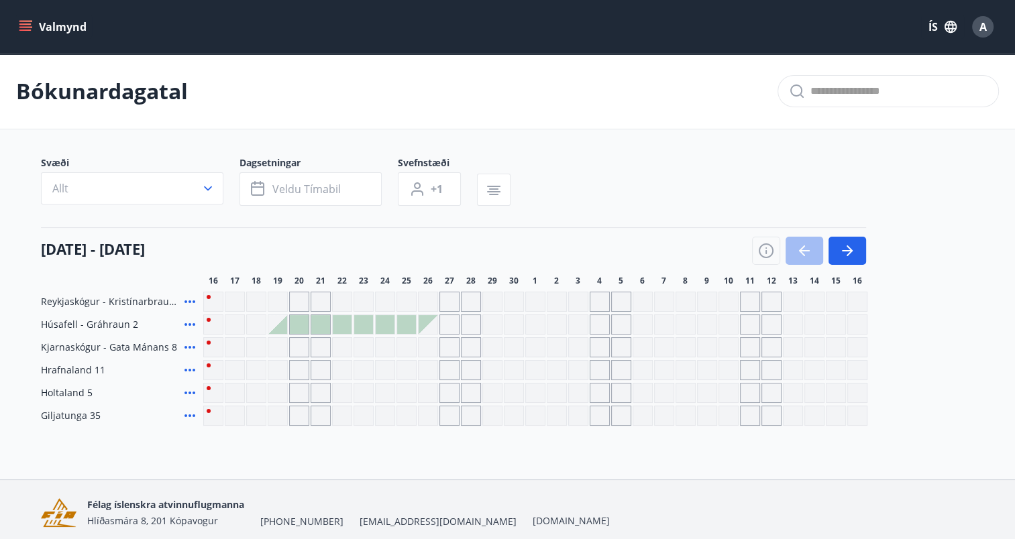
click at [32, 16] on button "Valmynd" at bounding box center [54, 27] width 76 height 24
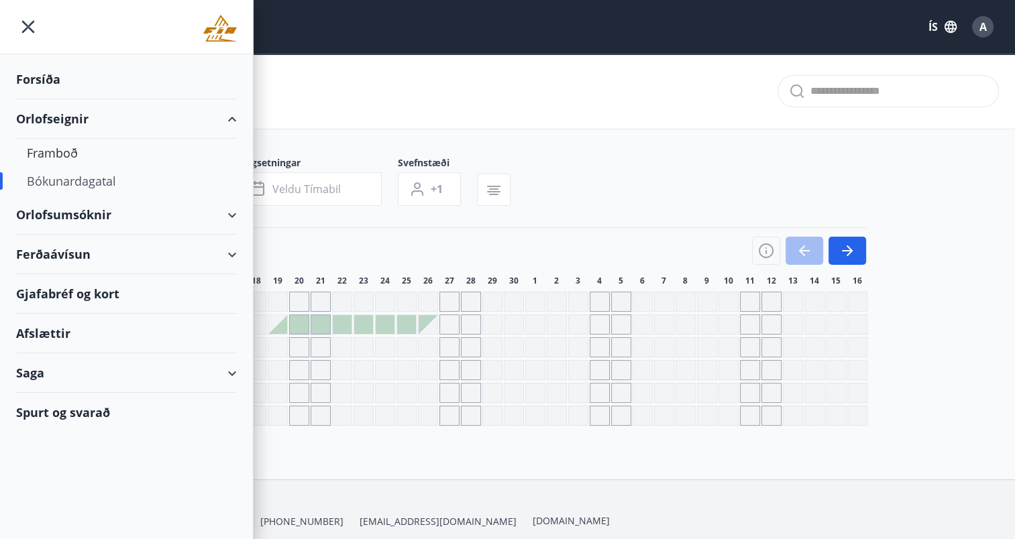
click at [54, 330] on div "Afslættir" at bounding box center [126, 334] width 221 height 40
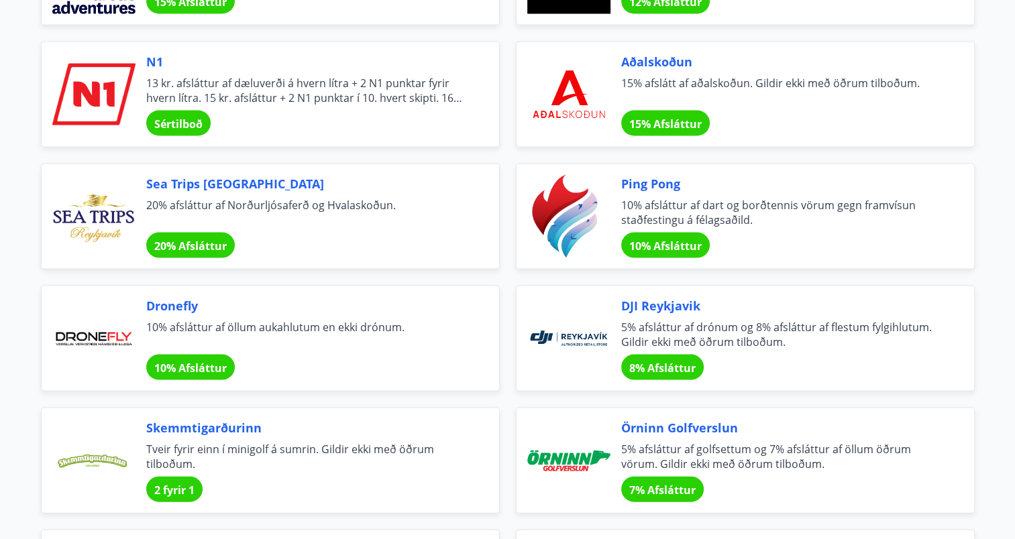
scroll to position [2703, 0]
